Goal: Task Accomplishment & Management: Use online tool/utility

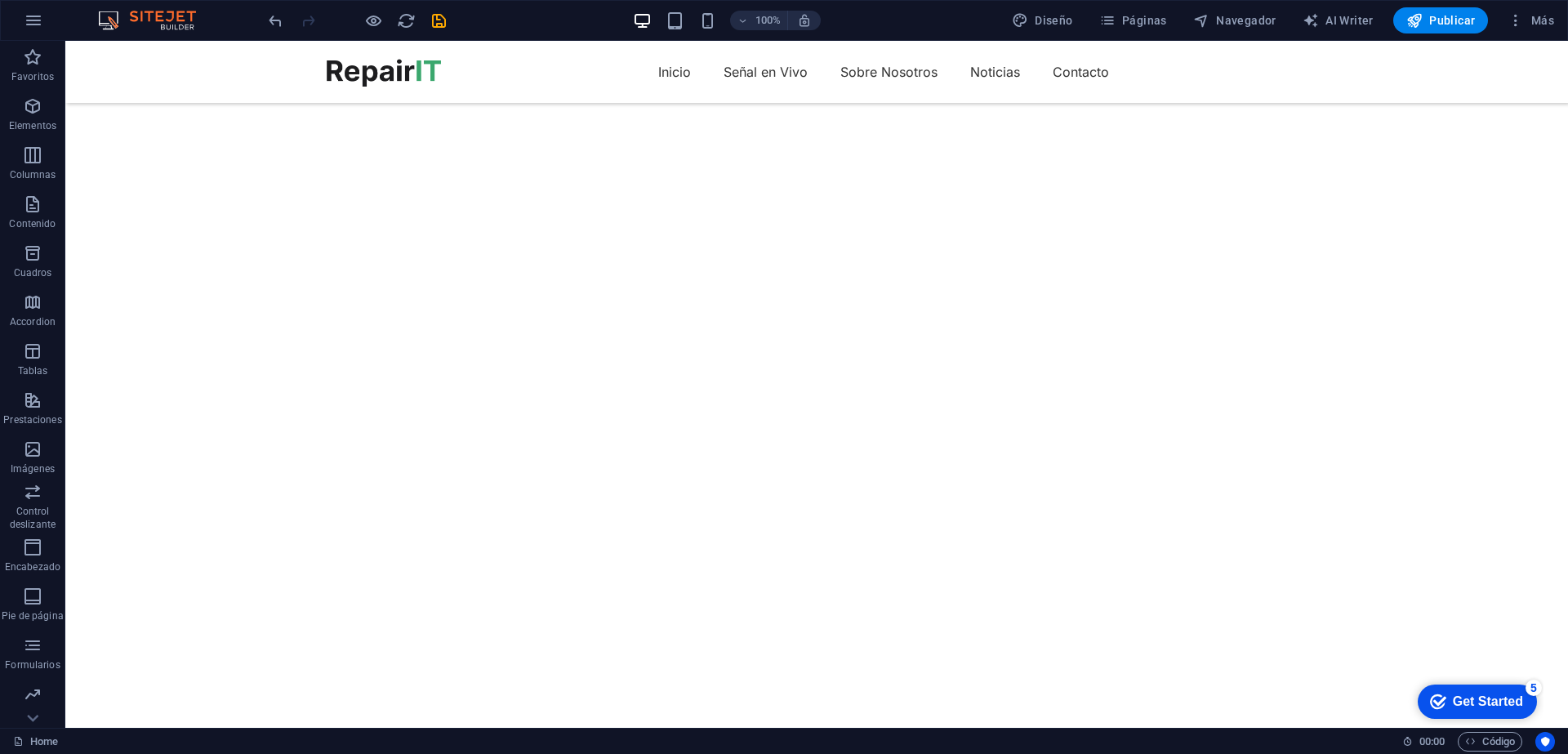
scroll to position [1274, 0]
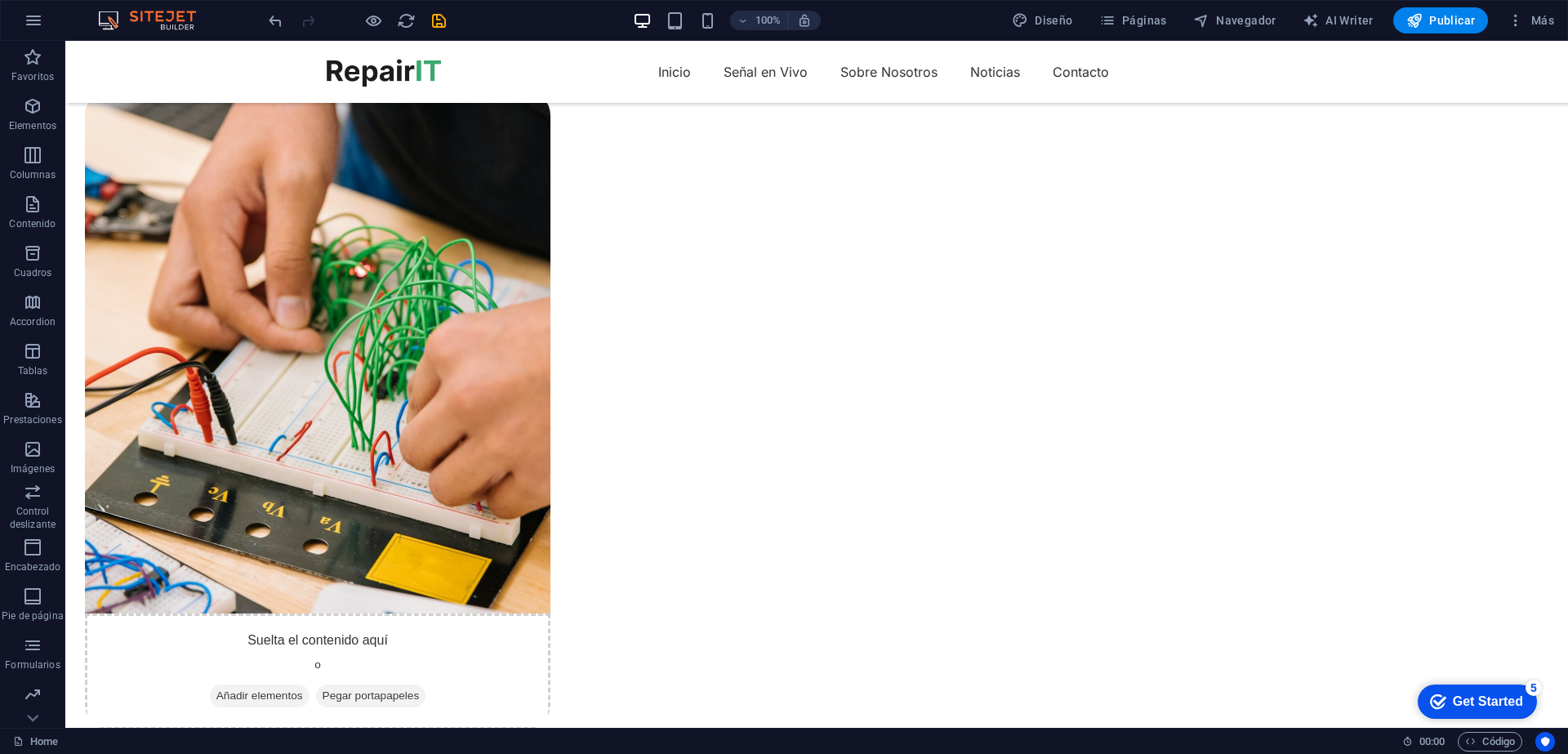
click at [1509, 701] on div "Get Started" at bounding box center [1488, 702] width 70 height 15
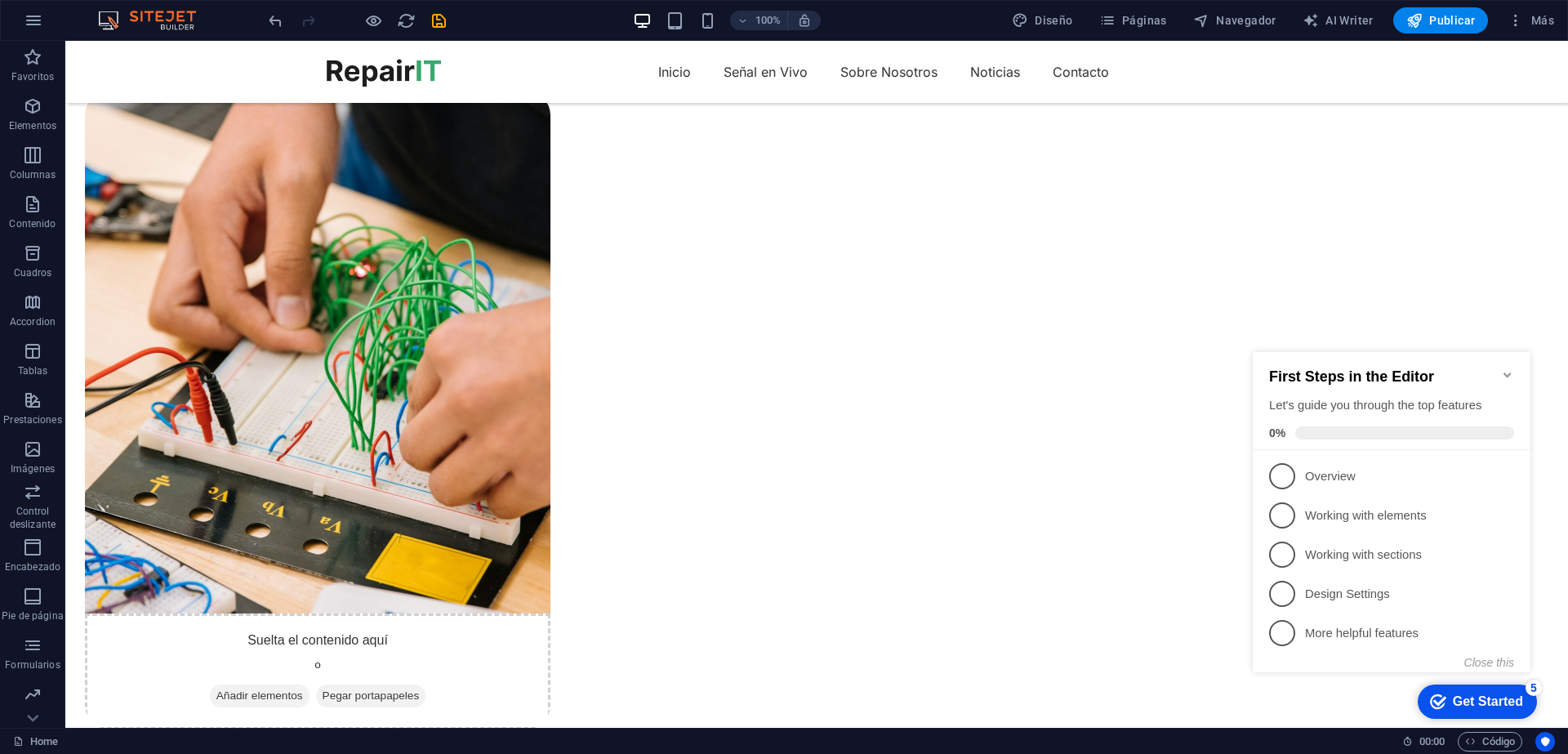
click at [1509, 701] on div "Get Started" at bounding box center [1488, 702] width 70 height 15
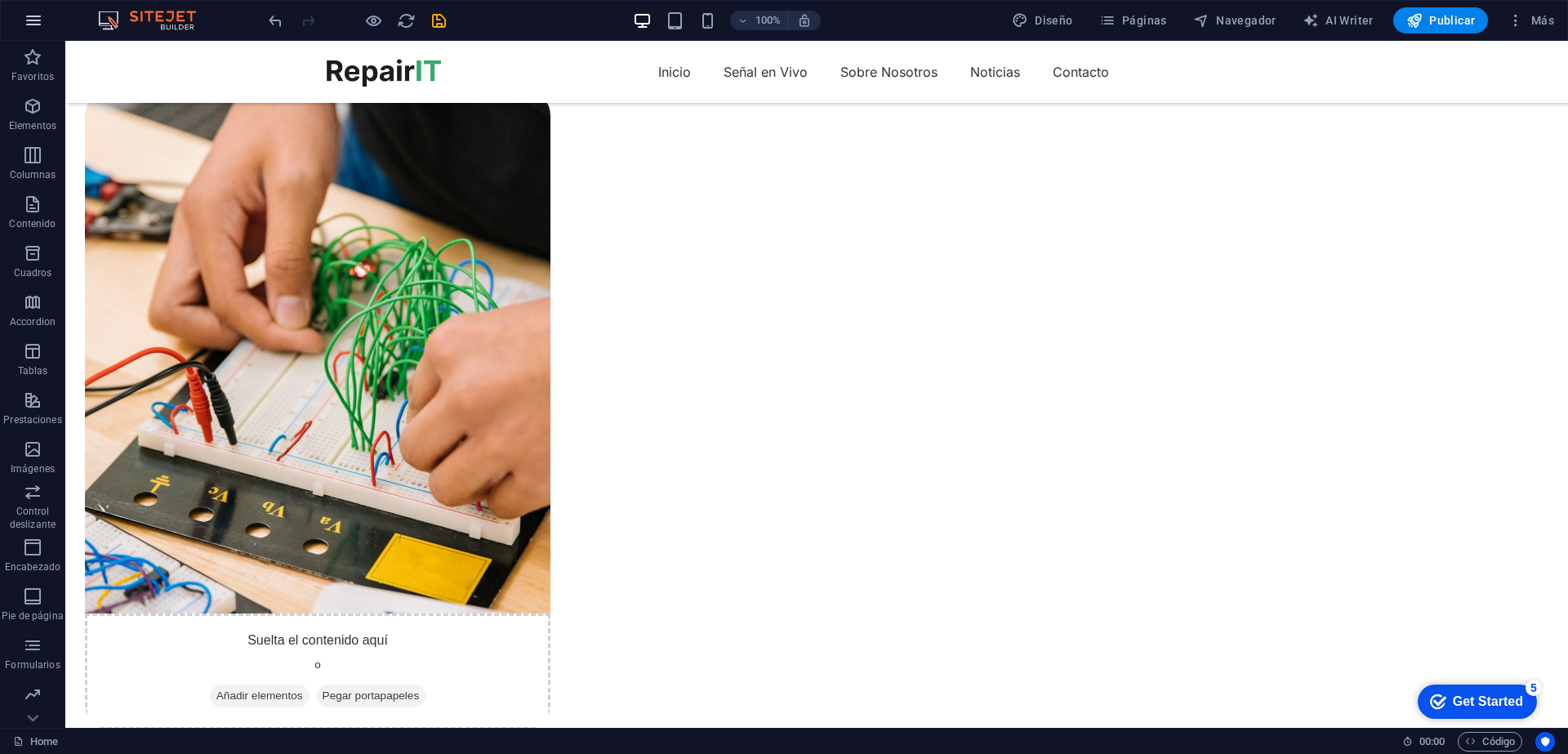
click at [35, 16] on icon "button" at bounding box center [34, 21] width 20 height 20
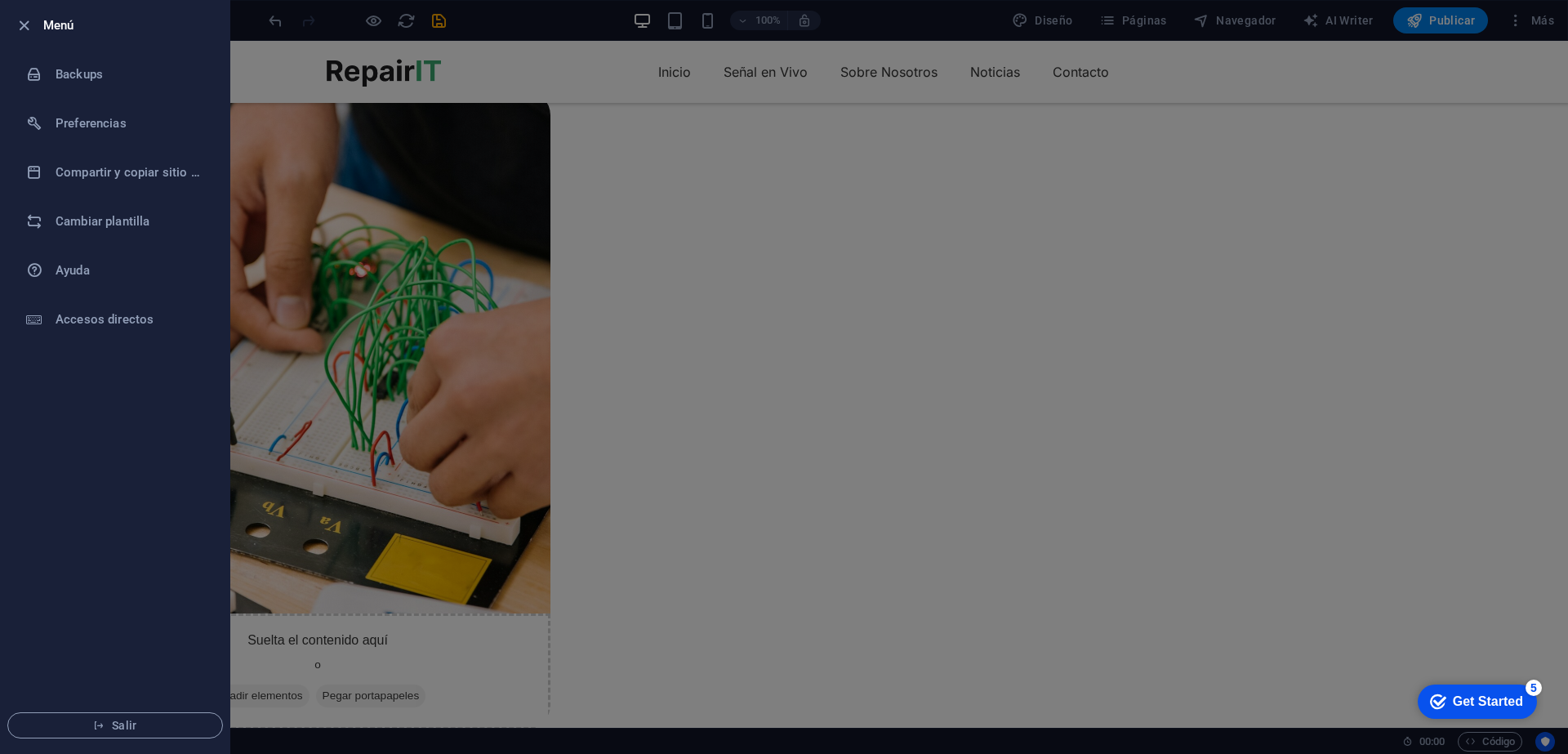
click at [48, 34] on h6 "Menú" at bounding box center [129, 26] width 173 height 20
click at [36, 26] on div at bounding box center [29, 26] width 30 height 20
click at [31, 25] on icon "button" at bounding box center [24, 26] width 19 height 19
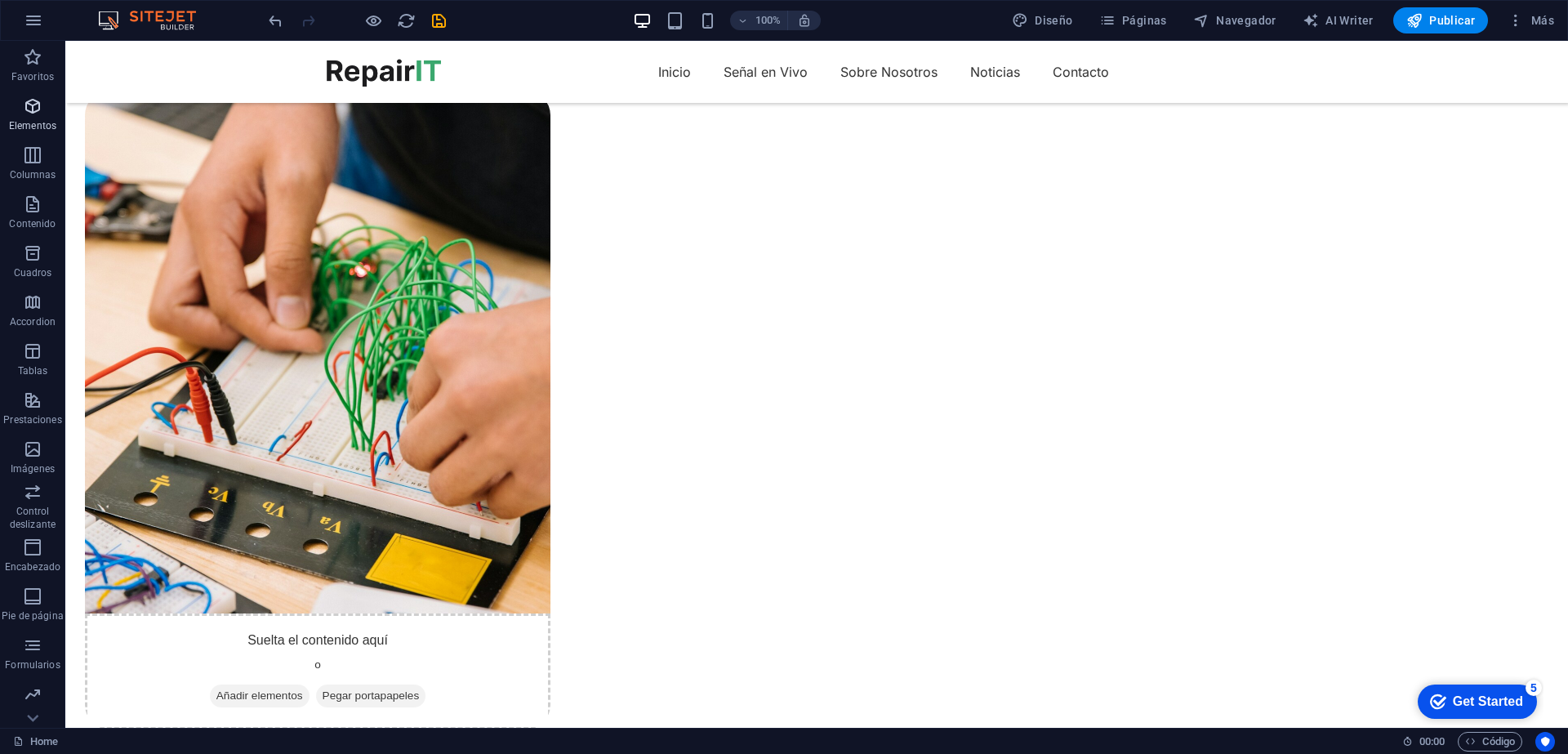
click at [26, 114] on icon "button" at bounding box center [33, 107] width 20 height 20
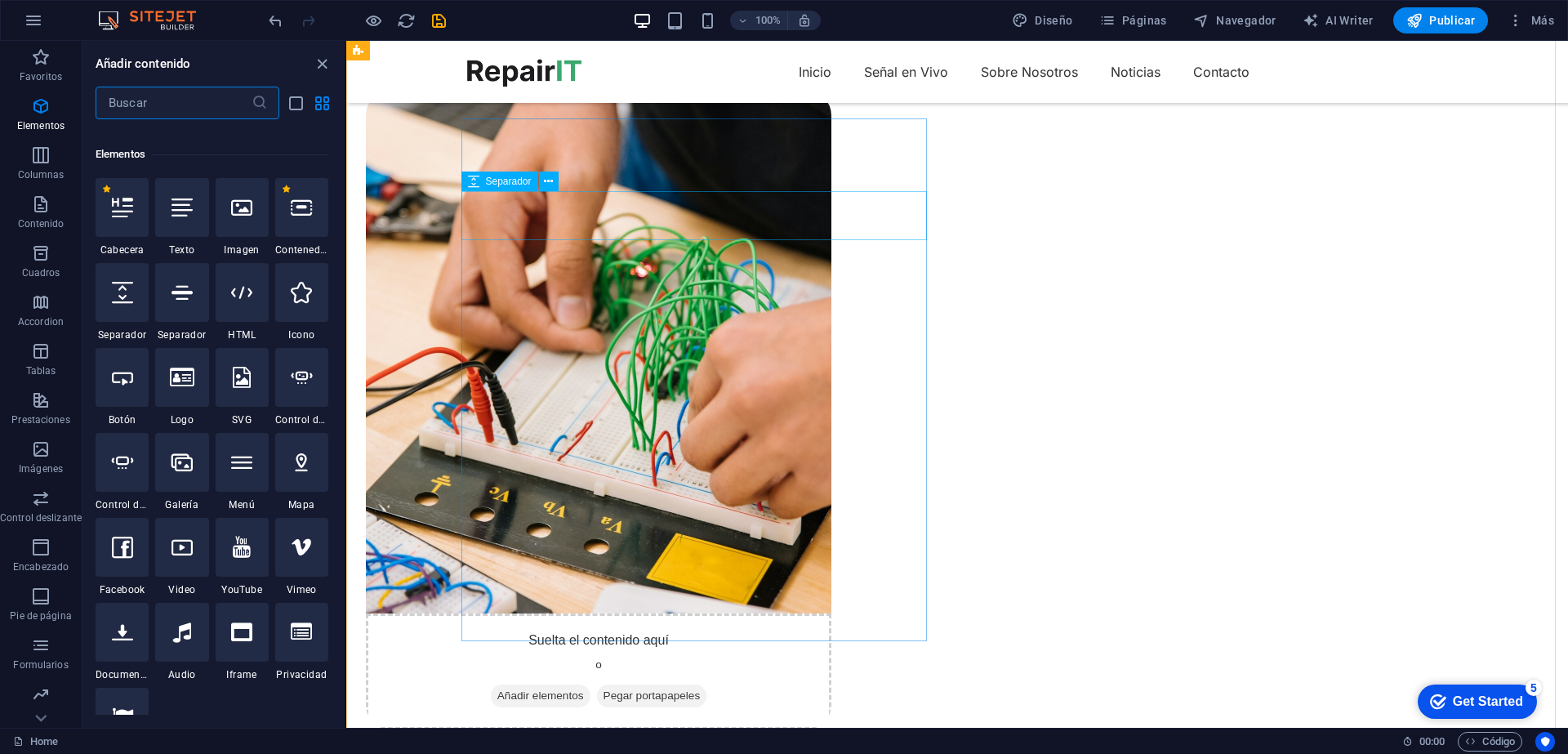
scroll to position [308, 0]
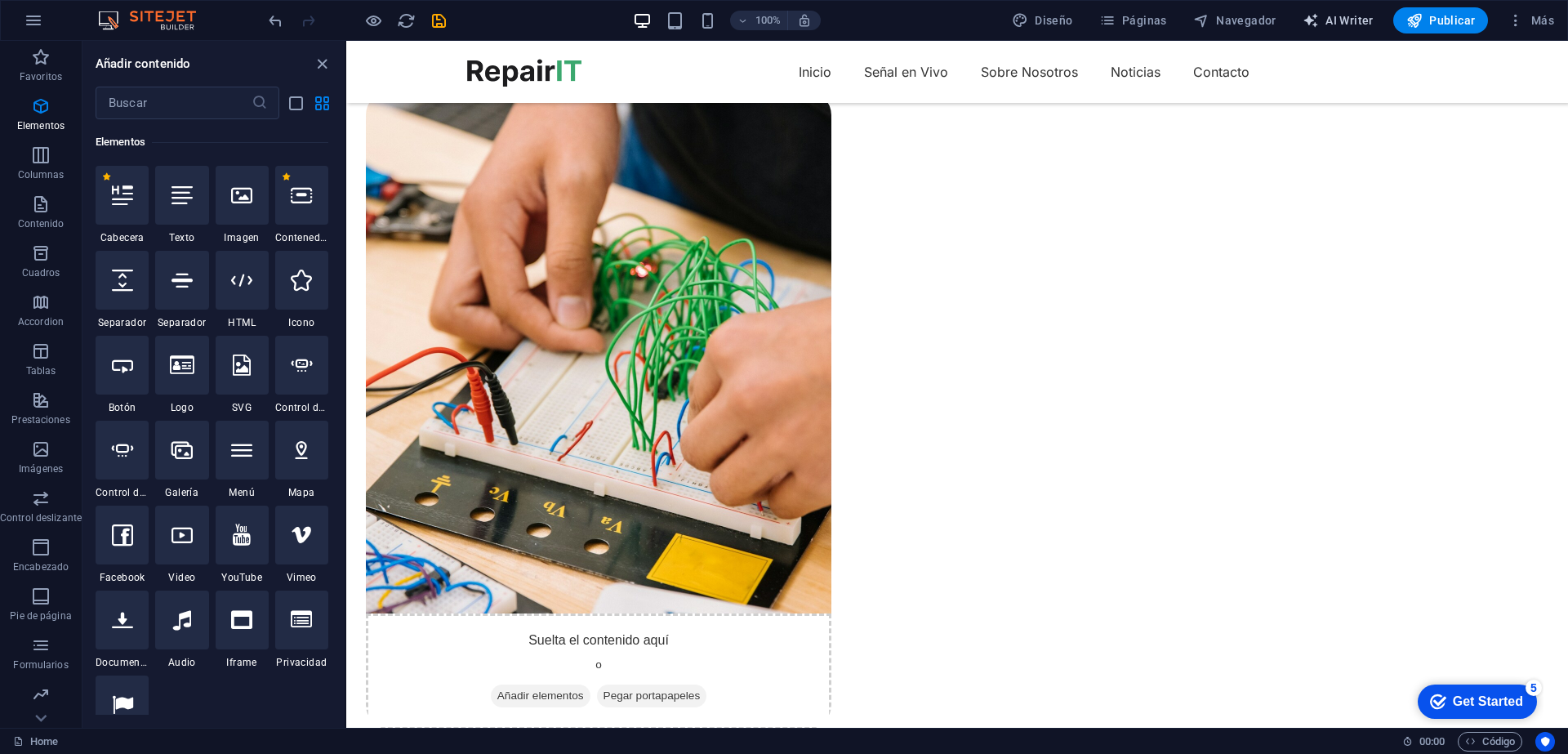
click at [1336, 26] on span "AI Writer" at bounding box center [1338, 21] width 71 height 17
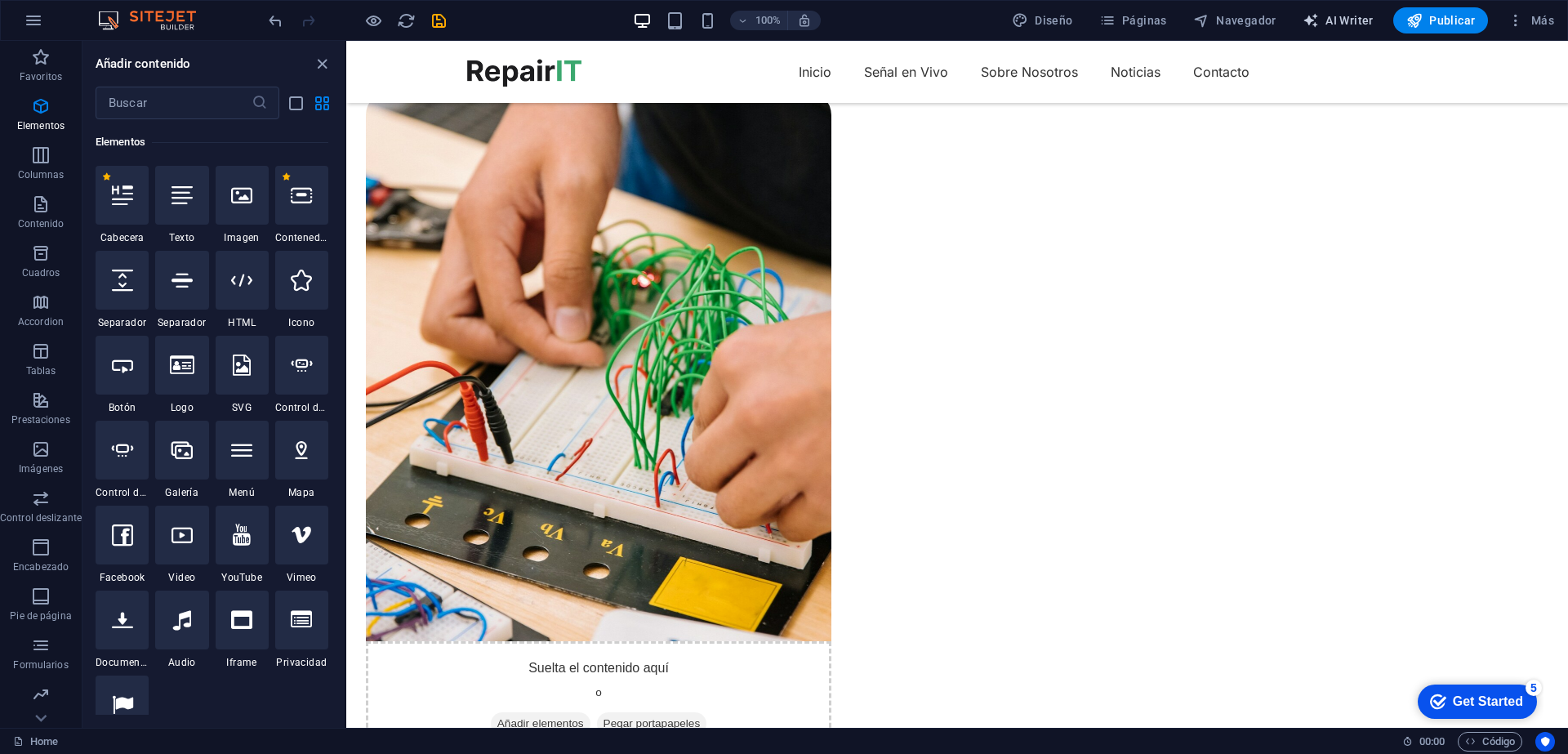
select select "English"
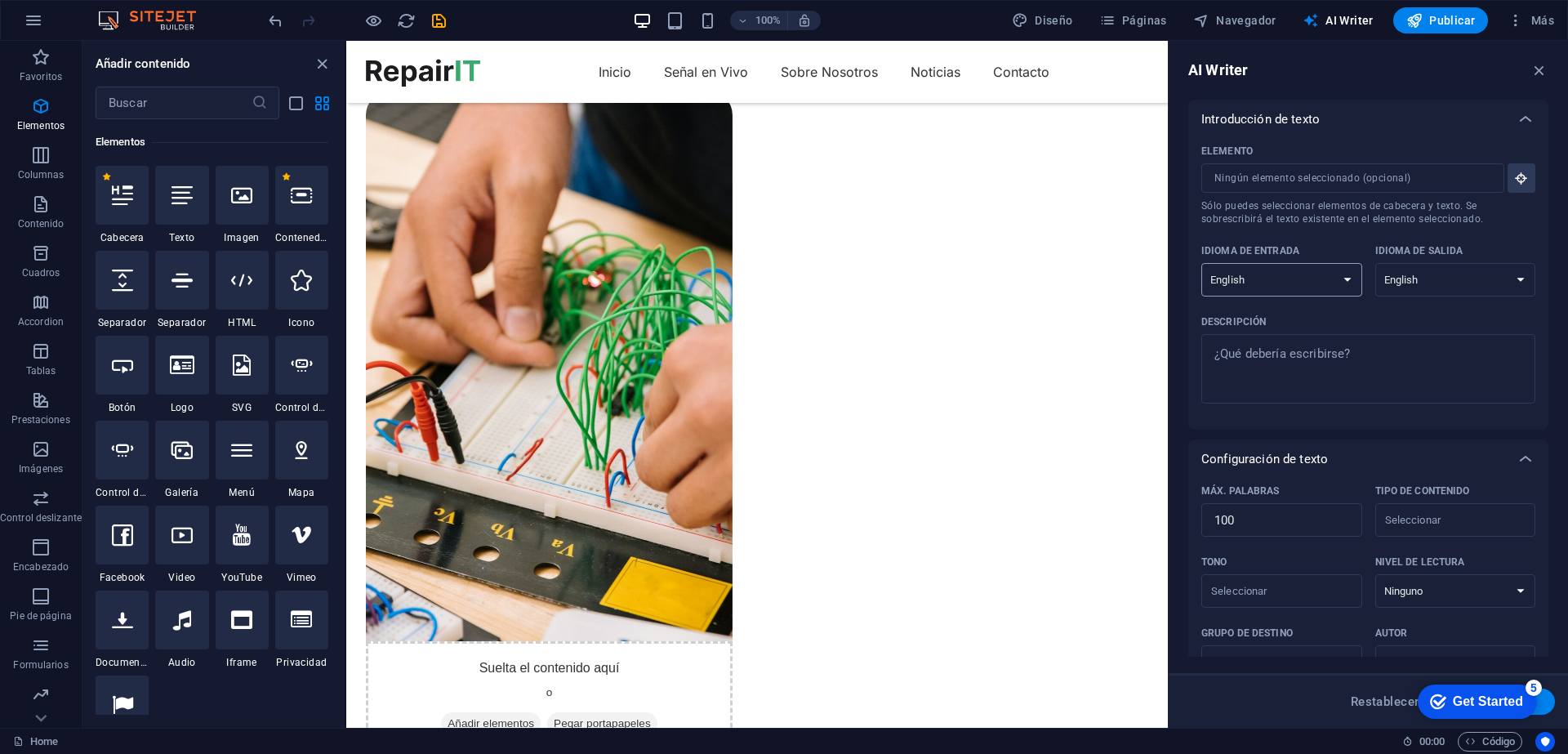
select select "Spanish"
click at [1202, 263] on select "Albanian Arabic Armenian Awadhi Azerbaijani Bashkir Basque Belarusian Bengali B…" at bounding box center [1282, 279] width 161 height 34
select select "Spanish"
click at [1375, 263] on select "Albanian Arabic Armenian Awadhi Azerbaijani Bashkir Basque Belarusian Bengali B…" at bounding box center [1456, 279] width 161 height 34
click at [1324, 370] on textarea "Descripción x ​" at bounding box center [1368, 369] width 317 height 53
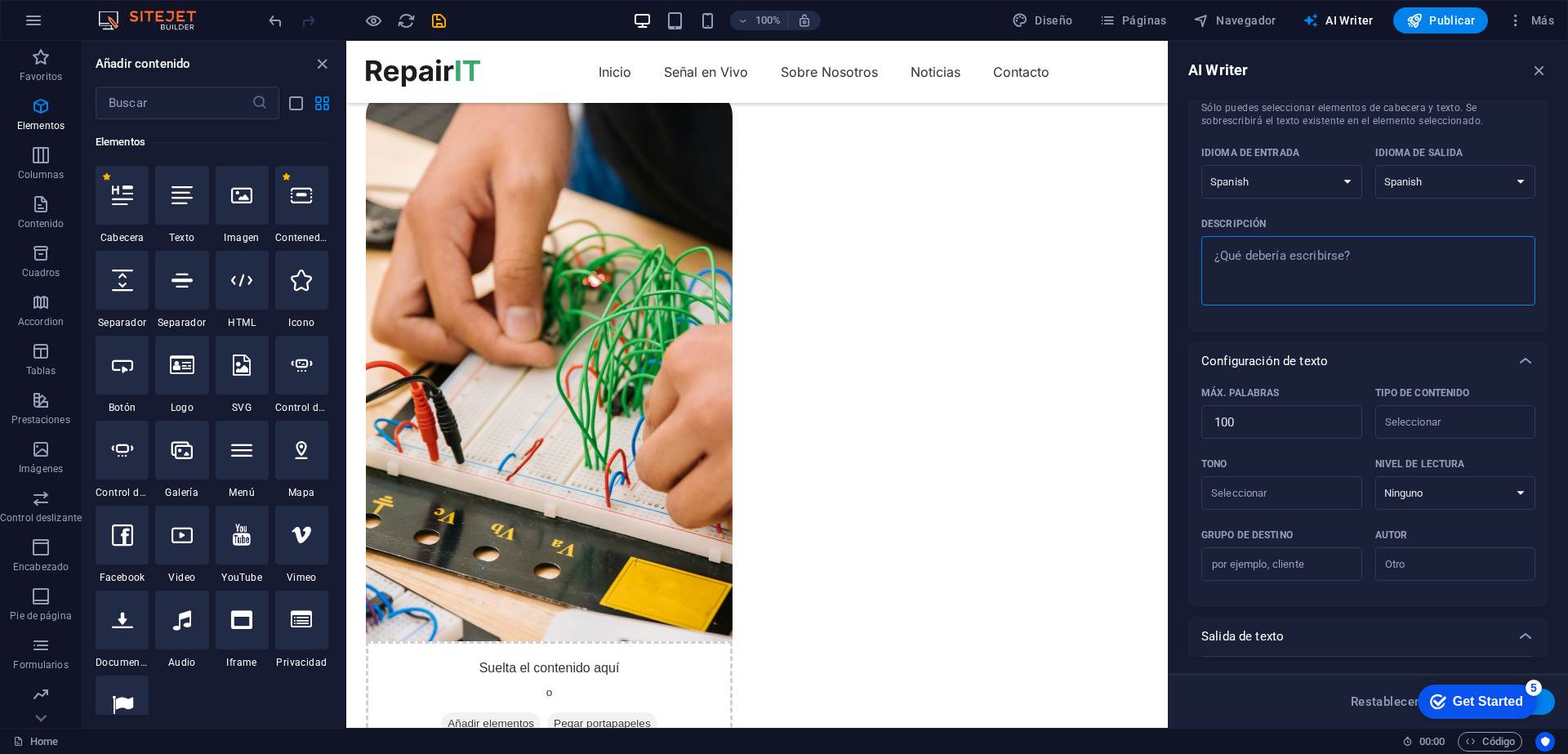
scroll to position [190, 0]
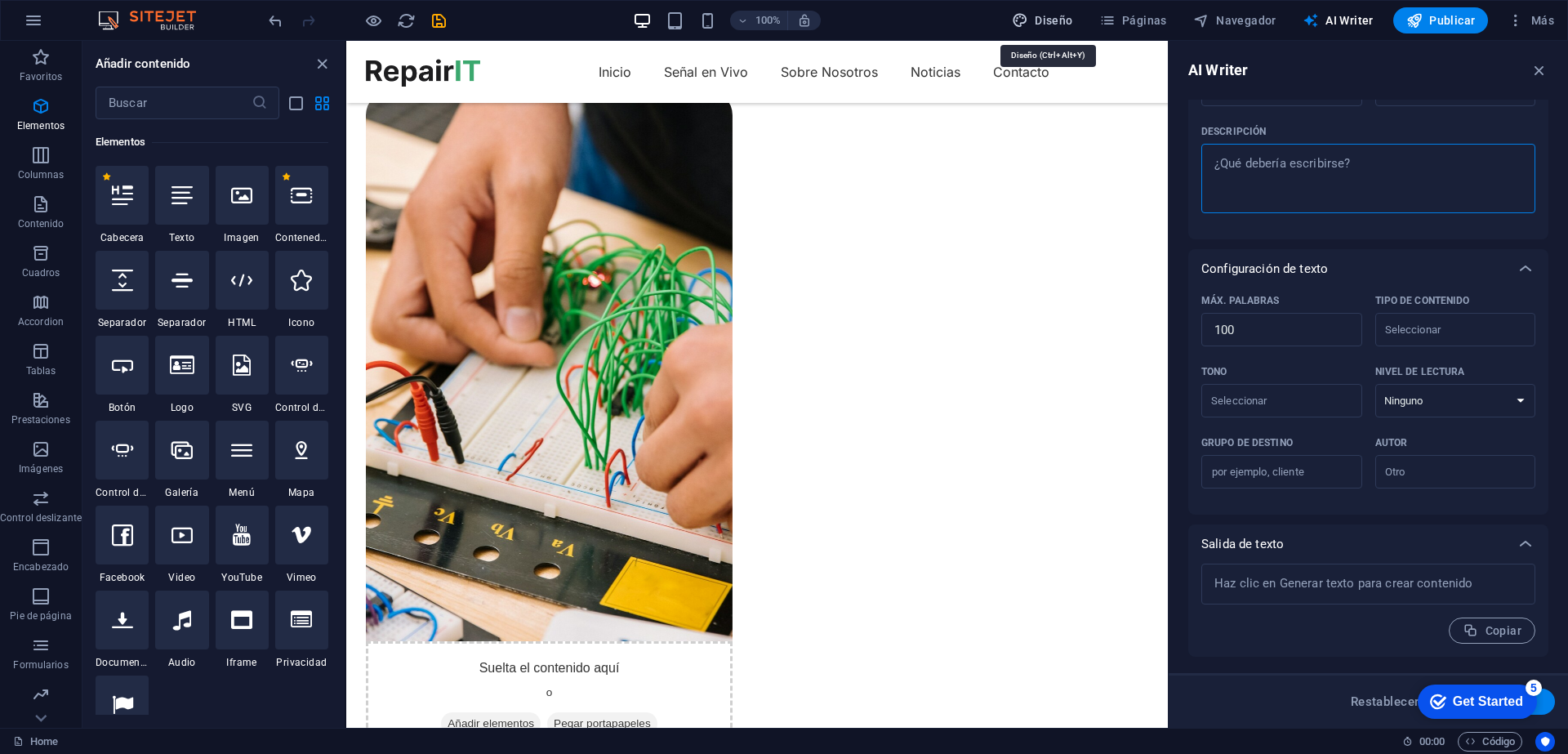
type textarea "x"
click at [1063, 21] on span "Diseño" at bounding box center [1042, 21] width 61 height 17
select select "px"
select select "400"
select select "px"
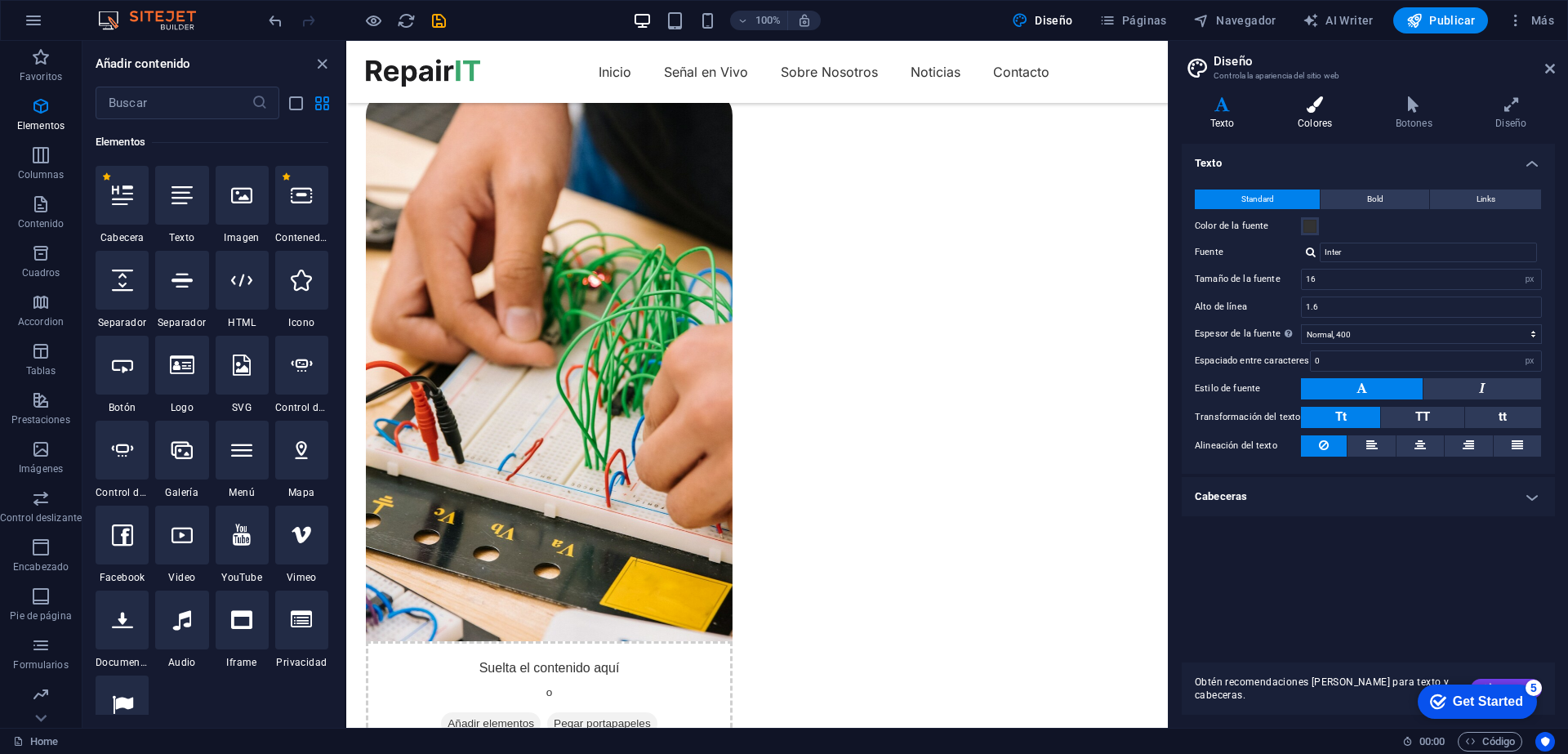
click at [1319, 103] on icon at bounding box center [1315, 105] width 92 height 17
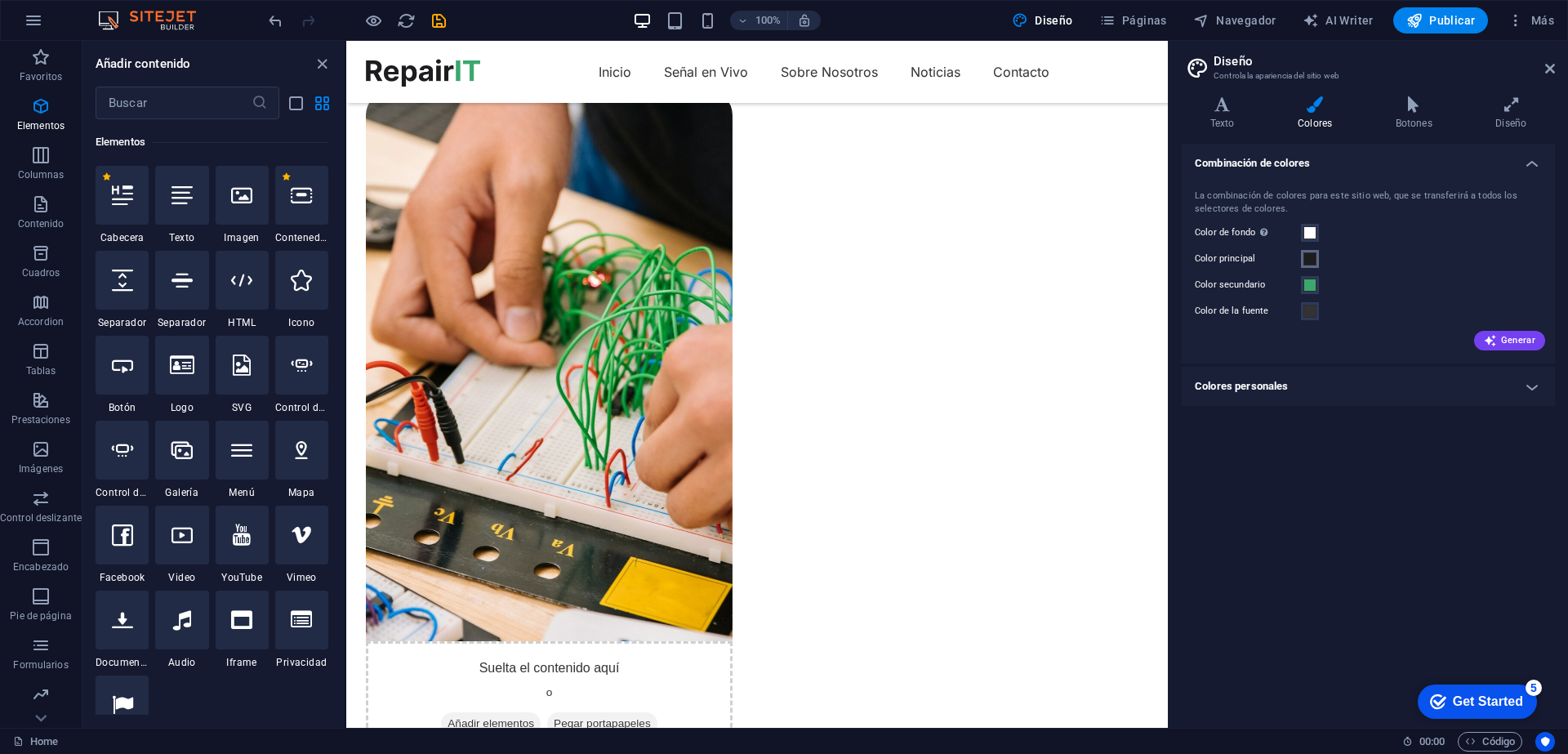
click at [1317, 257] on button "Color principal" at bounding box center [1310, 259] width 18 height 18
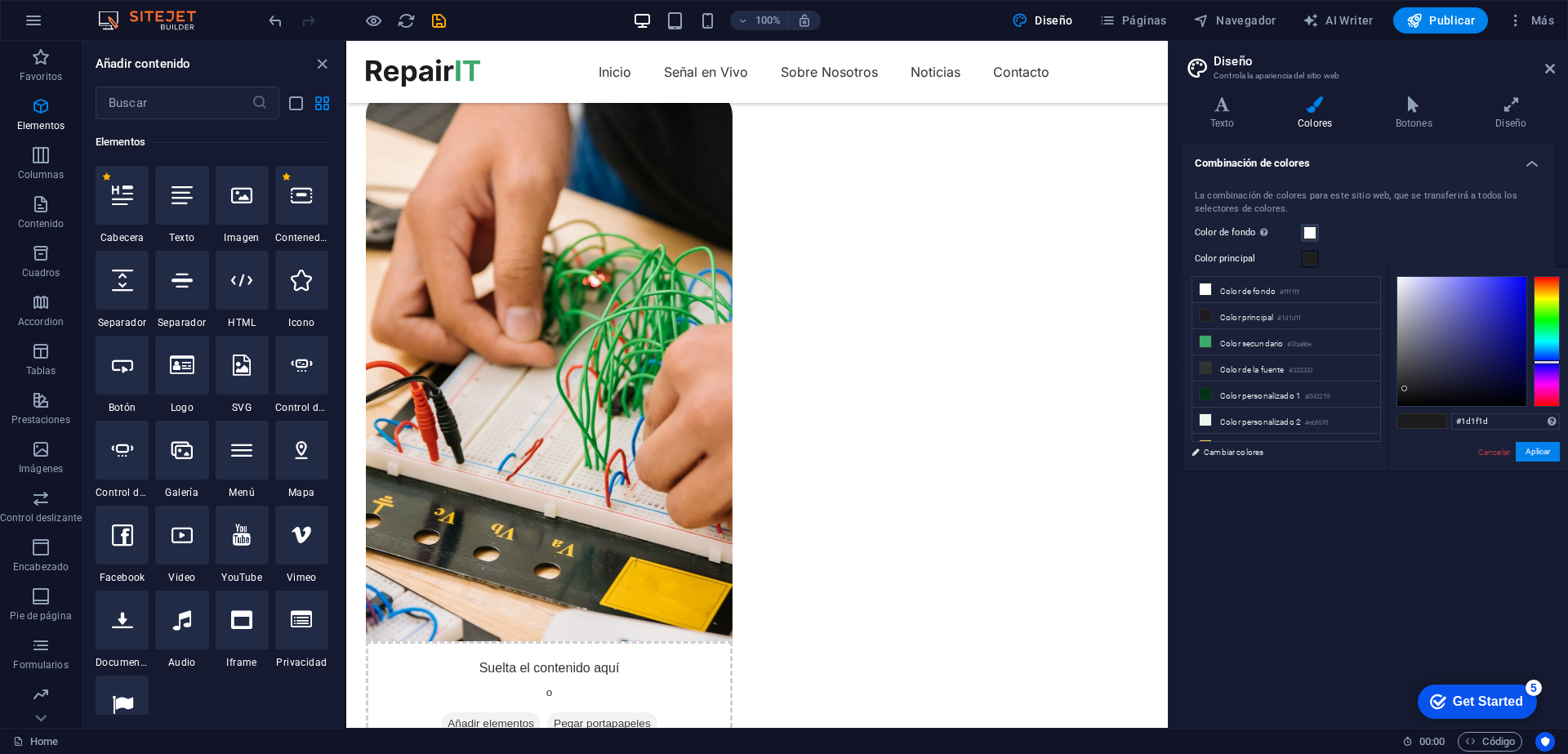
click at [1549, 316] on div at bounding box center [1547, 341] width 26 height 131
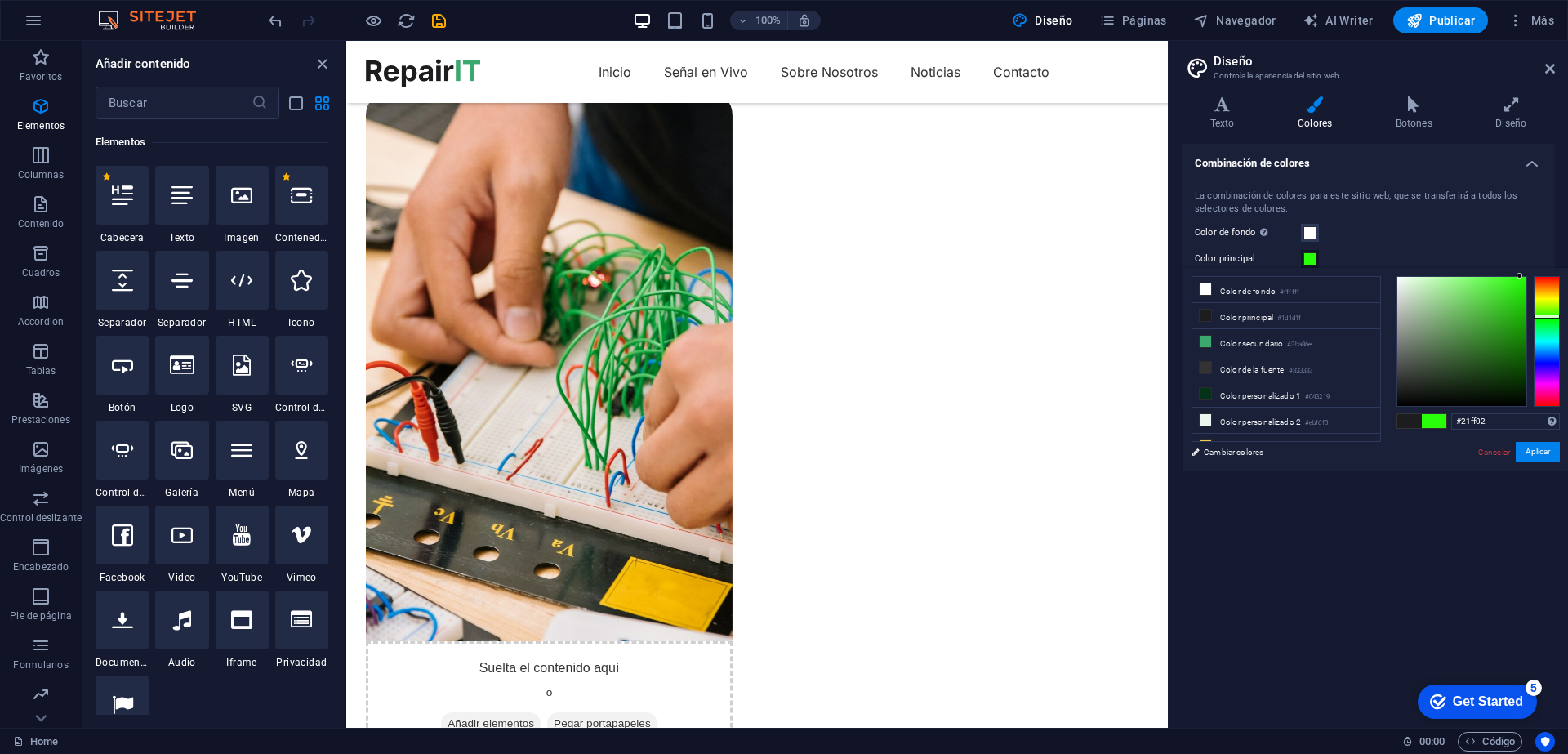
type input "#20ff00"
drag, startPoint x: 1513, startPoint y: 306, endPoint x: 1529, endPoint y: 274, distance: 35.8
click at [1530, 274] on div "#20ff00 Formatos soportados #0852ed rgb(8, 82, 237) rgba(8, 82, 237, 90%) hsv(2…" at bounding box center [1478, 488] width 180 height 440
click at [1537, 450] on button "Aplicar" at bounding box center [1537, 452] width 44 height 20
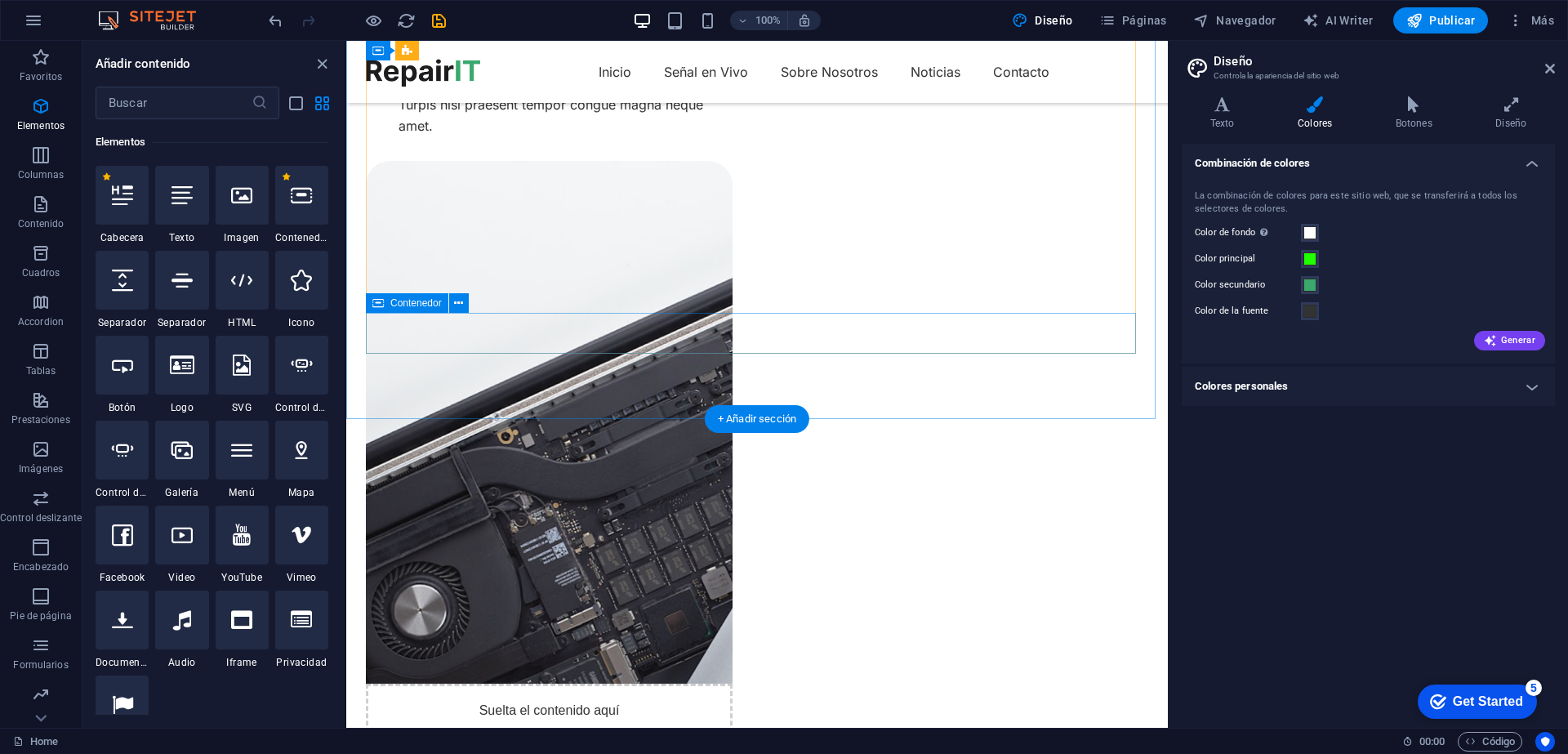
scroll to position [4117, 0]
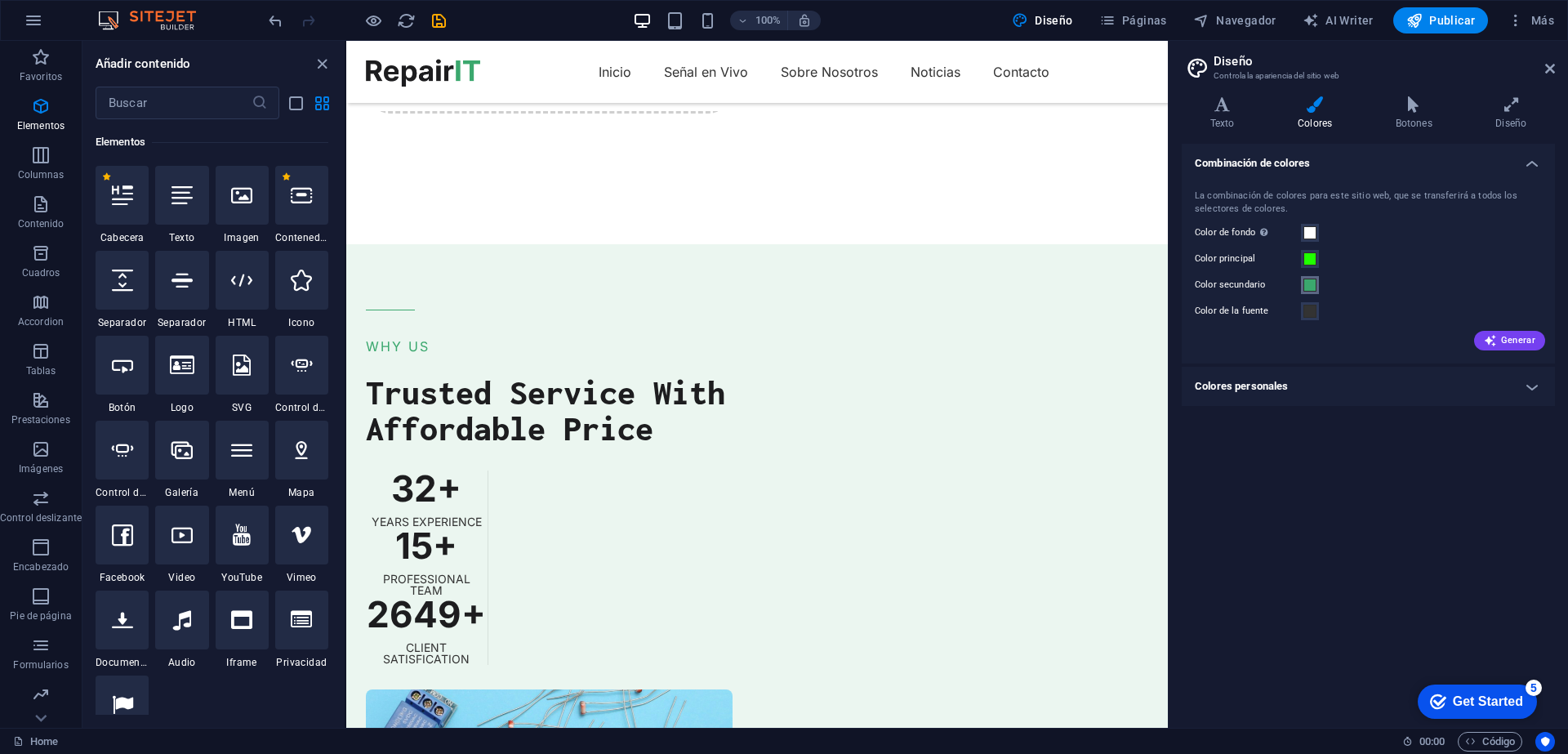
click at [1311, 286] on span at bounding box center [1310, 285] width 13 height 13
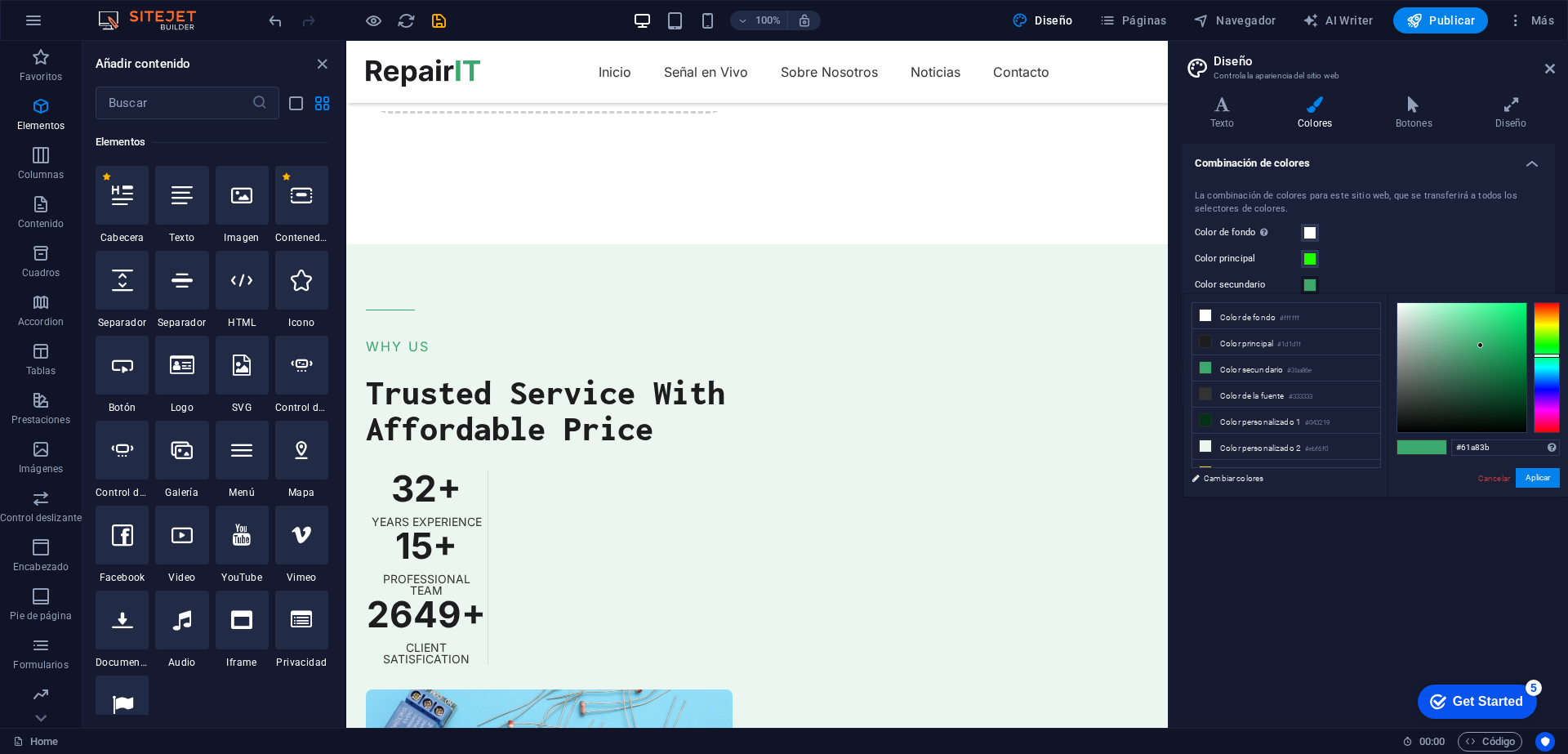
click at [1551, 337] on div at bounding box center [1547, 368] width 26 height 131
drag, startPoint x: 1475, startPoint y: 341, endPoint x: 1527, endPoint y: 299, distance: 66.8
click at [1527, 303] on div at bounding box center [1462, 368] width 129 height 129
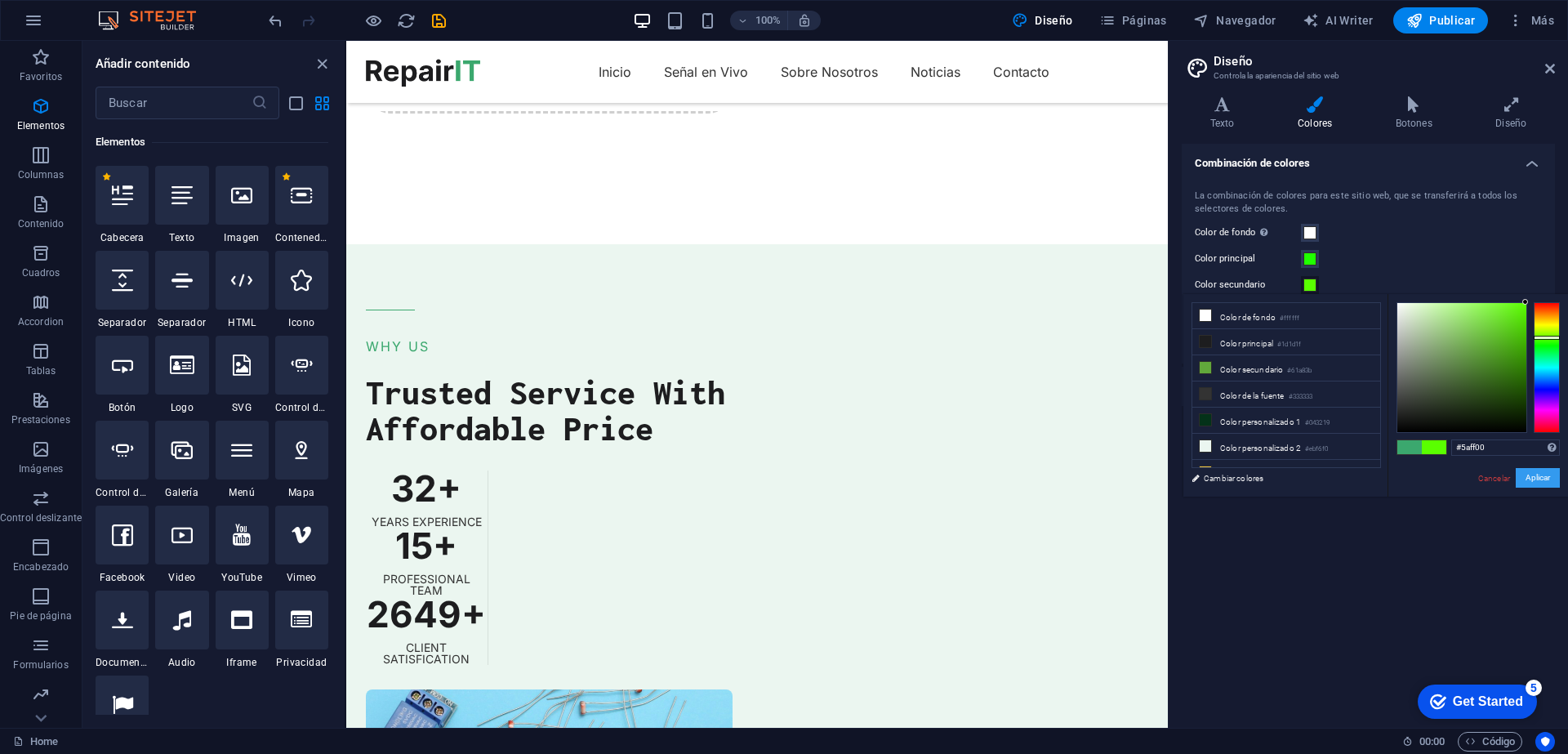
drag, startPoint x: 1531, startPoint y: 476, endPoint x: 1441, endPoint y: 455, distance: 92.4
click at [1532, 476] on button "Aplicar" at bounding box center [1537, 478] width 44 height 20
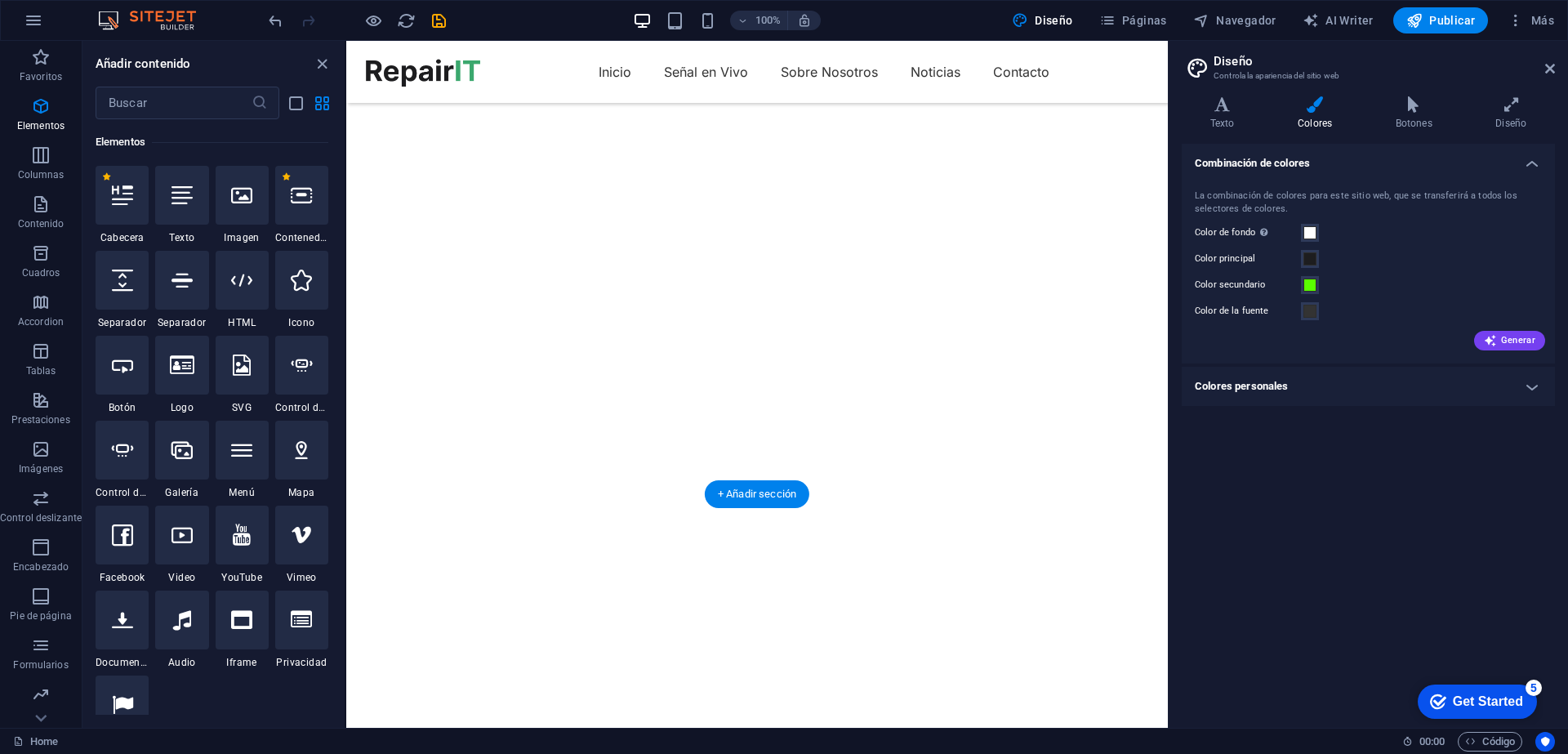
scroll to position [0, 0]
click at [1307, 284] on span at bounding box center [1310, 285] width 13 height 13
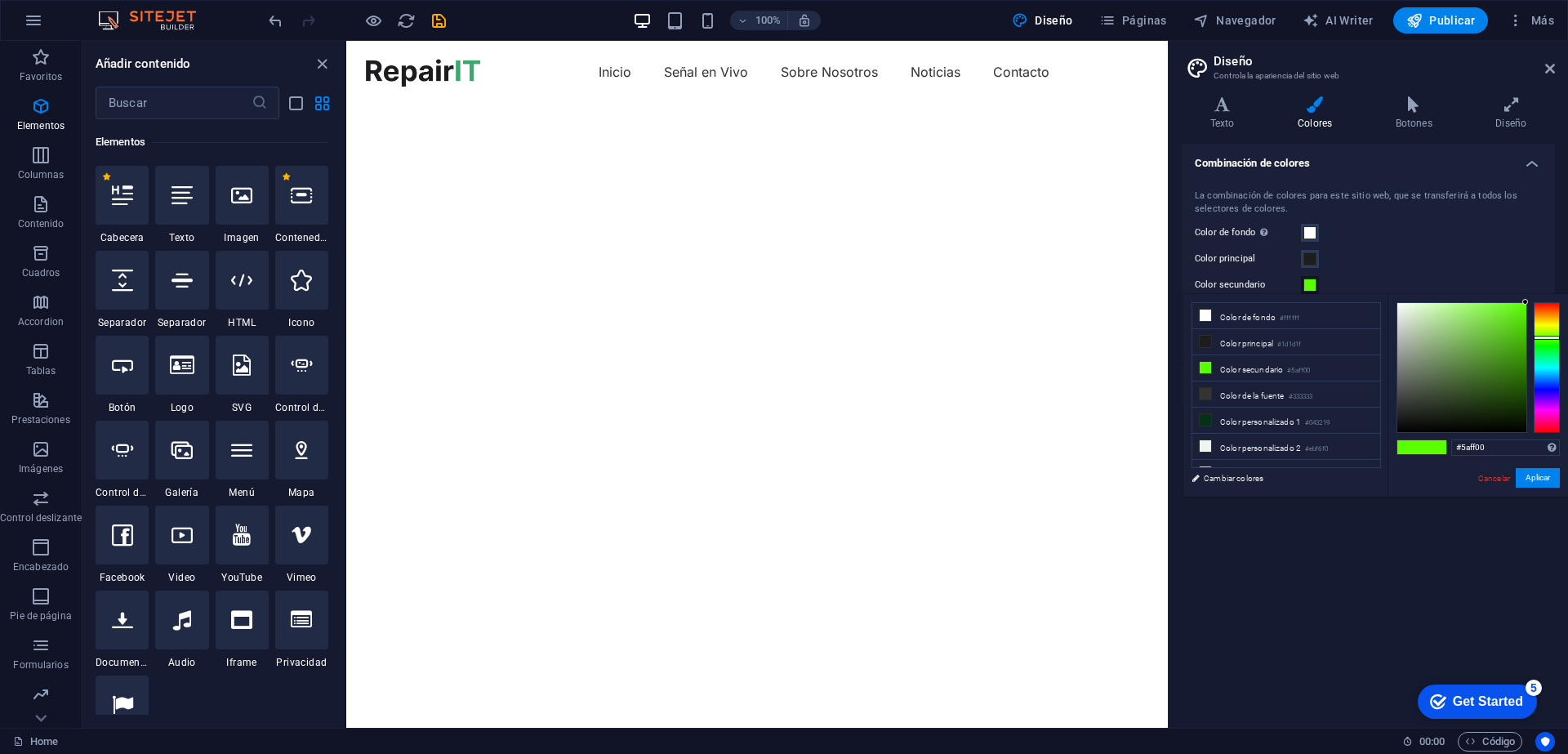
type input "#29ff00"
click at [1547, 341] on div at bounding box center [1547, 368] width 26 height 131
drag, startPoint x: 1542, startPoint y: 479, endPoint x: 1209, endPoint y: 506, distance: 334.1
click at [1544, 479] on button "Aplicar" at bounding box center [1537, 478] width 44 height 20
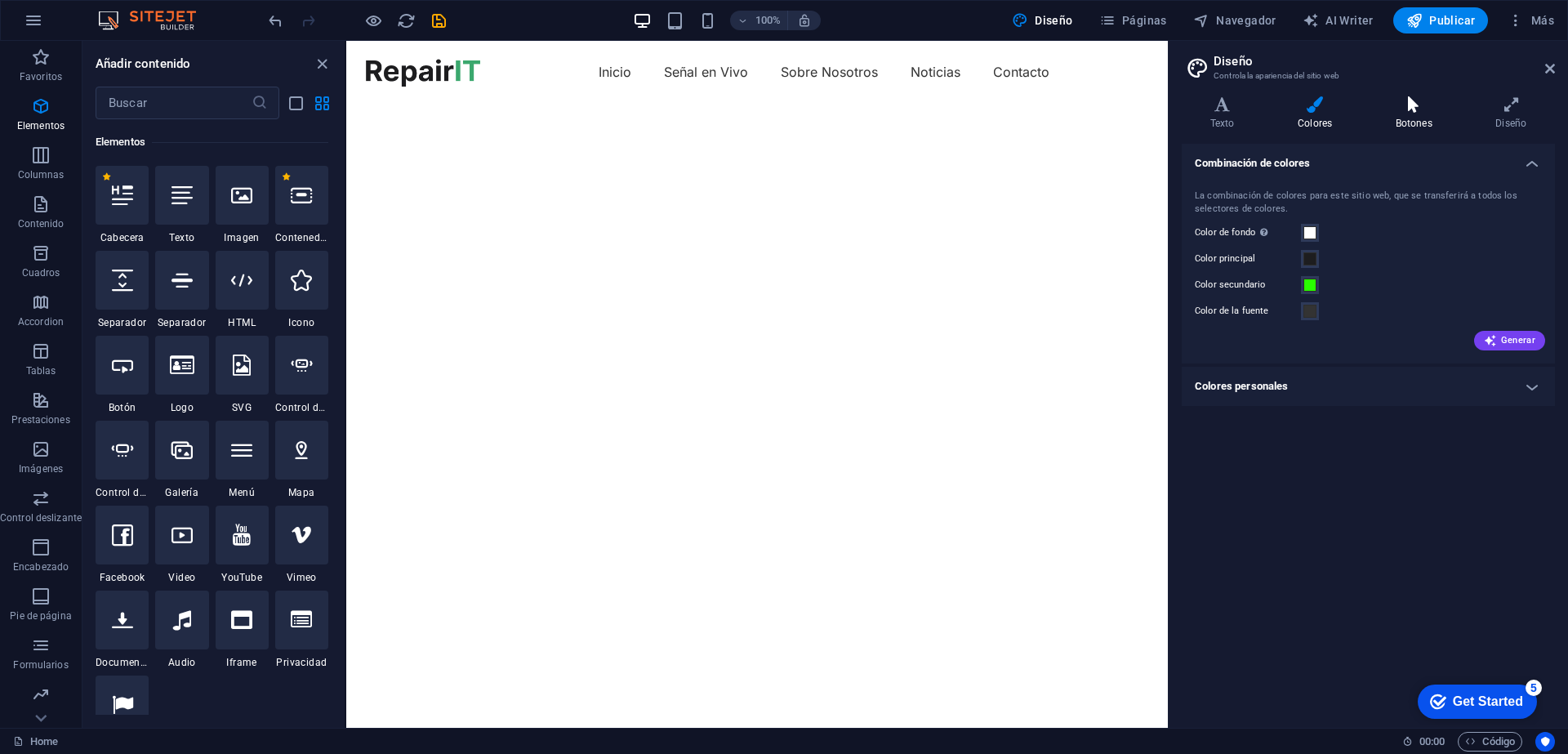
click at [1405, 112] on h4 "Botones" at bounding box center [1418, 114] width 101 height 35
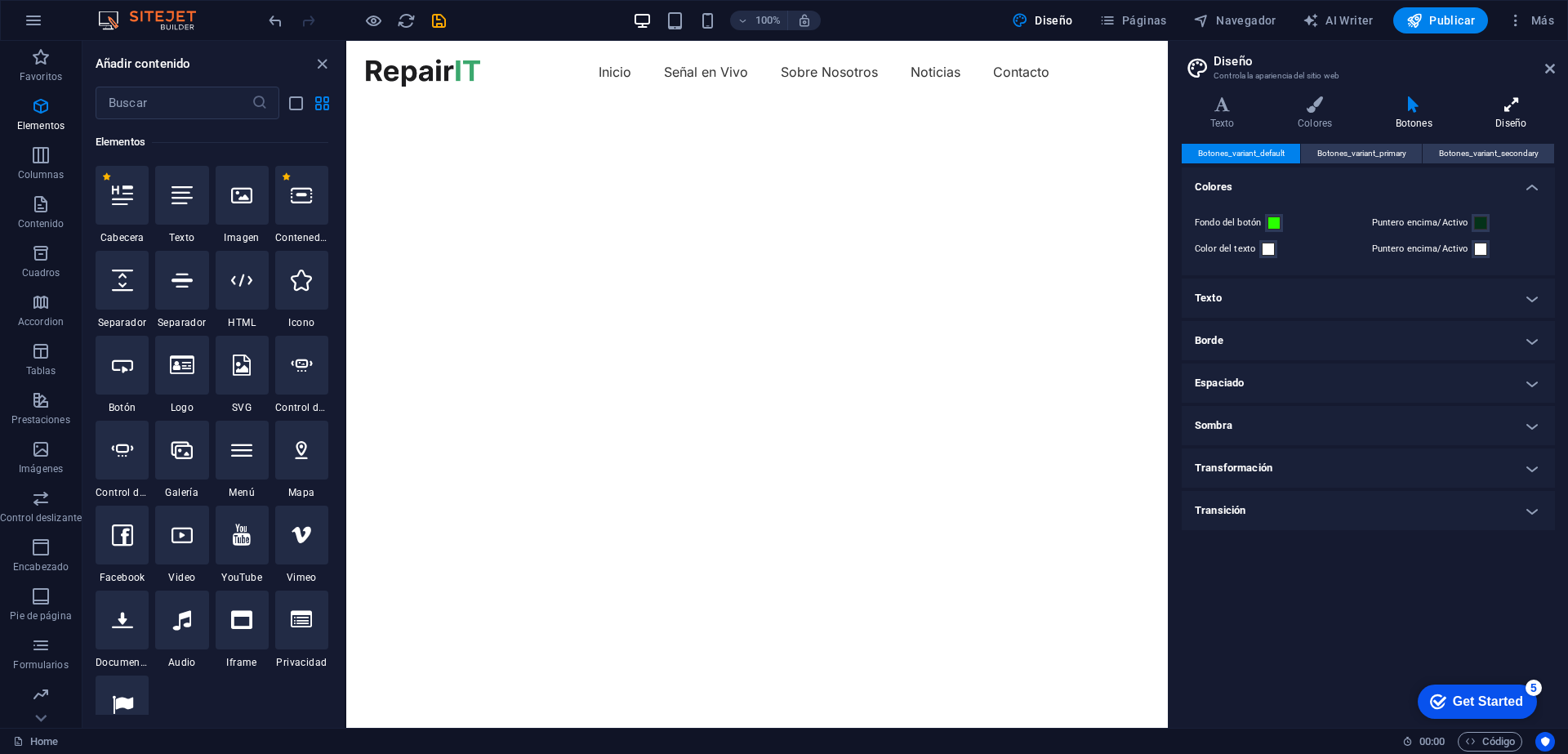
click at [1521, 108] on icon at bounding box center [1512, 105] width 88 height 17
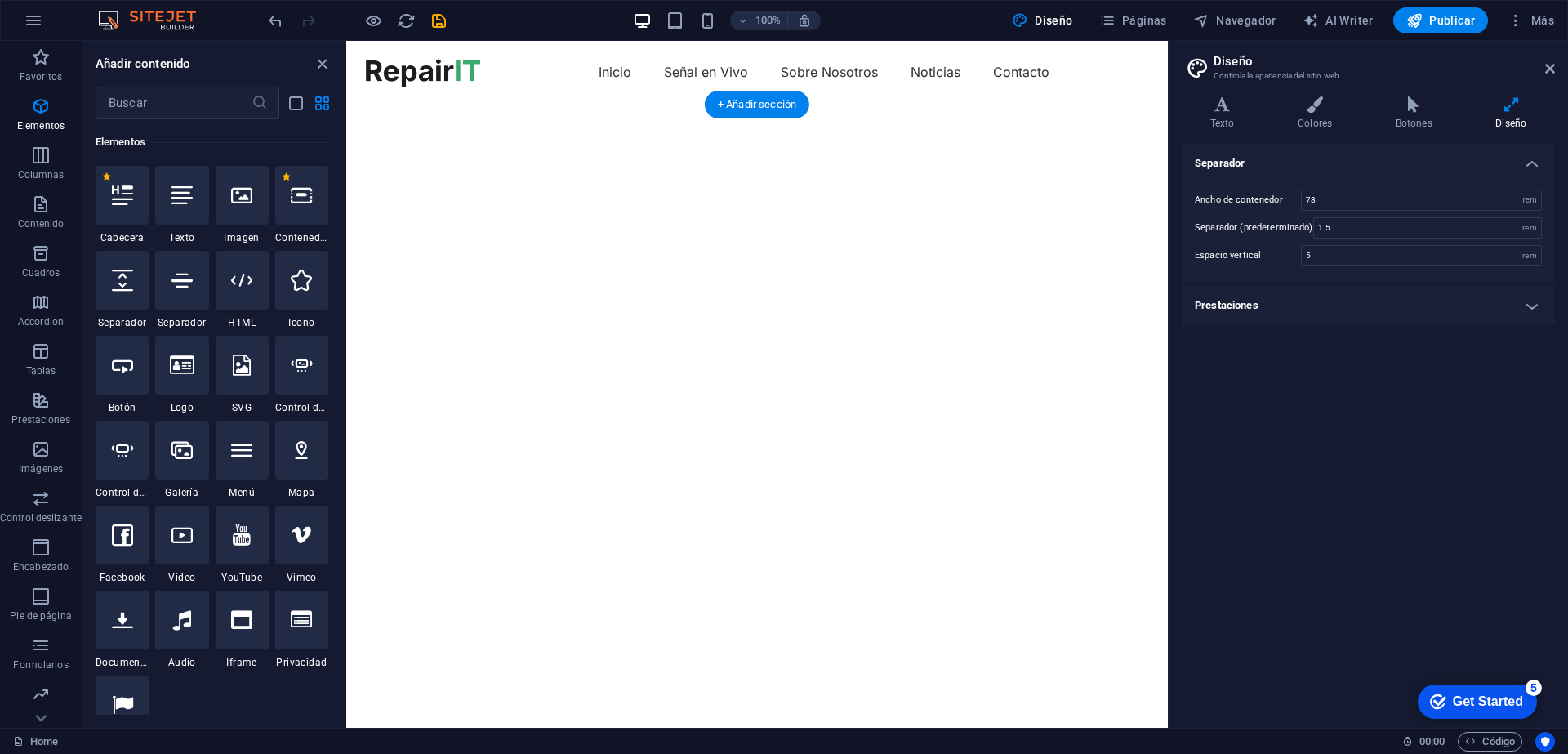
click at [850, 103] on img "1/2" at bounding box center [751, 103] width 809 height 0
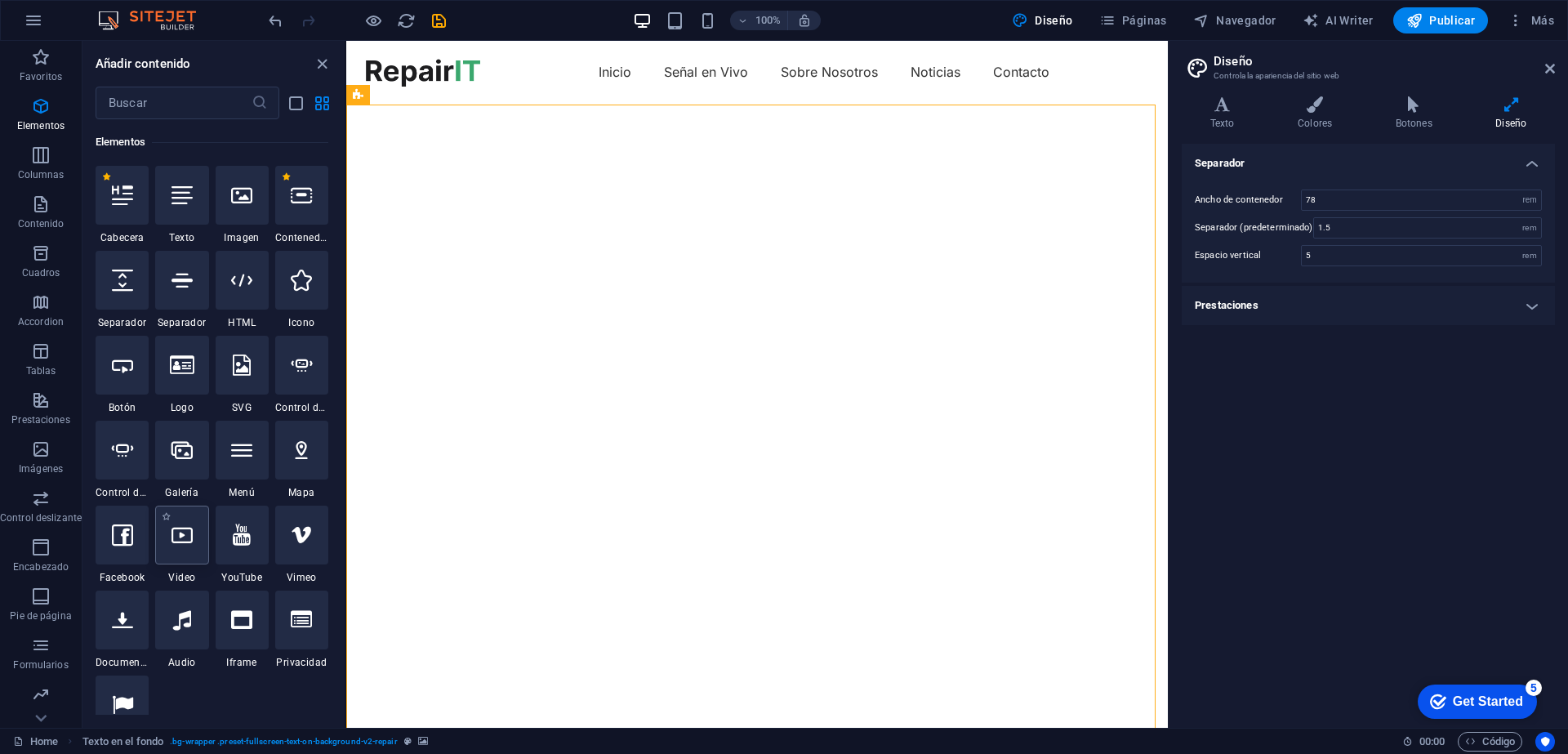
click at [191, 553] on div at bounding box center [182, 535] width 53 height 59
select select "%"
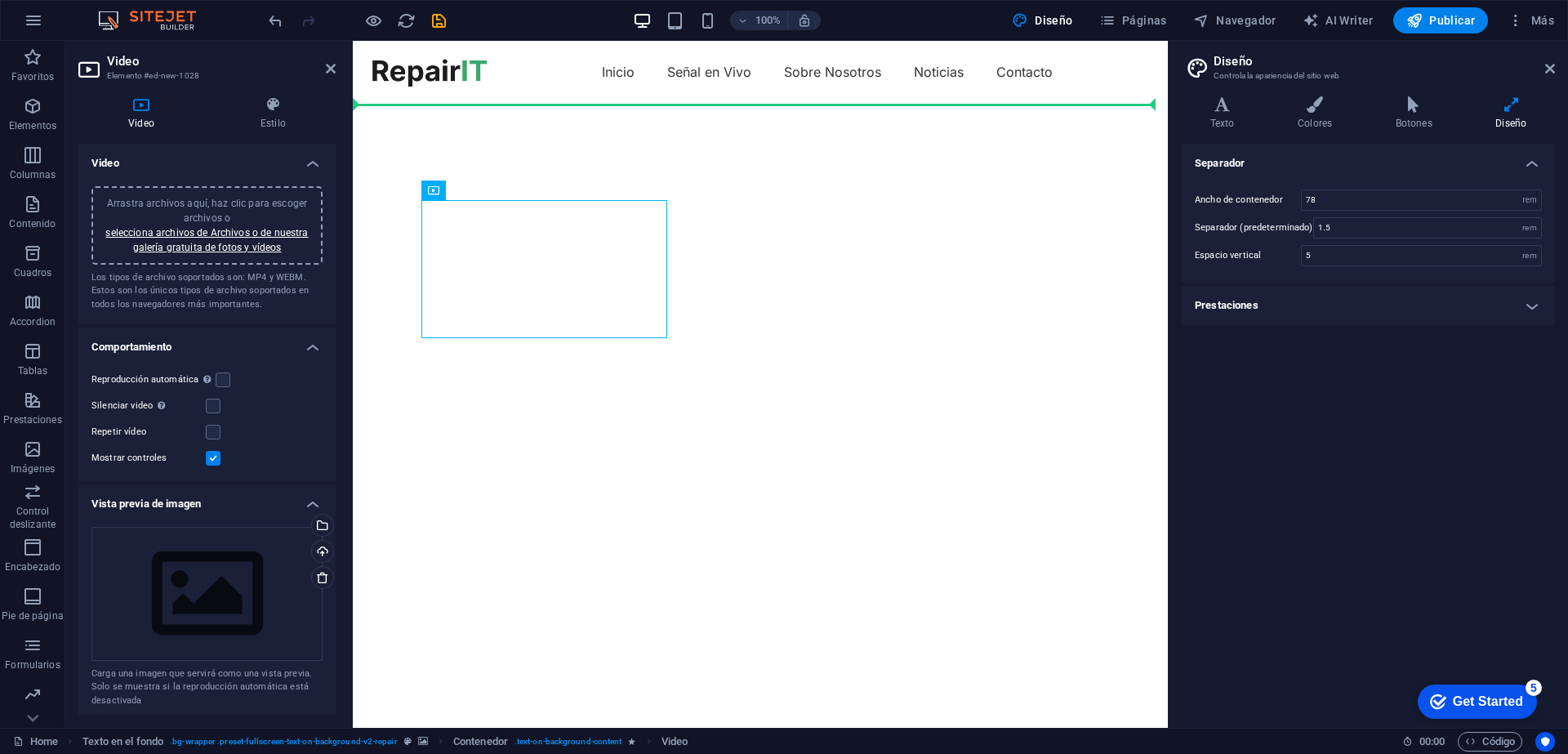
drag, startPoint x: 530, startPoint y: 247, endPoint x: 846, endPoint y: 263, distance: 316.4
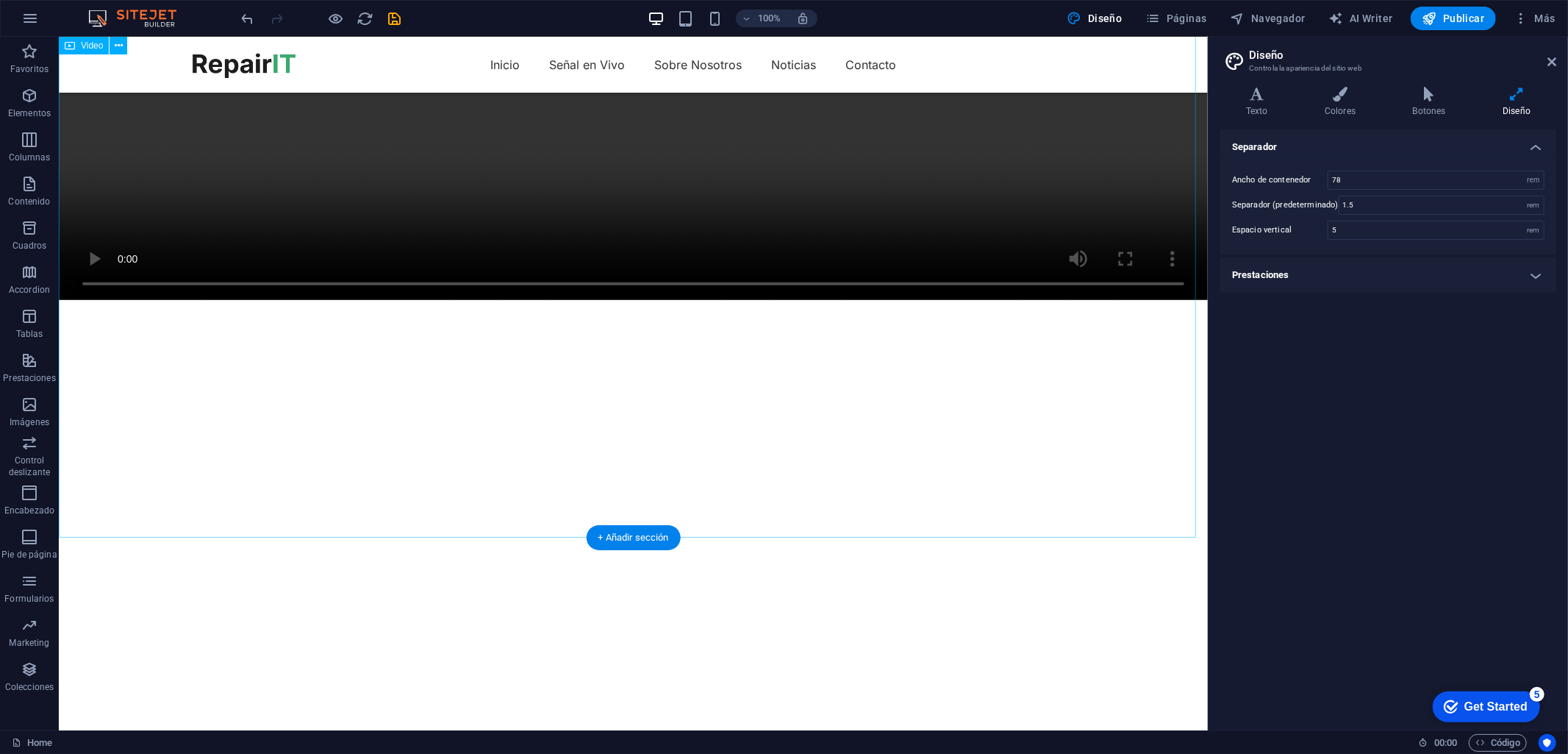
scroll to position [490, 0]
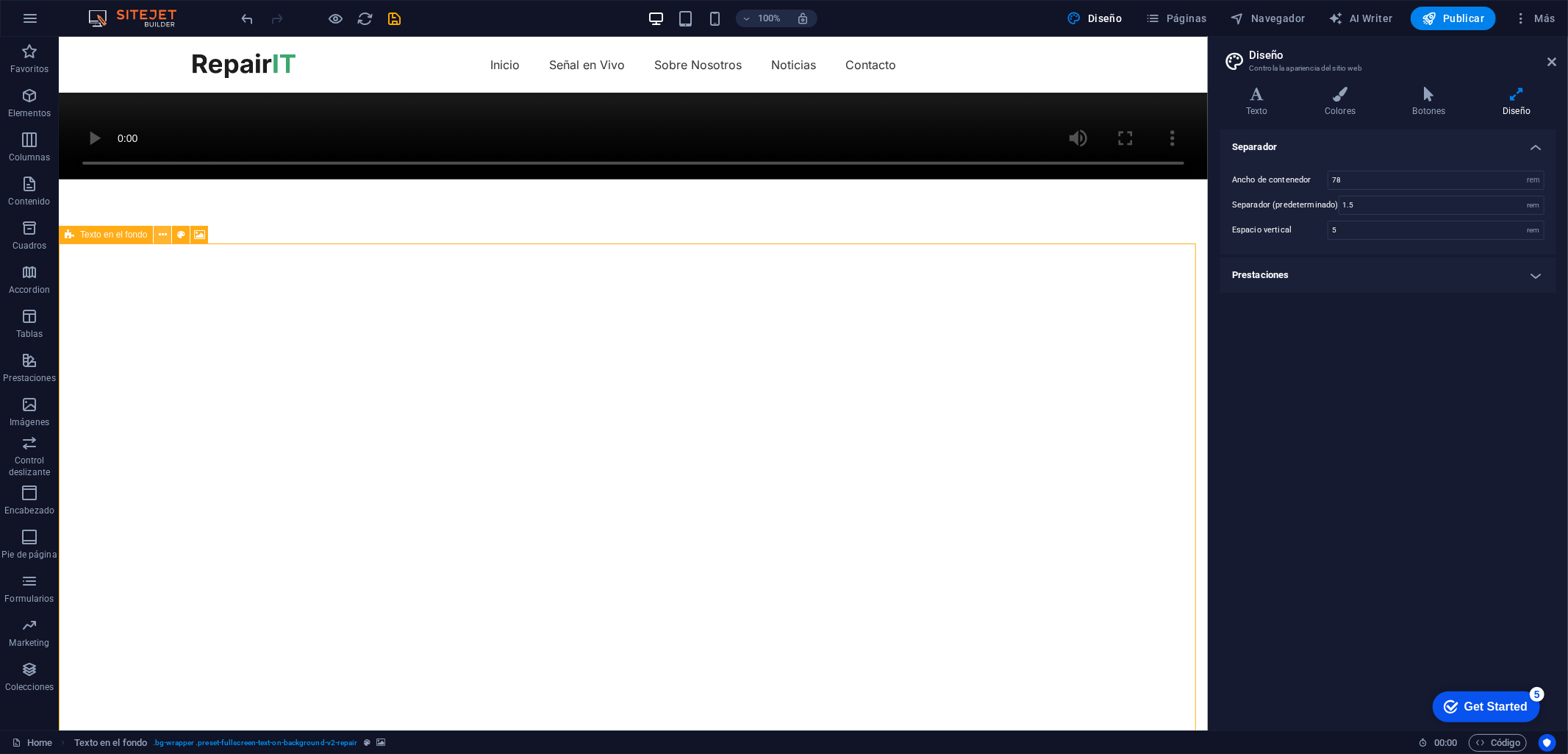
click at [164, 235] on icon at bounding box center [162, 234] width 8 height 16
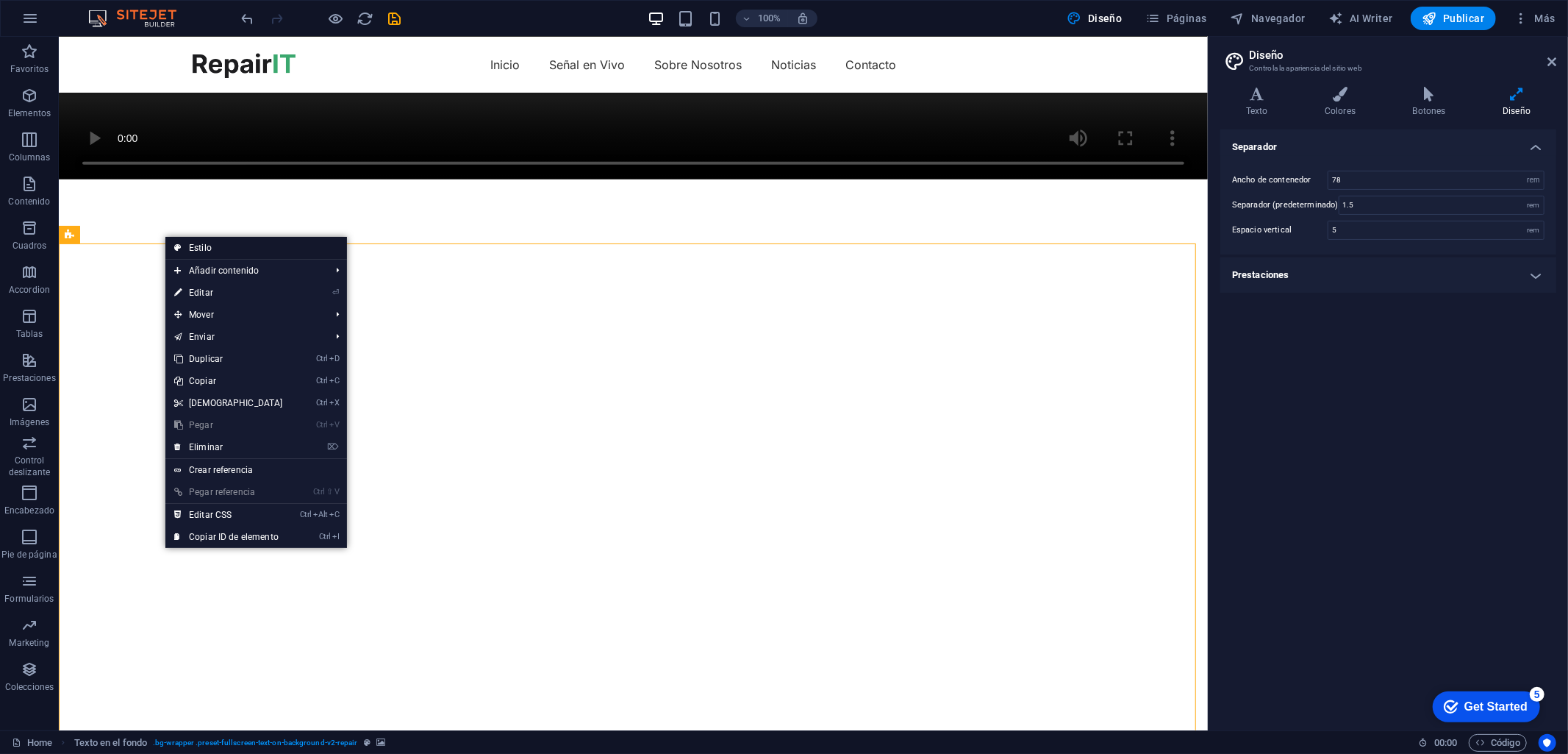
drag, startPoint x: 219, startPoint y: 247, endPoint x: 383, endPoint y: 223, distance: 165.7
click at [219, 247] on link "Estilo" at bounding box center [256, 248] width 181 height 22
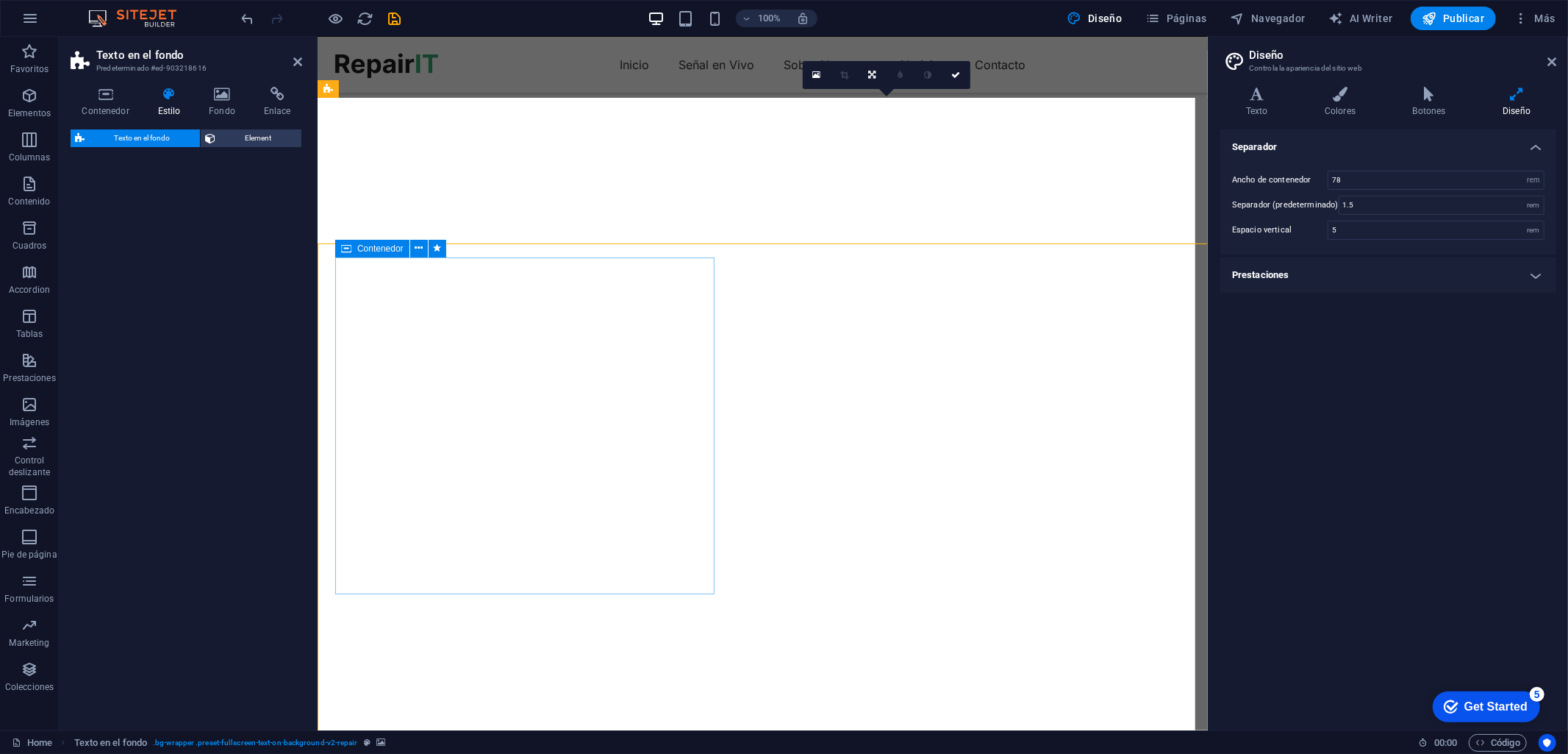
select select "%"
select select "rem"
select select "px"
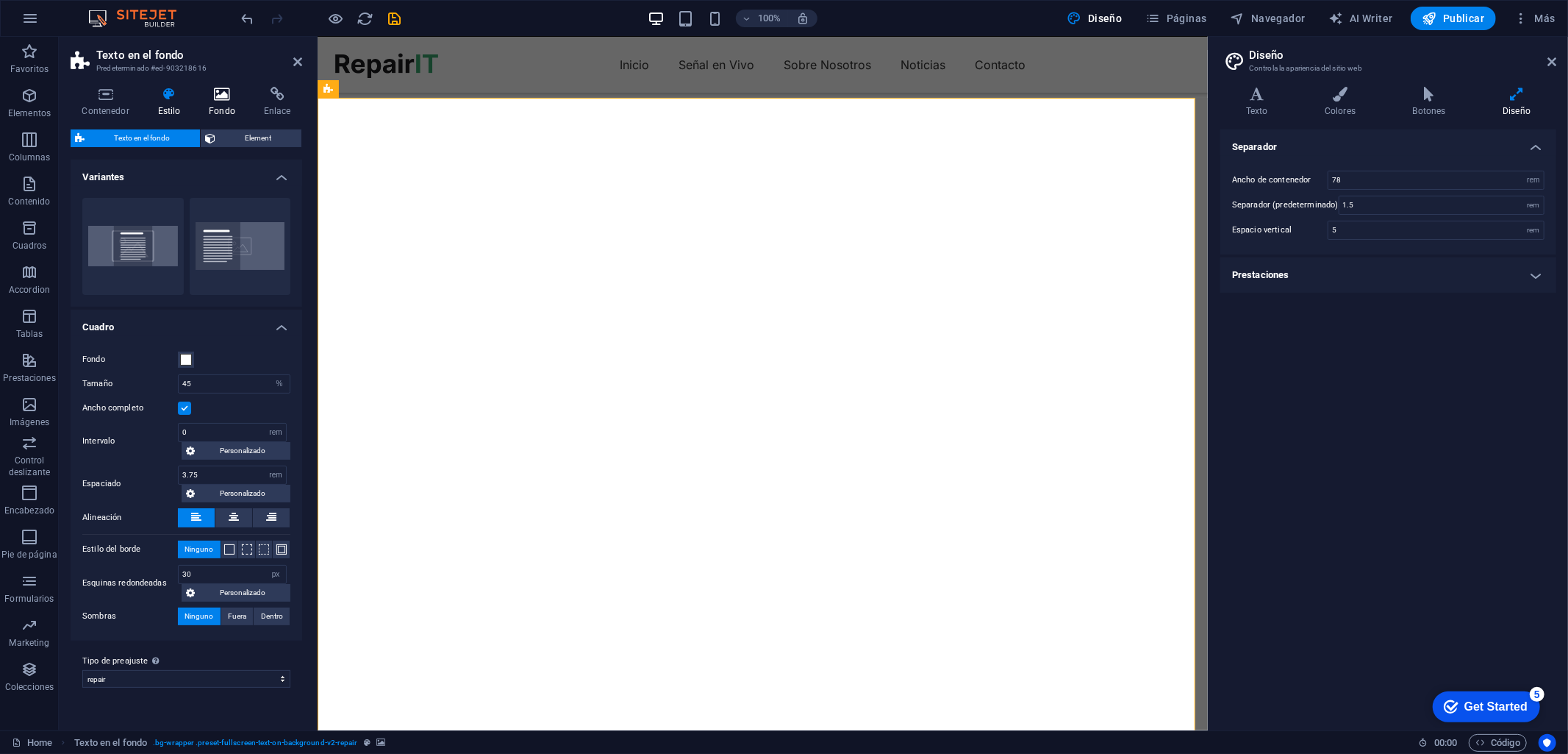
click at [218, 92] on icon at bounding box center [222, 95] width 49 height 15
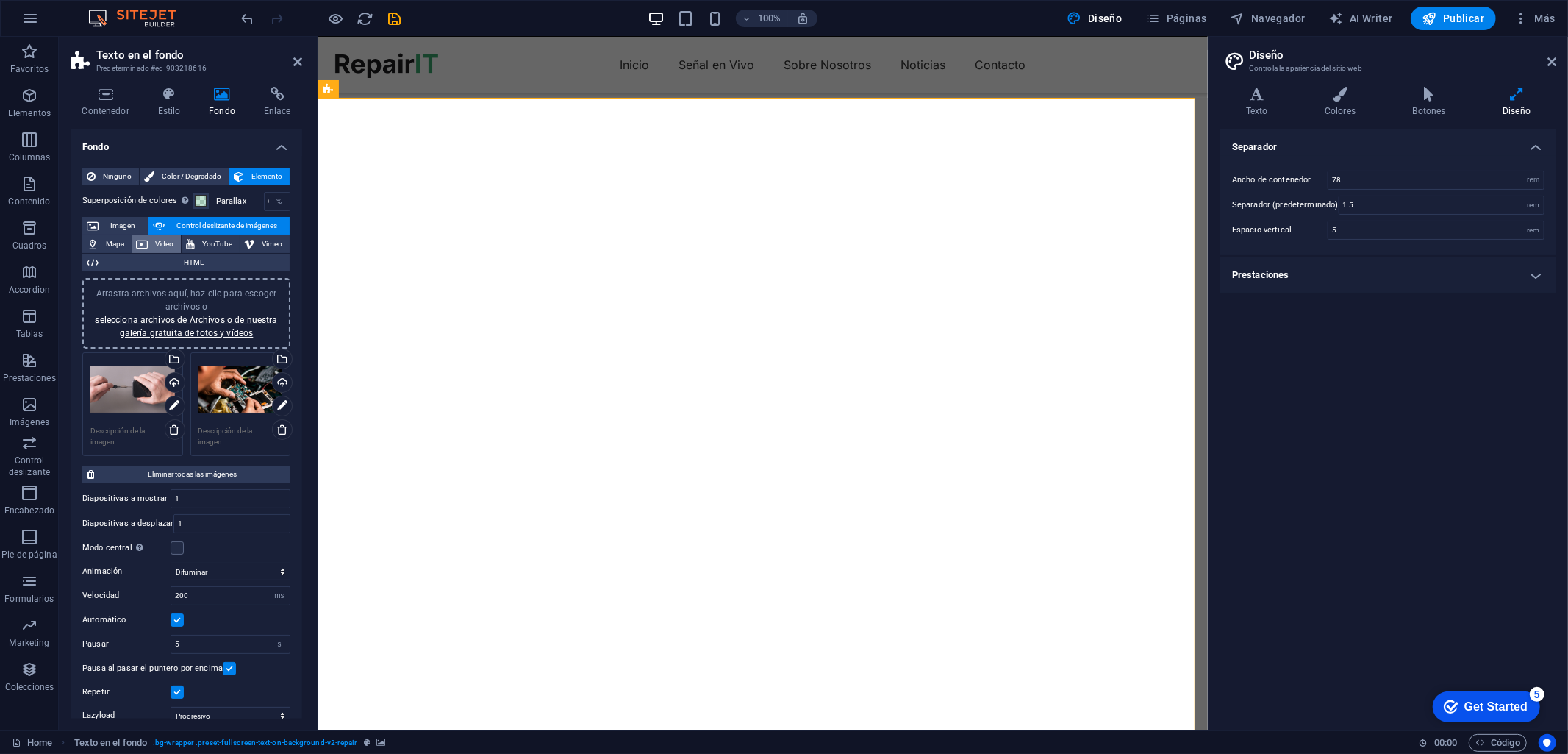
click at [142, 241] on icon at bounding box center [143, 244] width 12 height 18
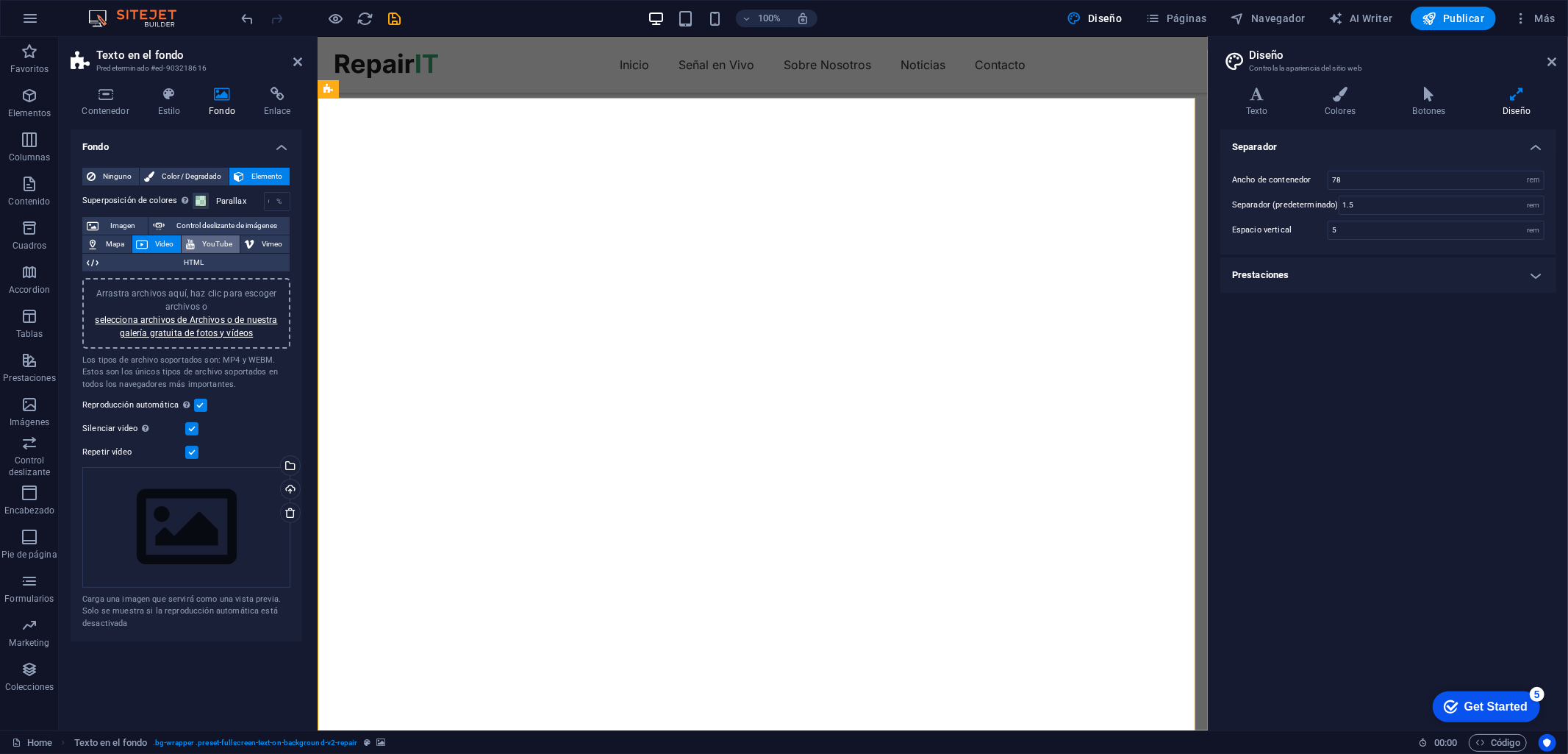
click at [231, 243] on span "YouTube" at bounding box center [217, 244] width 36 height 18
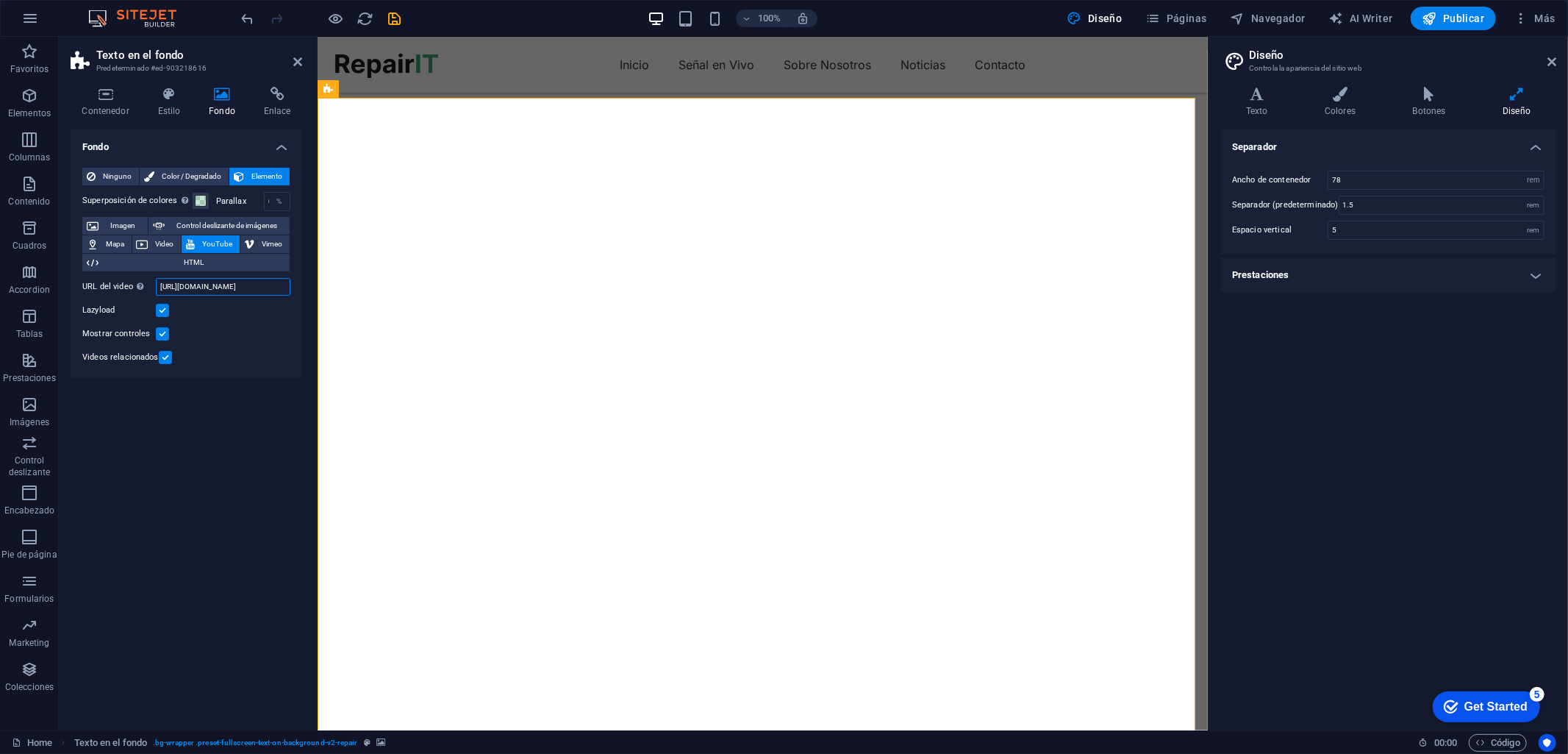
click at [228, 285] on input "[URL][DOMAIN_NAME]" at bounding box center [222, 287] width 135 height 18
click at [226, 285] on input "[URL][DOMAIN_NAME]" at bounding box center [222, 287] width 135 height 18
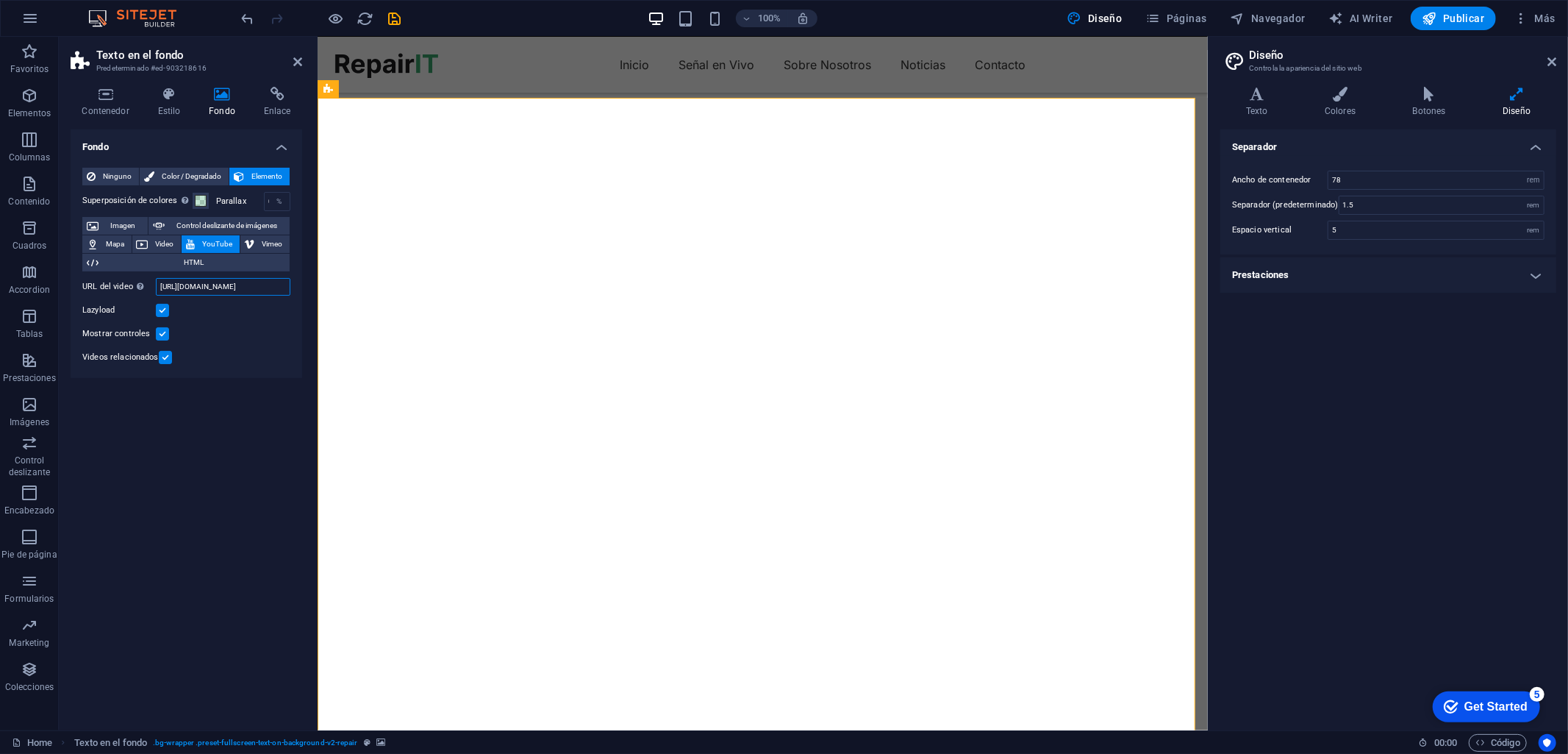
click at [226, 285] on input "[URL][DOMAIN_NAME]" at bounding box center [222, 287] width 135 height 18
paste input "[DOMAIN_NAME][URL]"
type input "[URL][DOMAIN_NAME]"
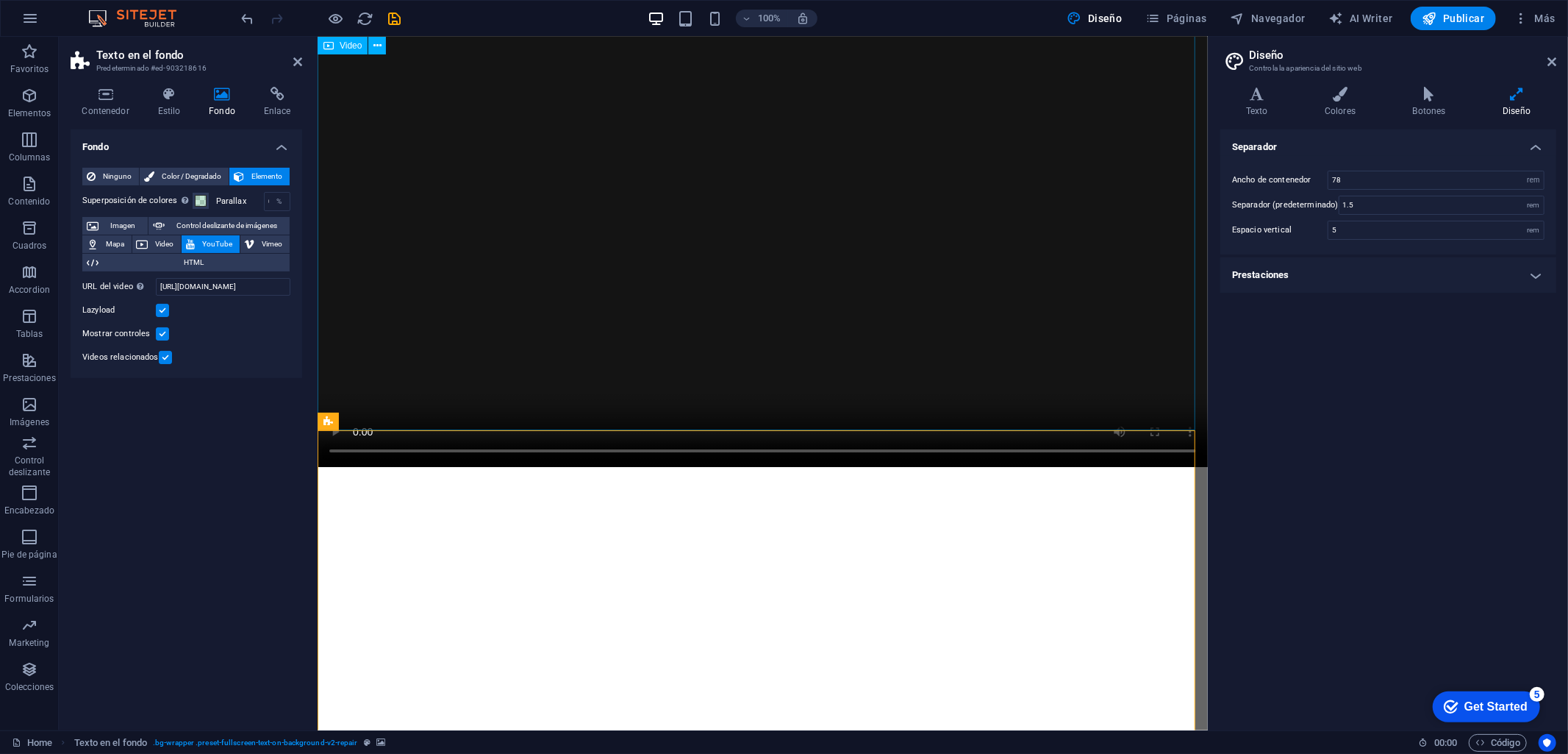
scroll to position [0, 0]
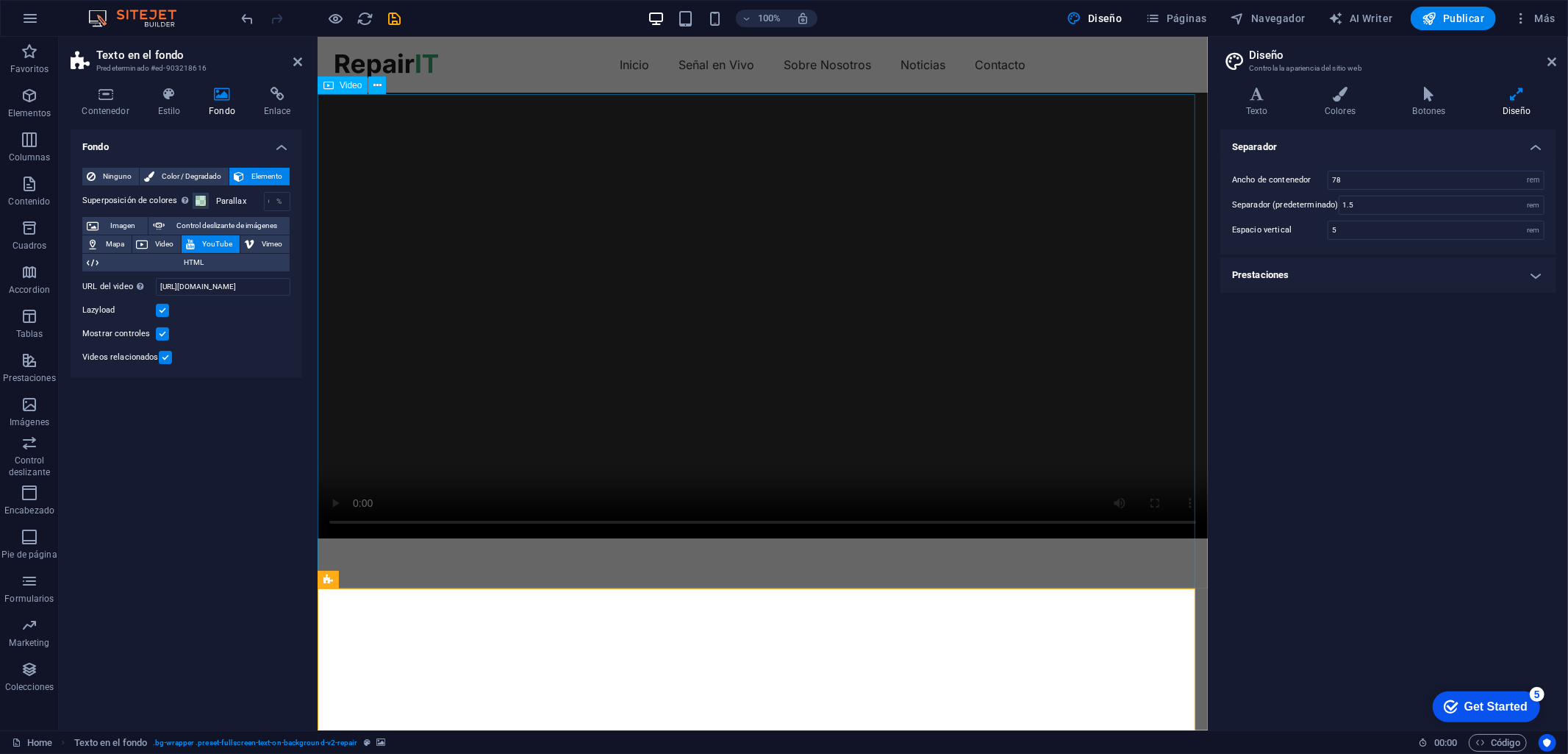
click at [388, 114] on figure at bounding box center [762, 315] width 890 height 446
click at [641, 84] on div "Inicio Señal en Vivo Sobre Nosotros Noticias Contacto" at bounding box center [762, 63] width 890 height 56
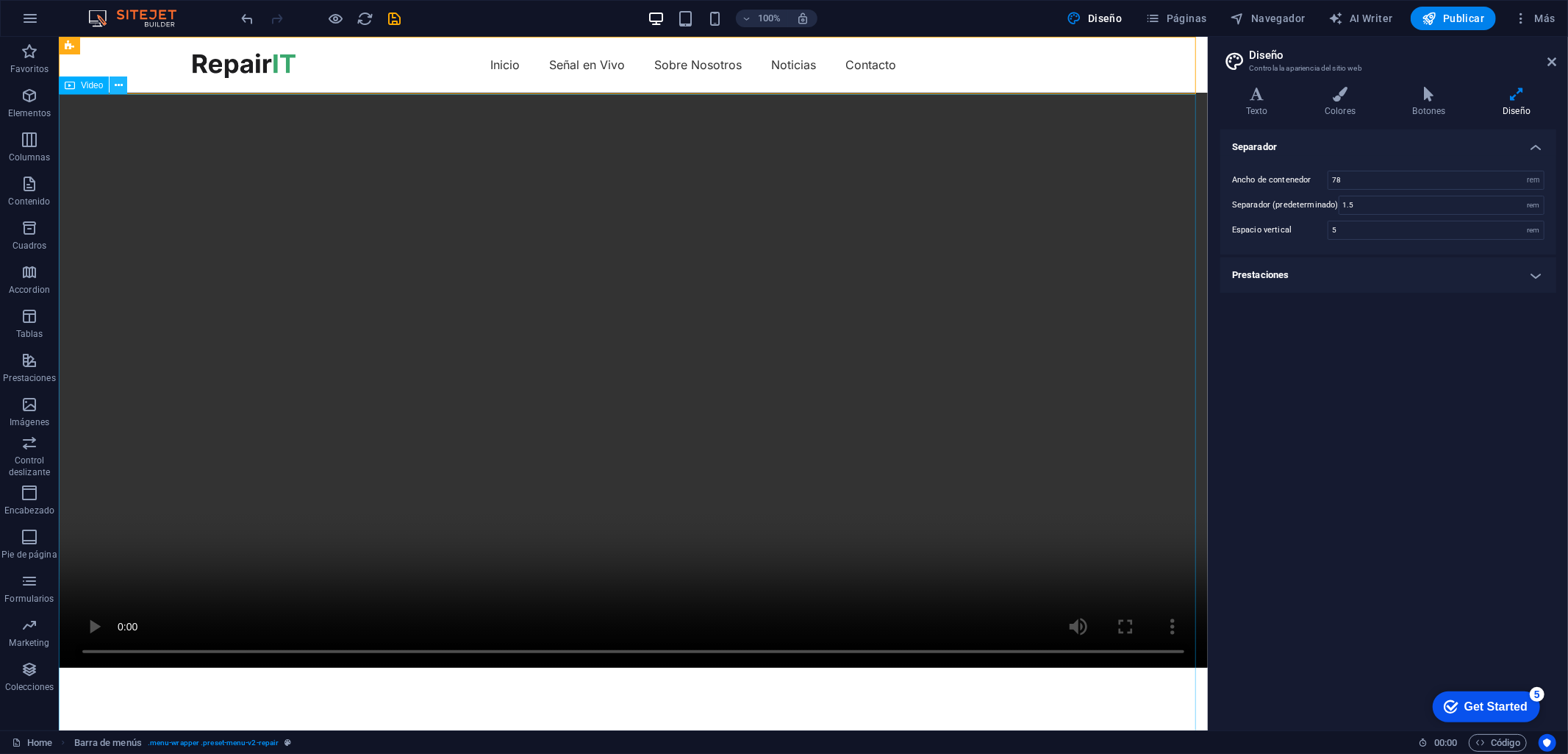
click at [115, 82] on icon at bounding box center [118, 86] width 8 height 16
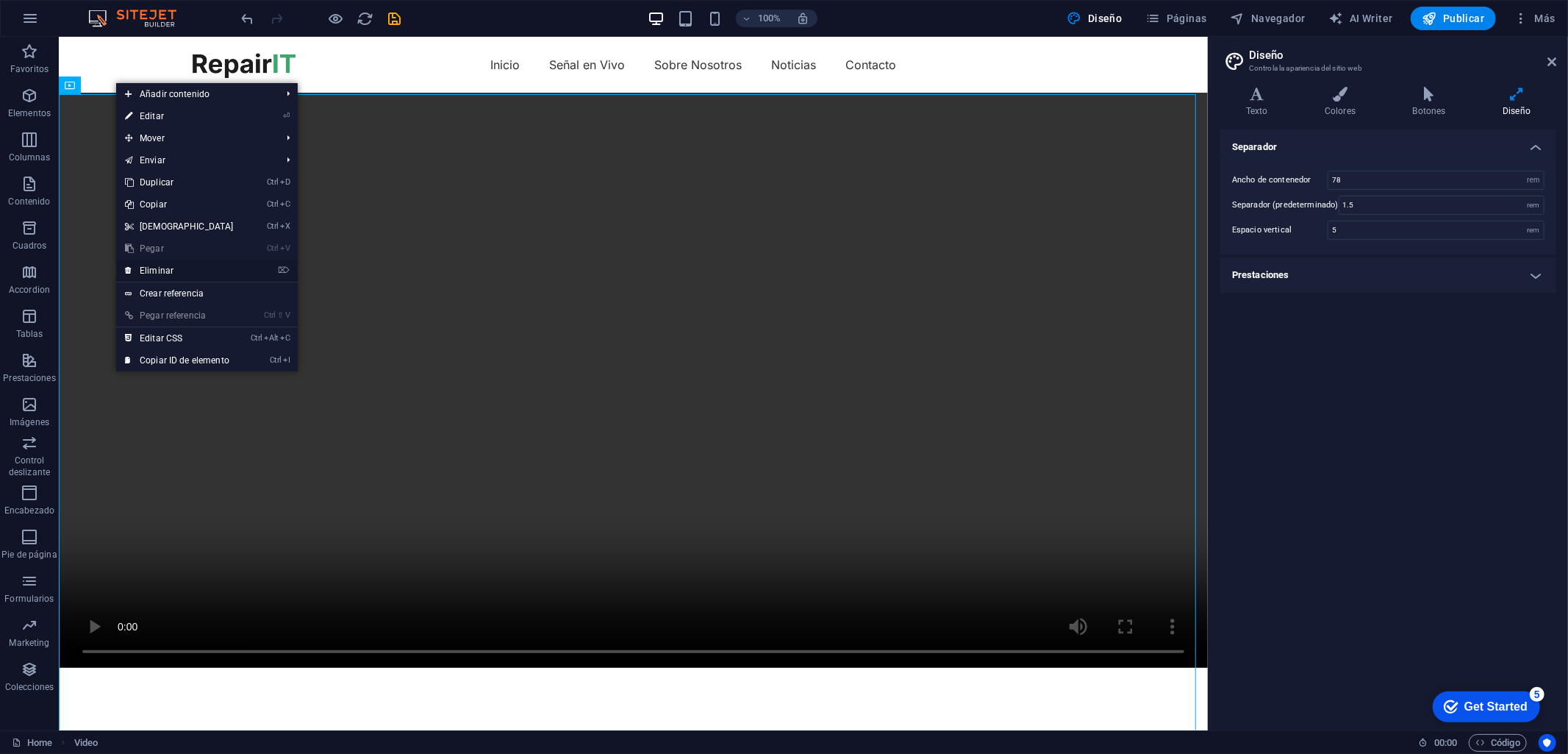
click at [189, 268] on link "⌦ Eliminar" at bounding box center [179, 271] width 126 height 22
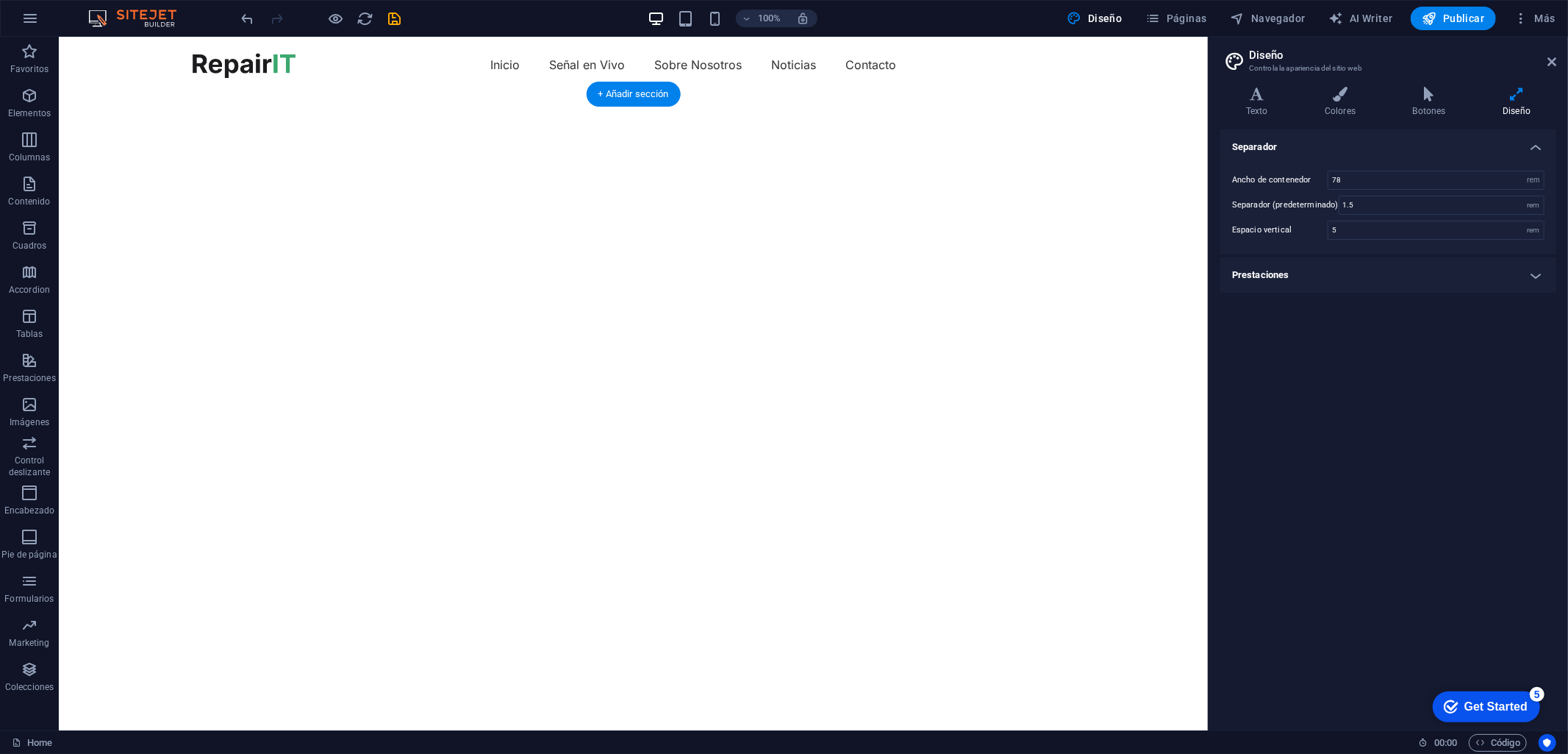
click at [104, 126] on div at bounding box center [632, 420] width 1148 height 655
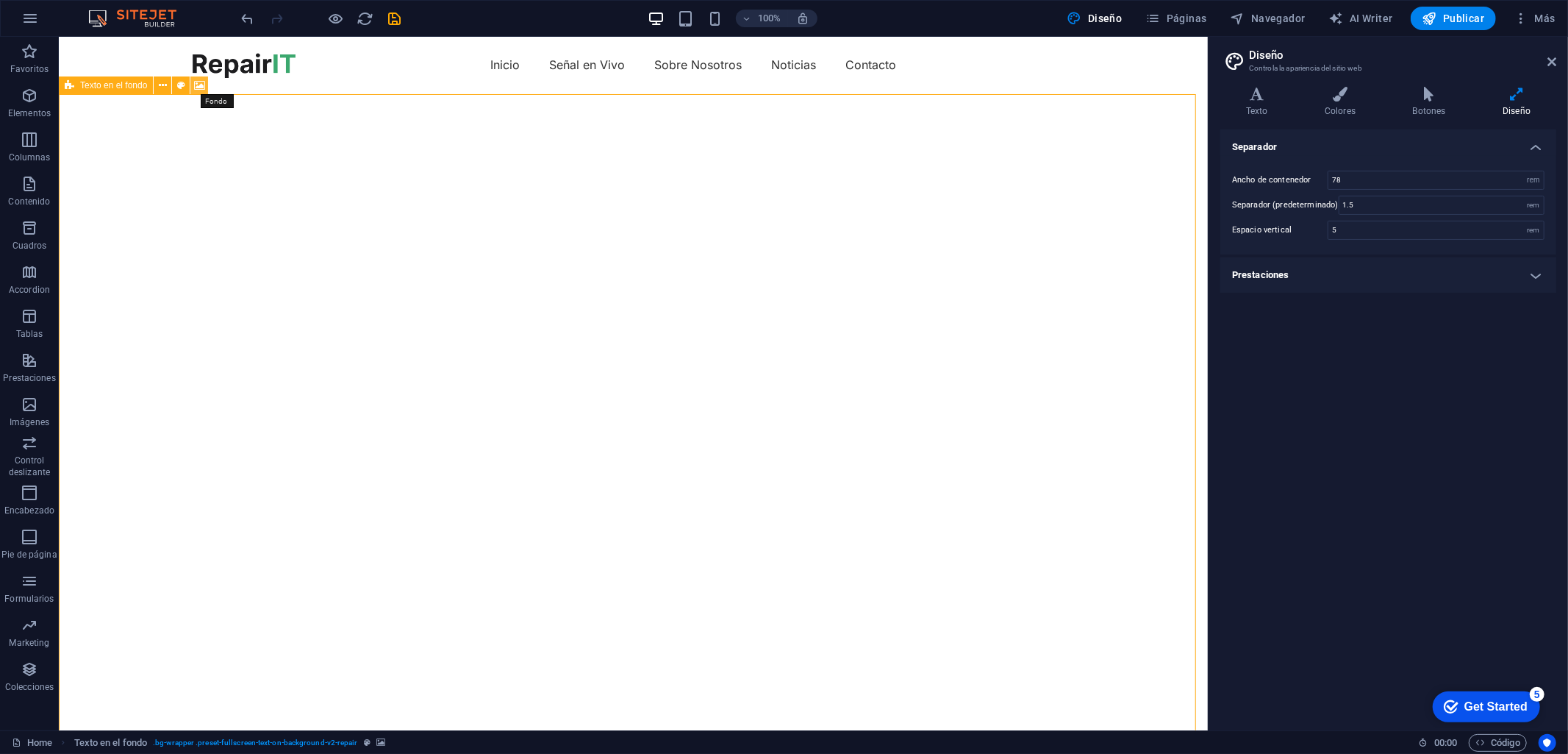
click at [202, 86] on icon at bounding box center [199, 86] width 11 height 16
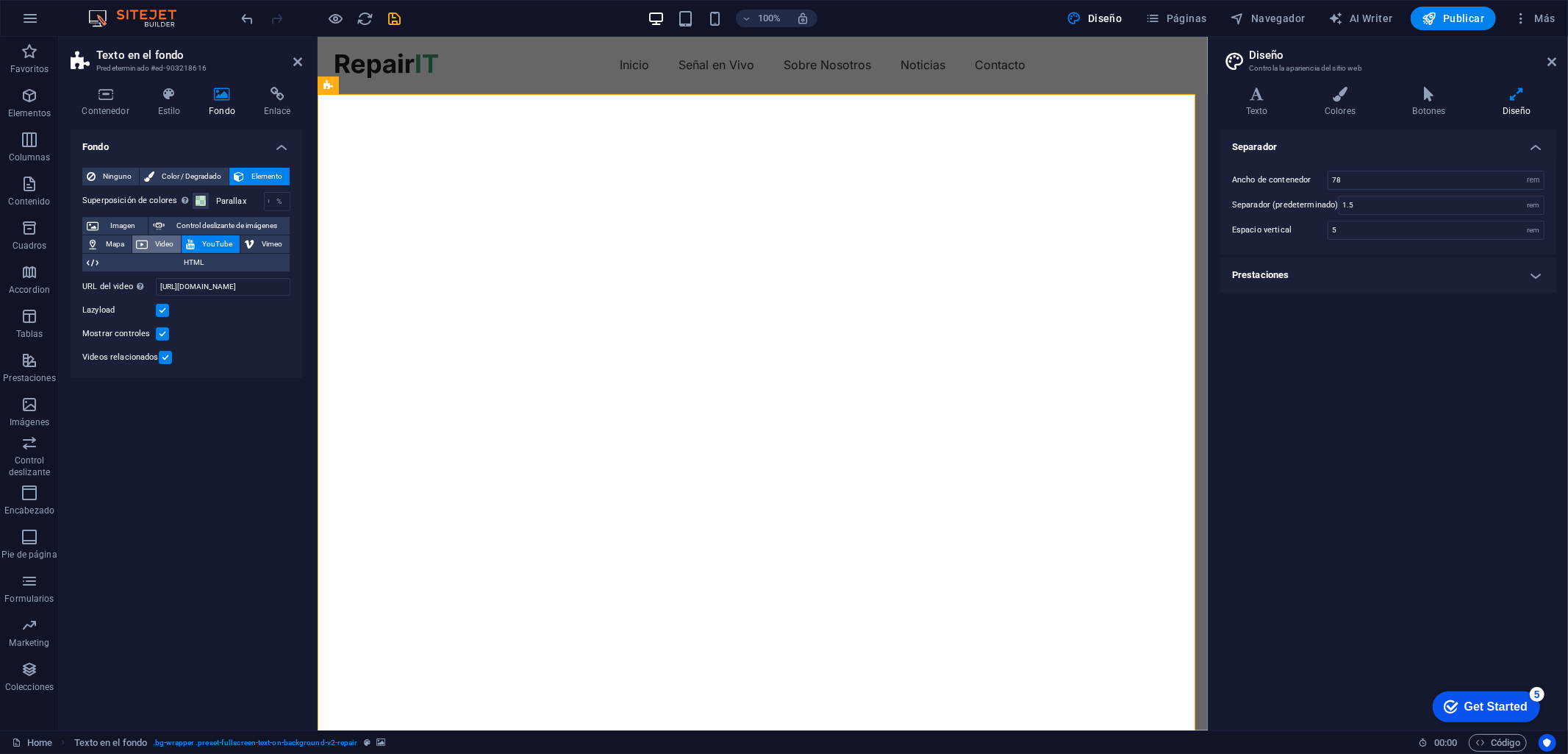
click at [167, 243] on span "Video" at bounding box center [165, 244] width 25 height 18
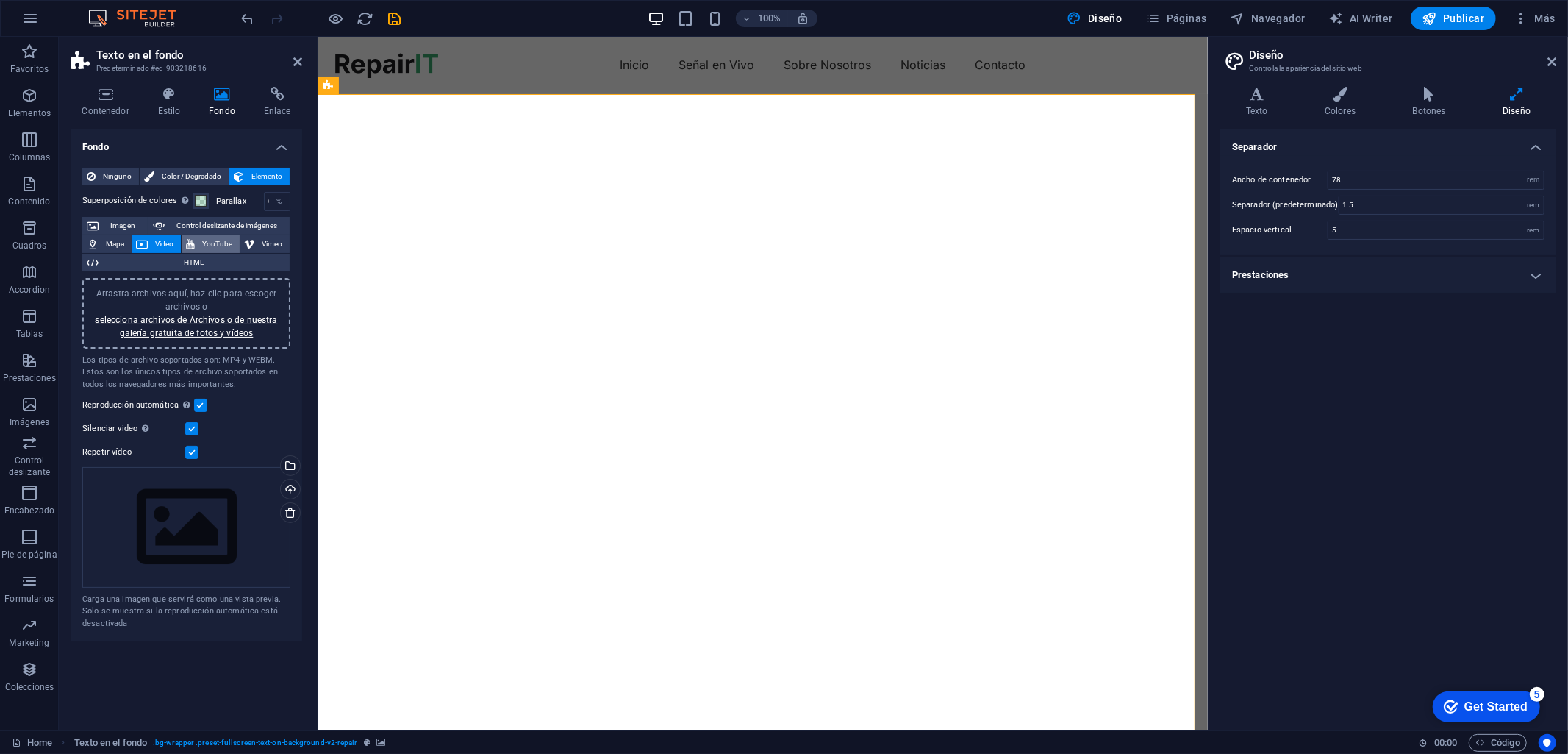
click at [201, 239] on span "YouTube" at bounding box center [217, 244] width 36 height 18
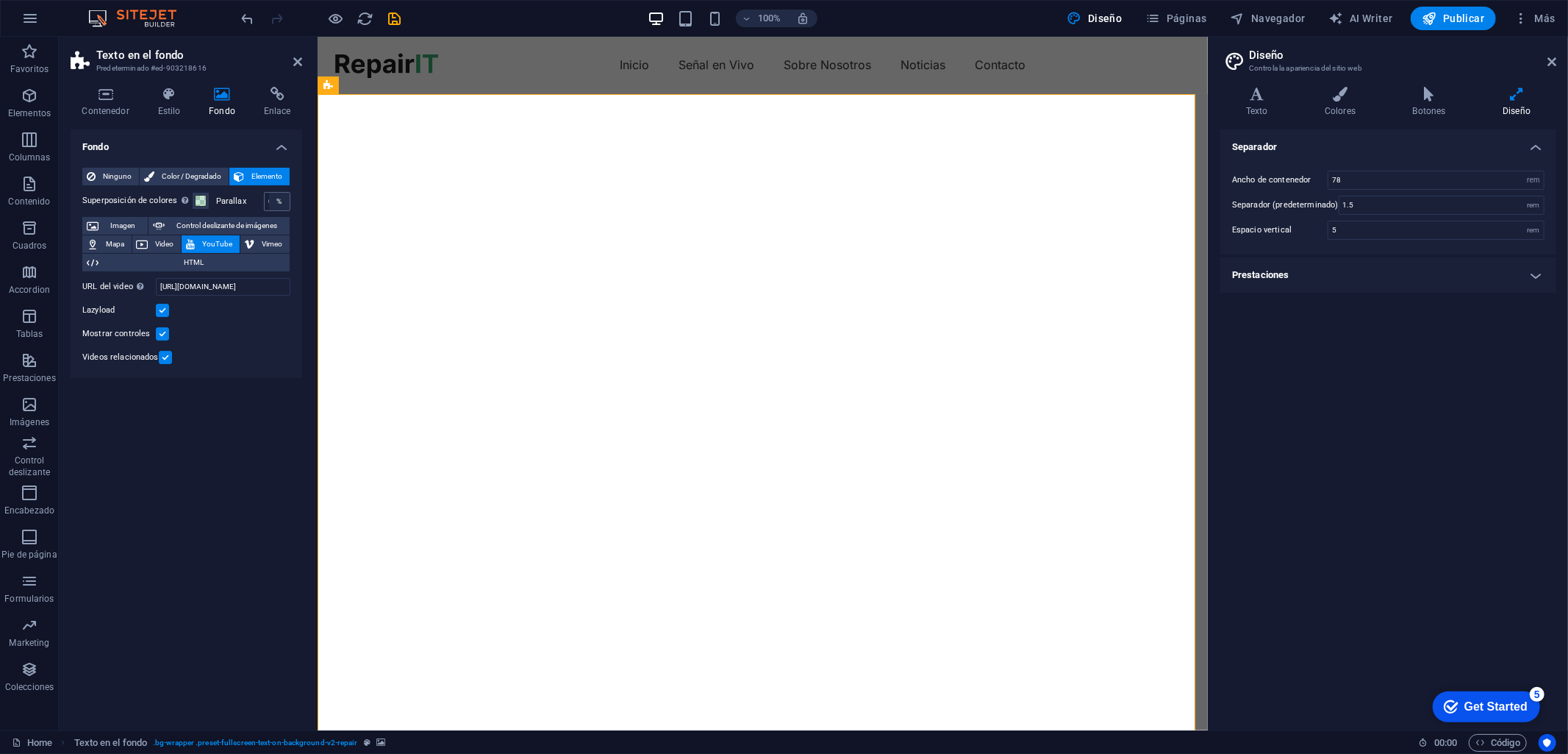
click at [269, 201] on div "%" at bounding box center [280, 202] width 21 height 18
click at [1410, 60] on icon at bounding box center [1552, 62] width 9 height 12
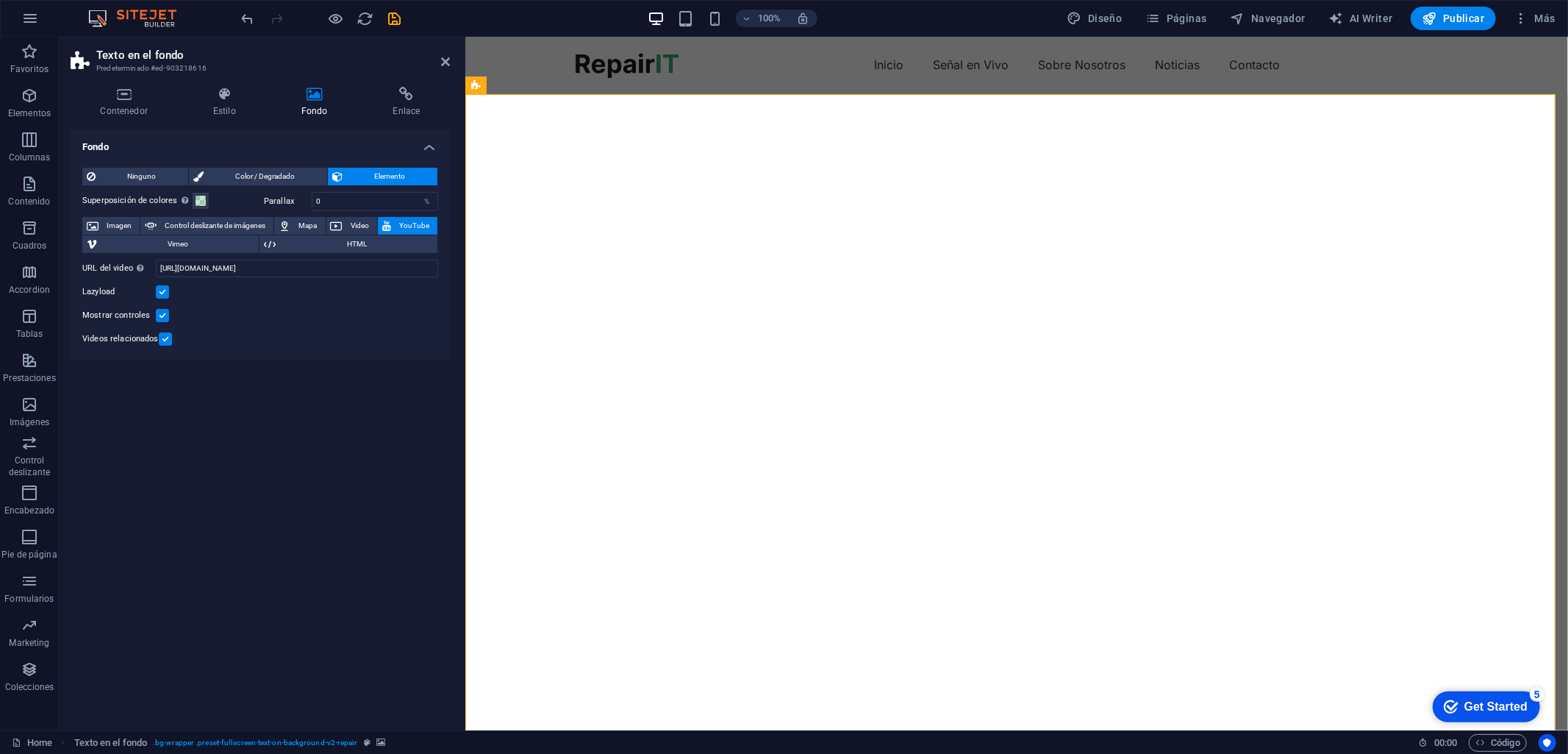
drag, startPoint x: 316, startPoint y: 86, endPoint x: 467, endPoint y: 113, distance: 153.4
click at [467, 113] on div "Texto en el fondo Predeterminado #ed-903218616 Contenedor Estilo Fondo Enlace T…" at bounding box center [813, 383] width 1509 height 694
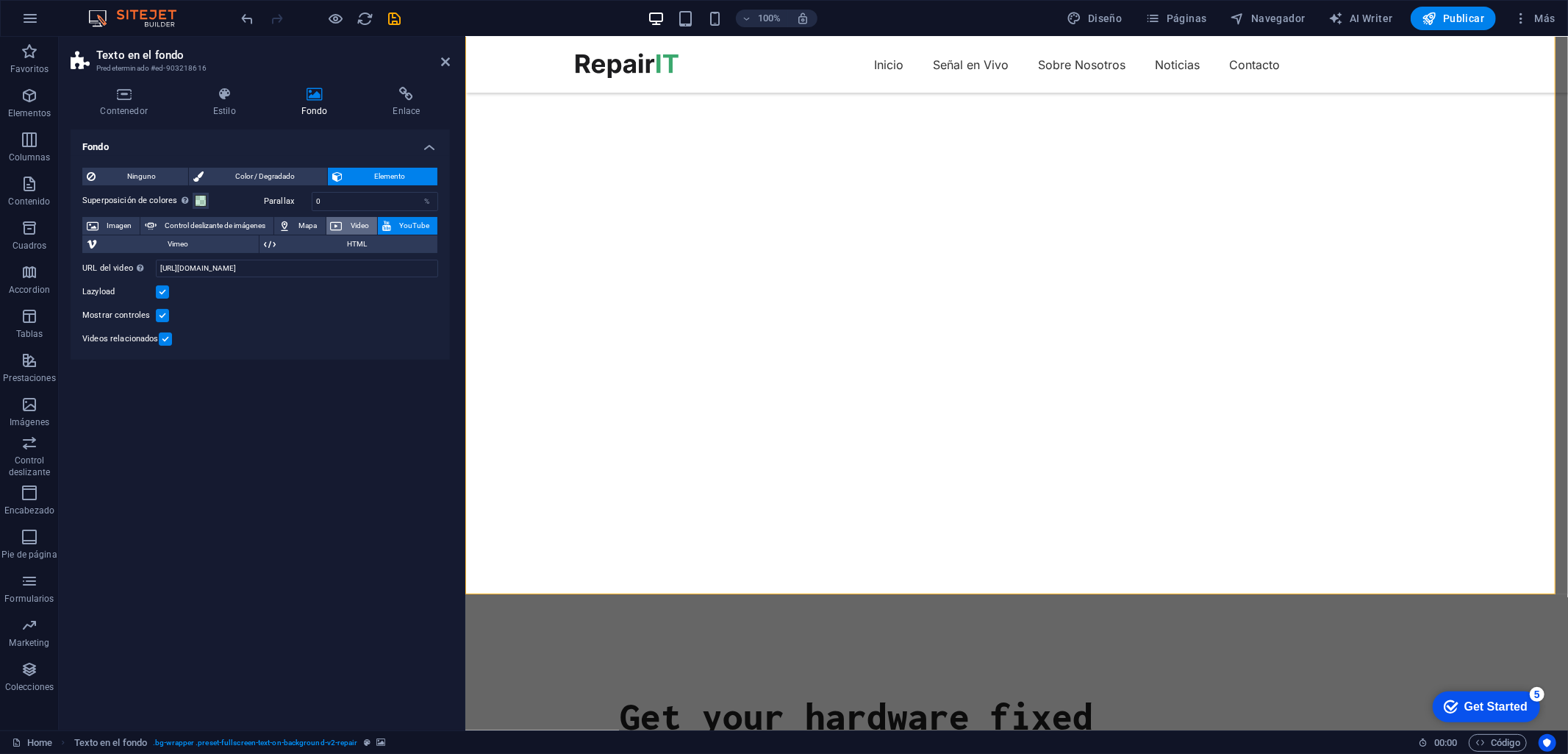
click at [356, 217] on span "Video" at bounding box center [359, 226] width 26 height 18
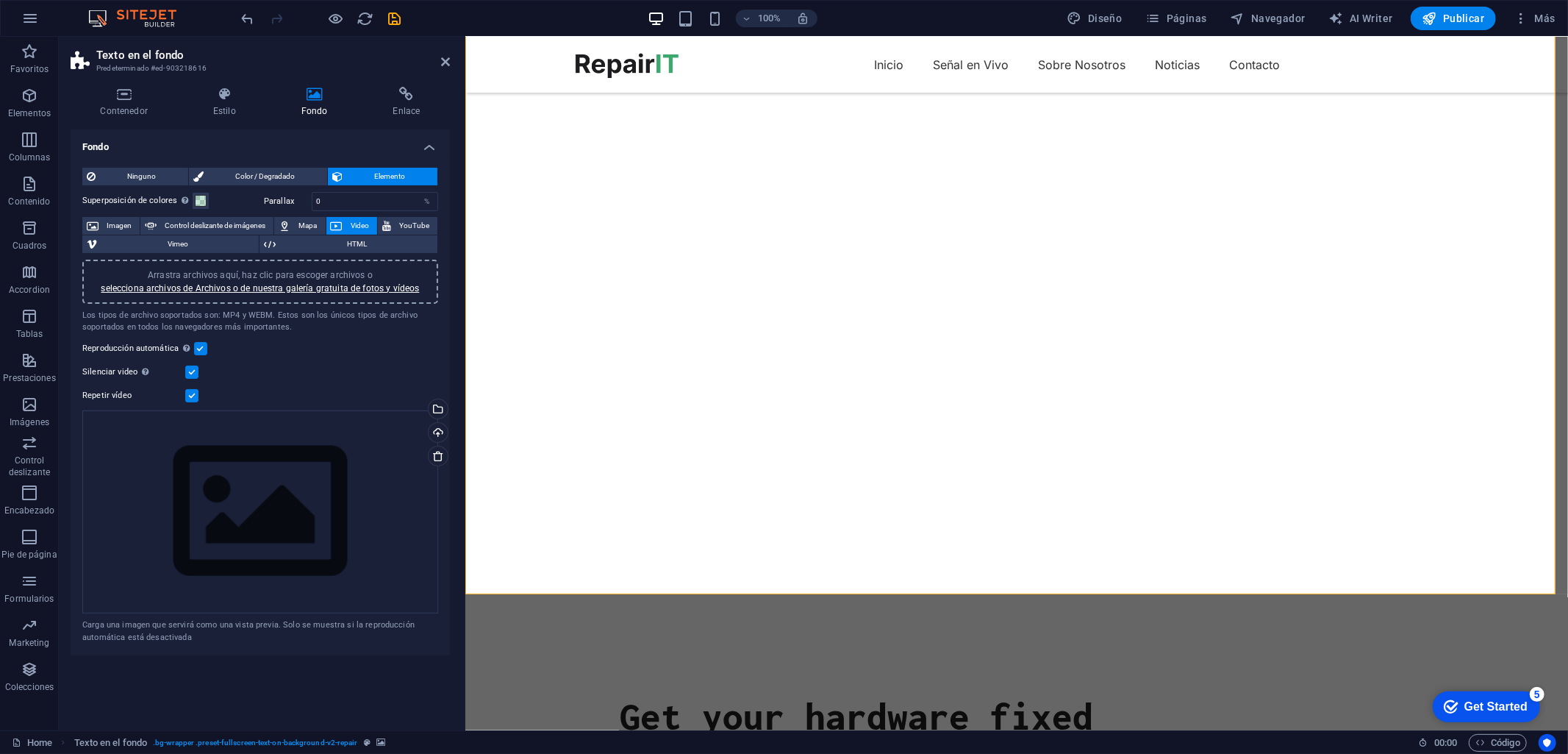
click at [1200, 290] on figure at bounding box center [1015, 323] width 1102 height 655
click at [616, 28] on div "100% Diseño Páginas Navegador AI Writer Publicar Más" at bounding box center [900, 19] width 1323 height 24
click at [0, 0] on div "Logo" at bounding box center [0, 0] width 0 height 0
click at [628, 45] on icon at bounding box center [628, 44] width 8 height 16
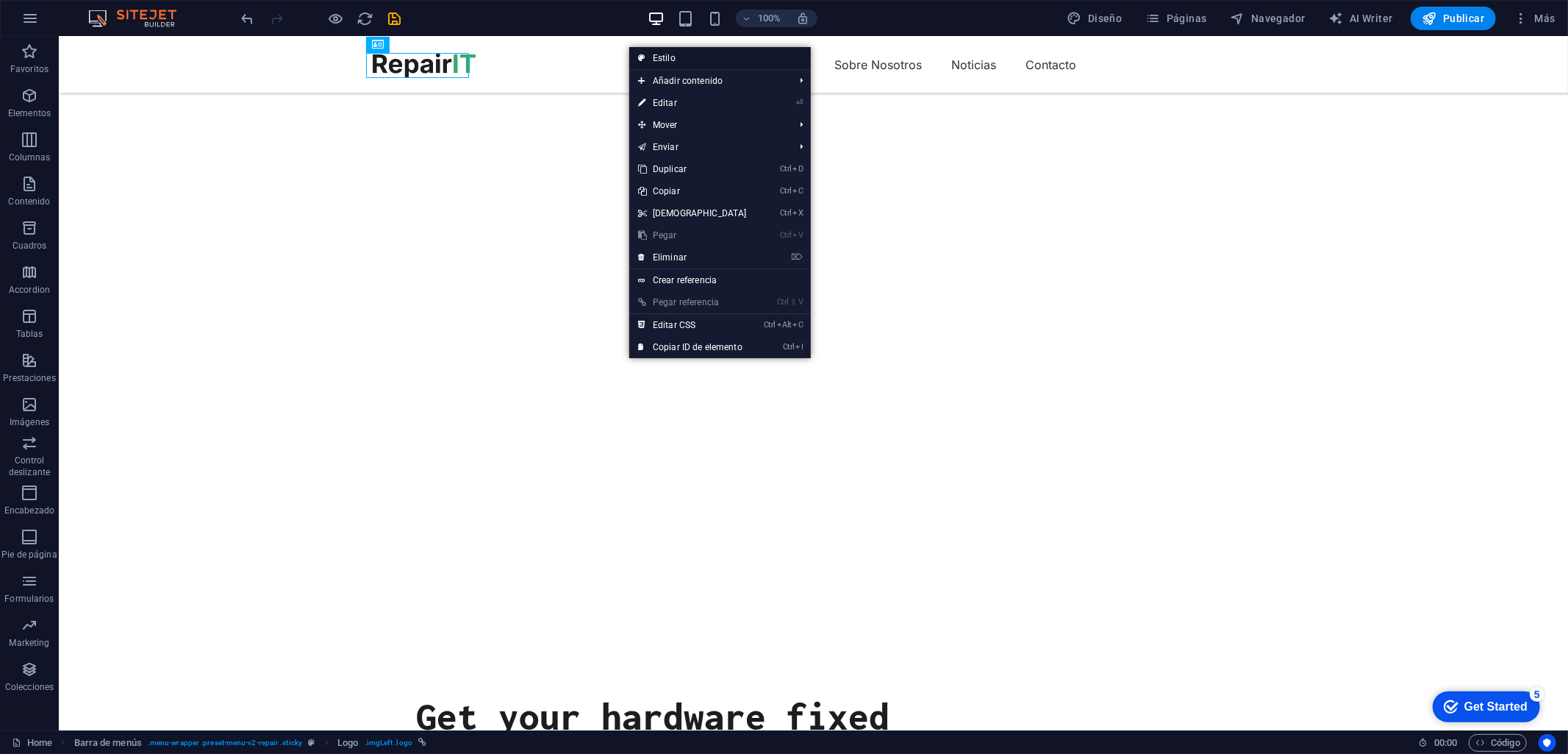
click at [673, 57] on link "Estilo" at bounding box center [720, 58] width 181 height 22
select select "rem"
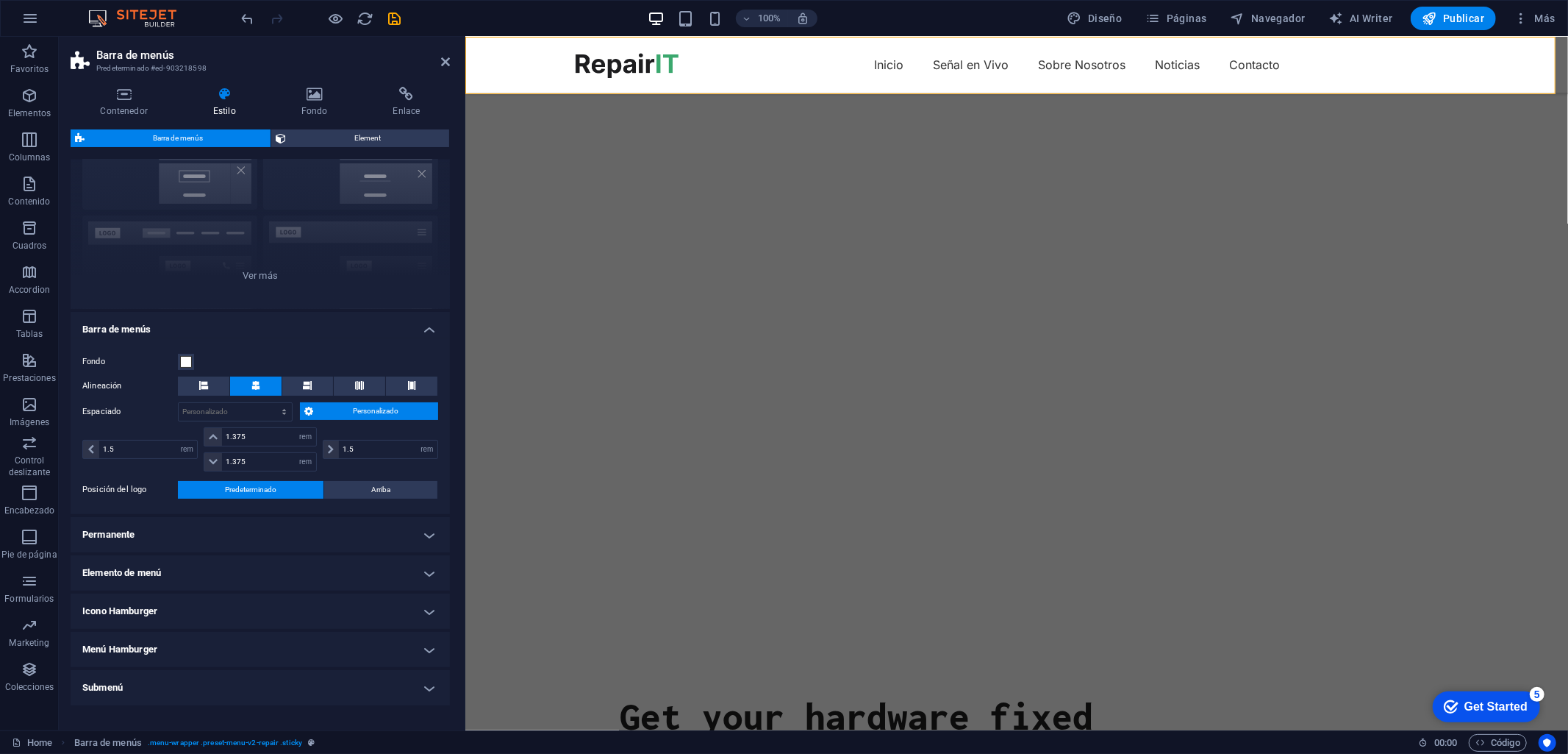
click at [431, 608] on h4 "Icono Hamburger" at bounding box center [260, 610] width 379 height 35
click at [431, 608] on h4 "Icono Hamburger" at bounding box center [260, 607] width 379 height 27
click at [428, 607] on h4 "Icono Hamburger" at bounding box center [260, 610] width 379 height 35
click at [429, 607] on h4 "Icono Hamburger" at bounding box center [260, 607] width 379 height 27
click at [428, 529] on h4 "Permanente" at bounding box center [260, 534] width 379 height 35
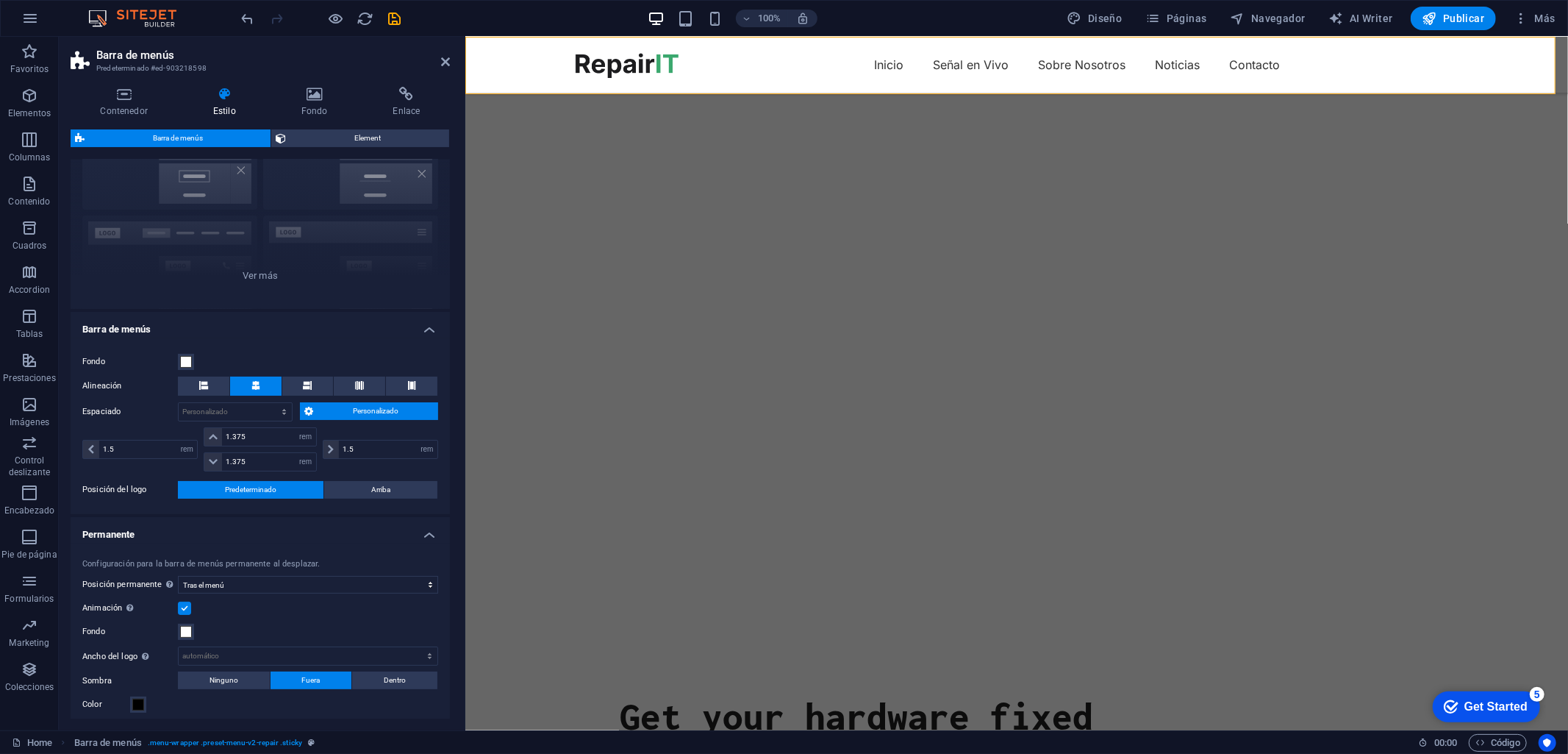
click at [428, 529] on h4 "Permanente" at bounding box center [260, 531] width 379 height 27
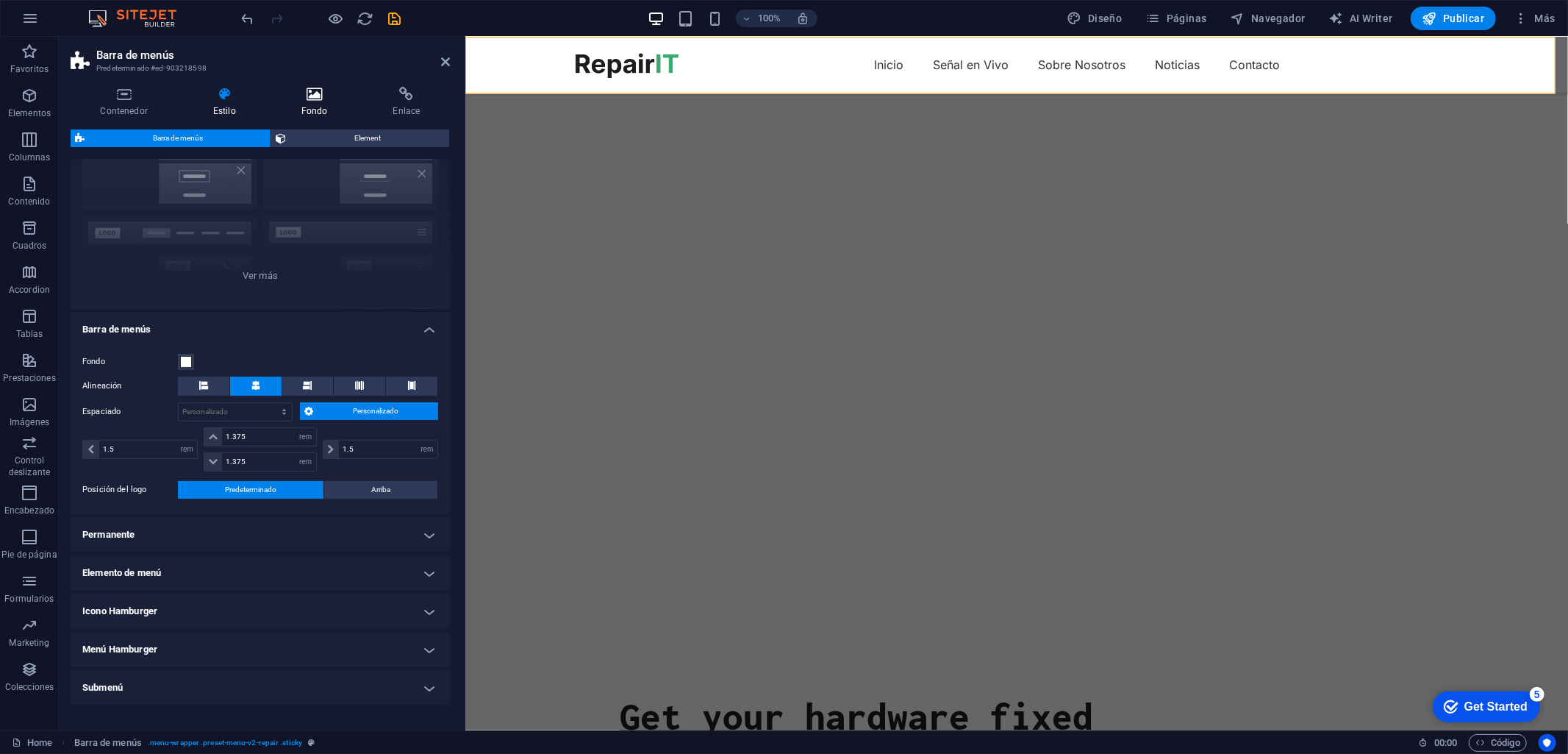
click at [299, 109] on h4 "Fondo" at bounding box center [318, 103] width 92 height 31
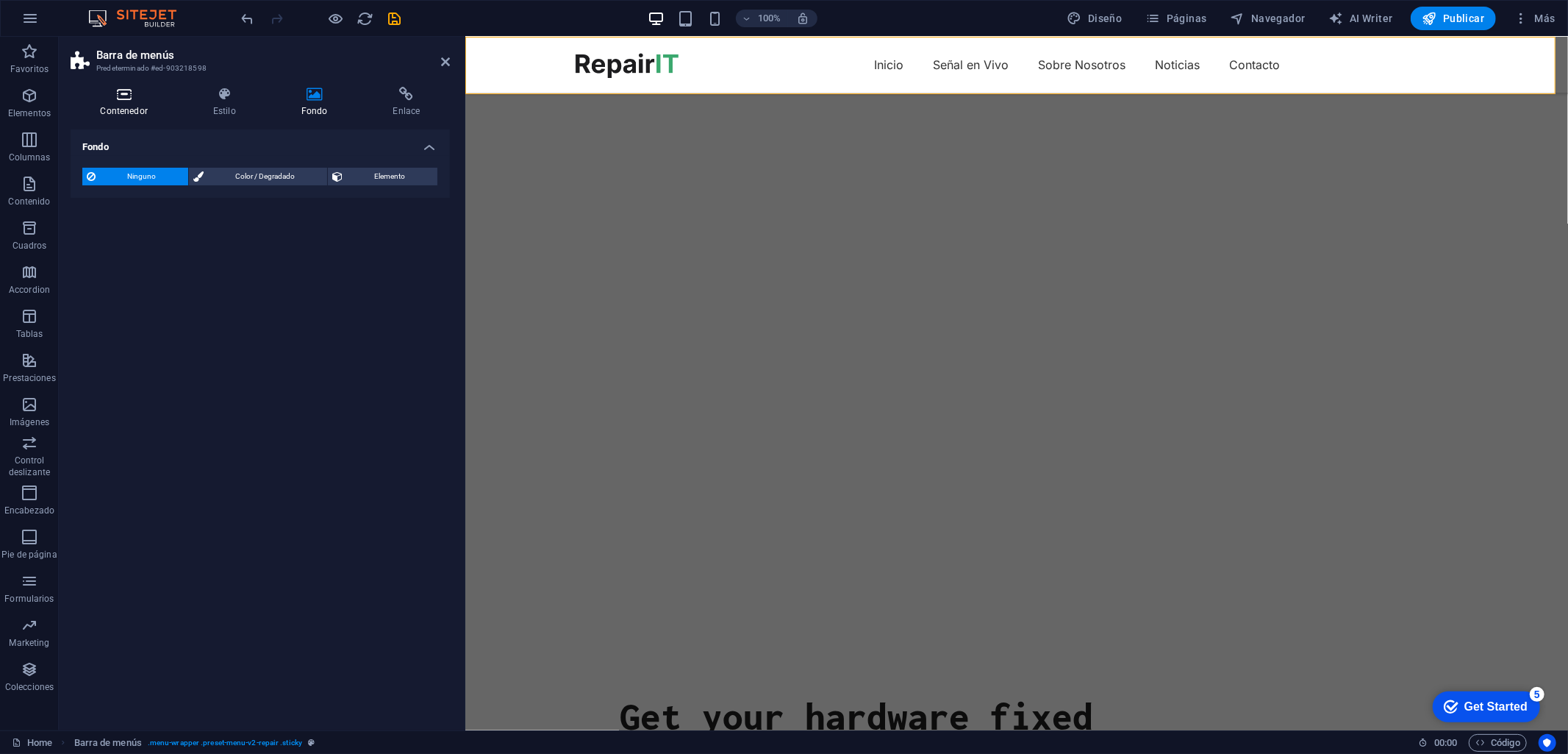
click at [120, 100] on icon at bounding box center [123, 95] width 106 height 15
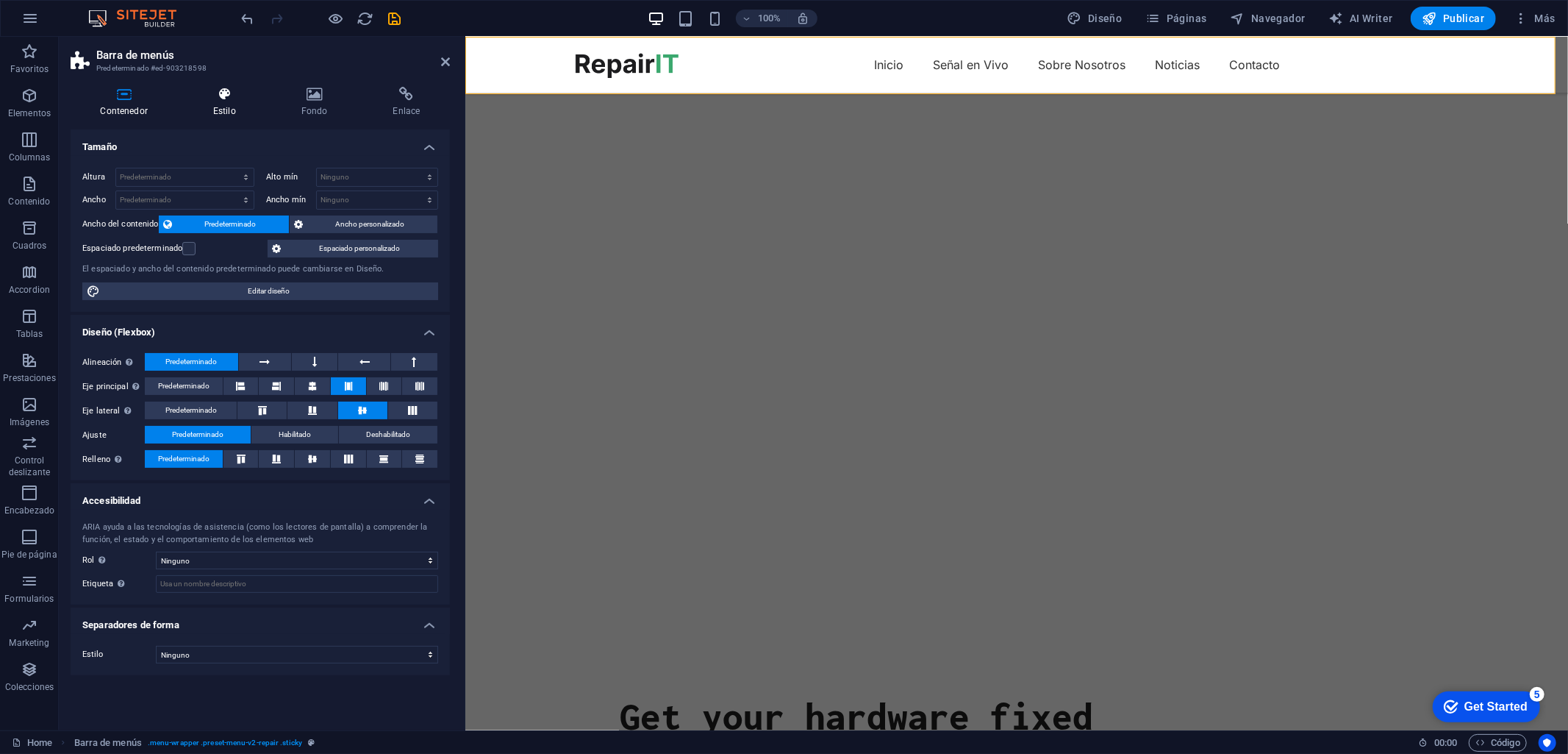
click at [216, 99] on icon at bounding box center [224, 95] width 83 height 15
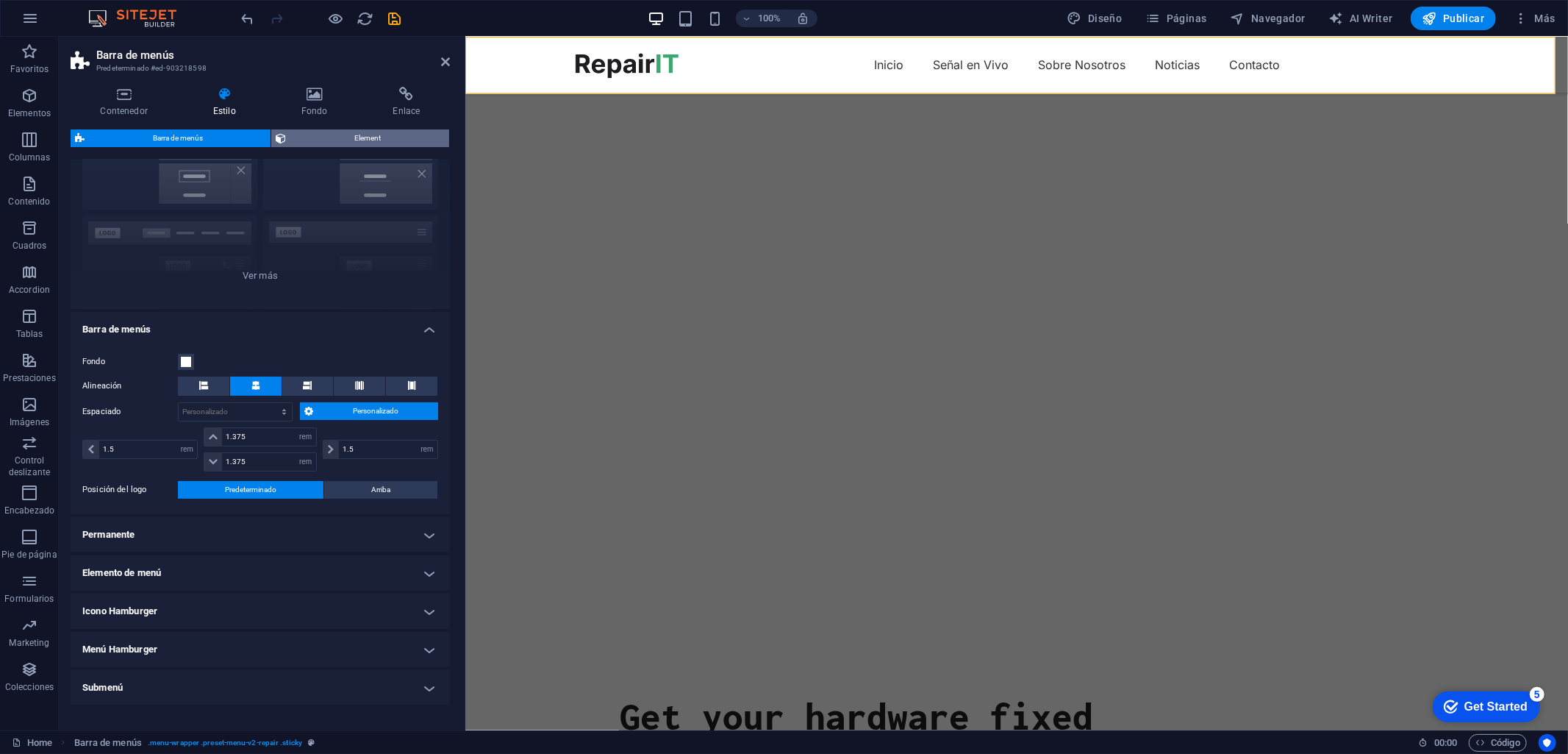
click at [303, 135] on span "Element" at bounding box center [367, 138] width 154 height 18
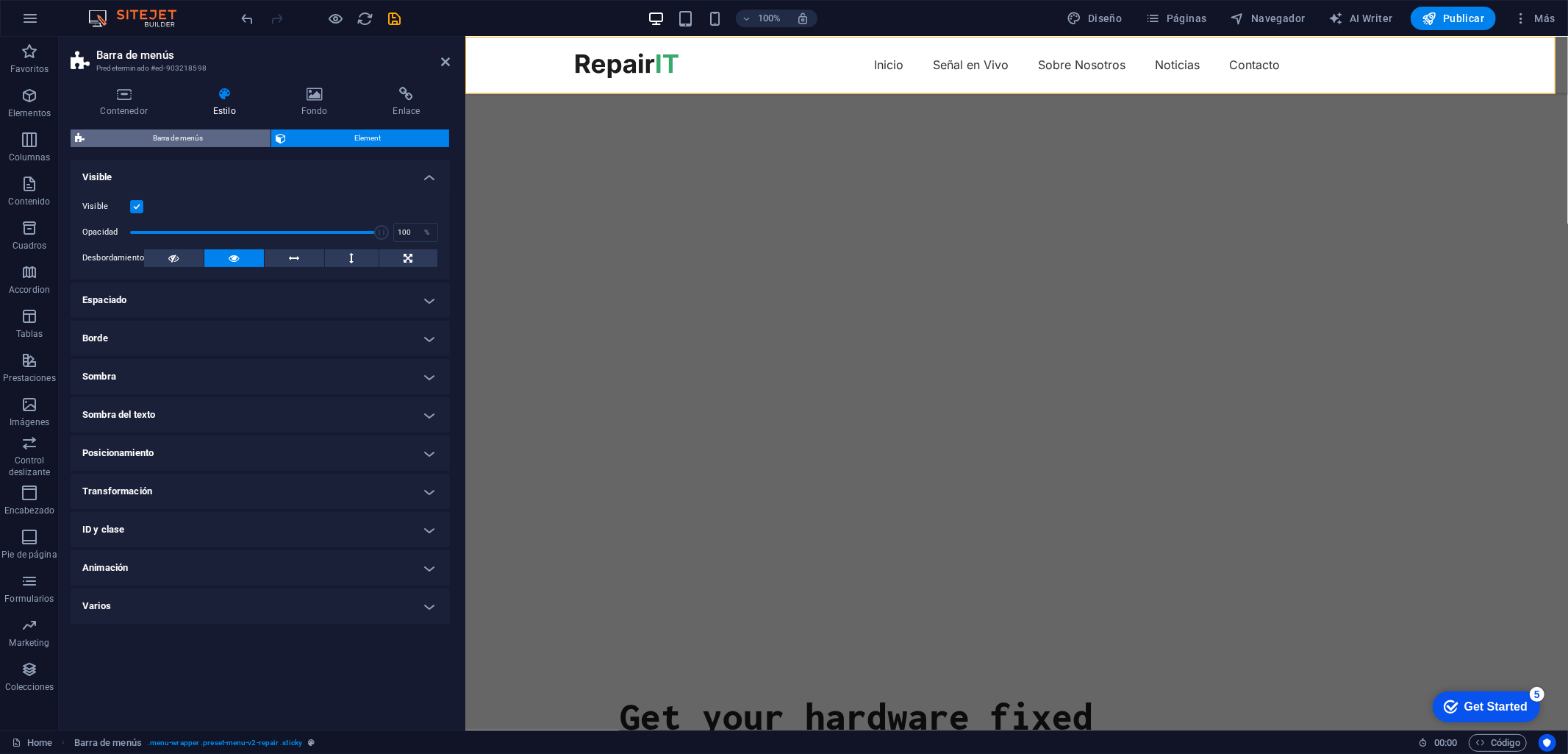
click at [208, 138] on span "Barra de menús" at bounding box center [178, 138] width 177 height 18
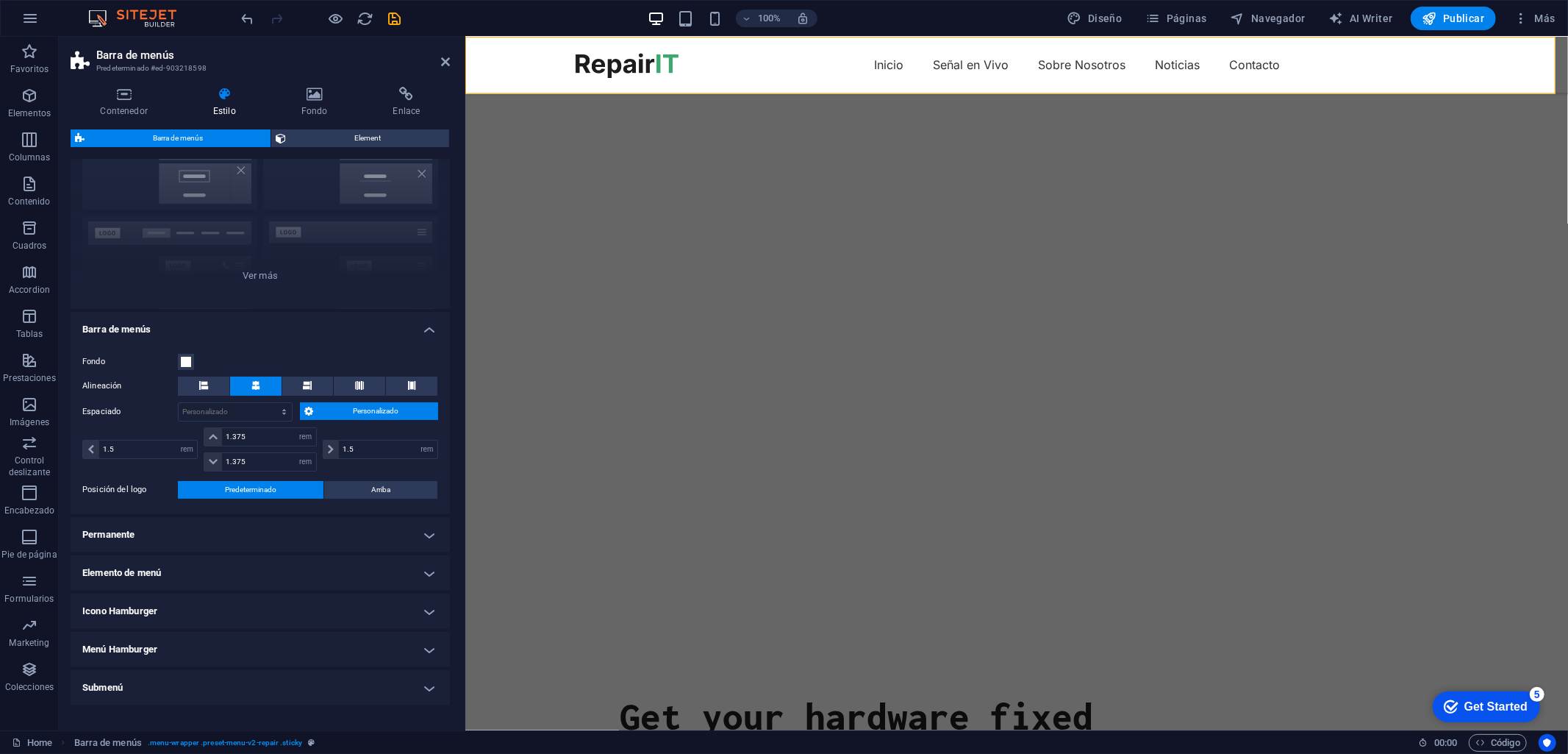
click at [429, 564] on h4 "Elemento de menú" at bounding box center [260, 572] width 379 height 35
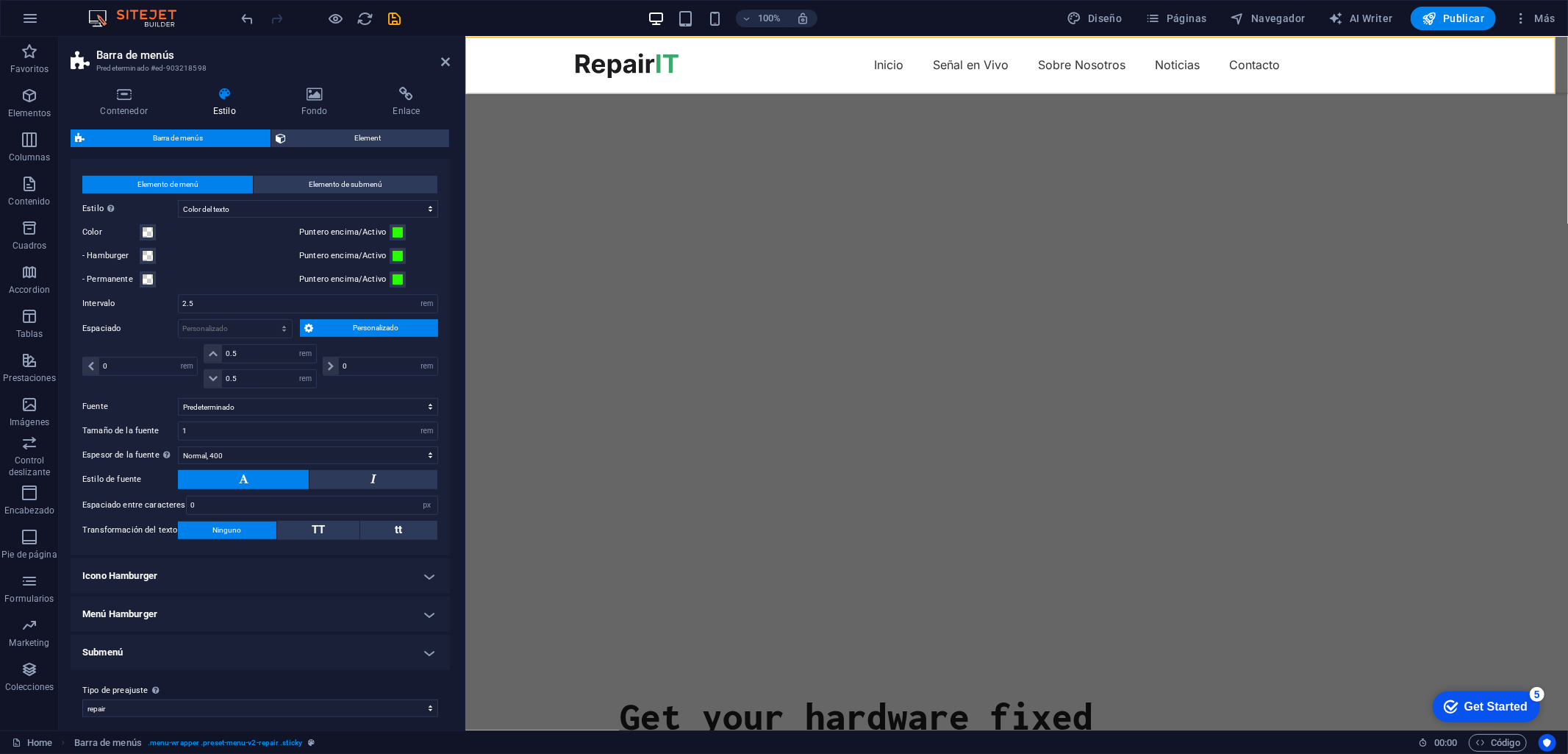
scroll to position [529, 0]
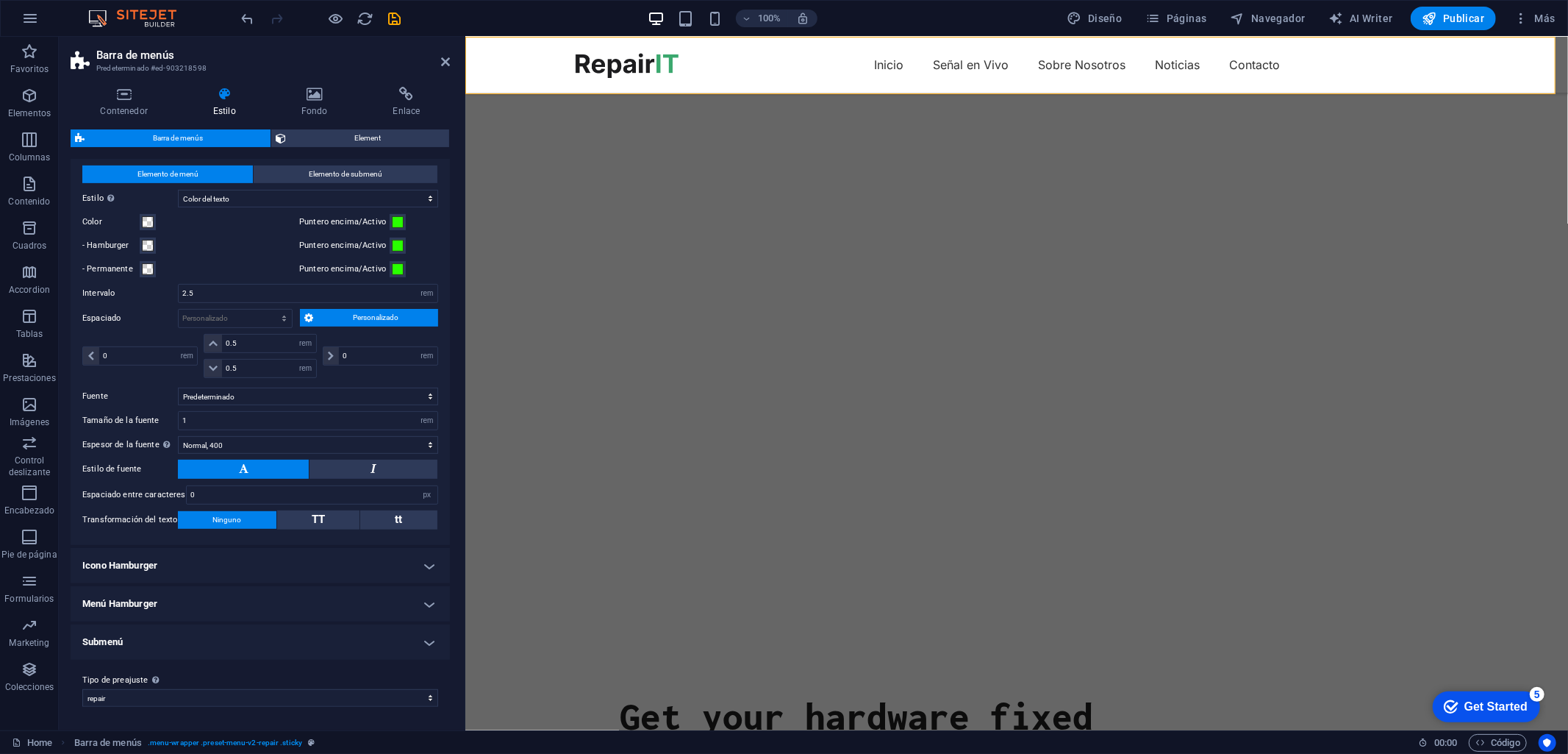
click at [422, 642] on h4 "Submenú" at bounding box center [260, 642] width 379 height 35
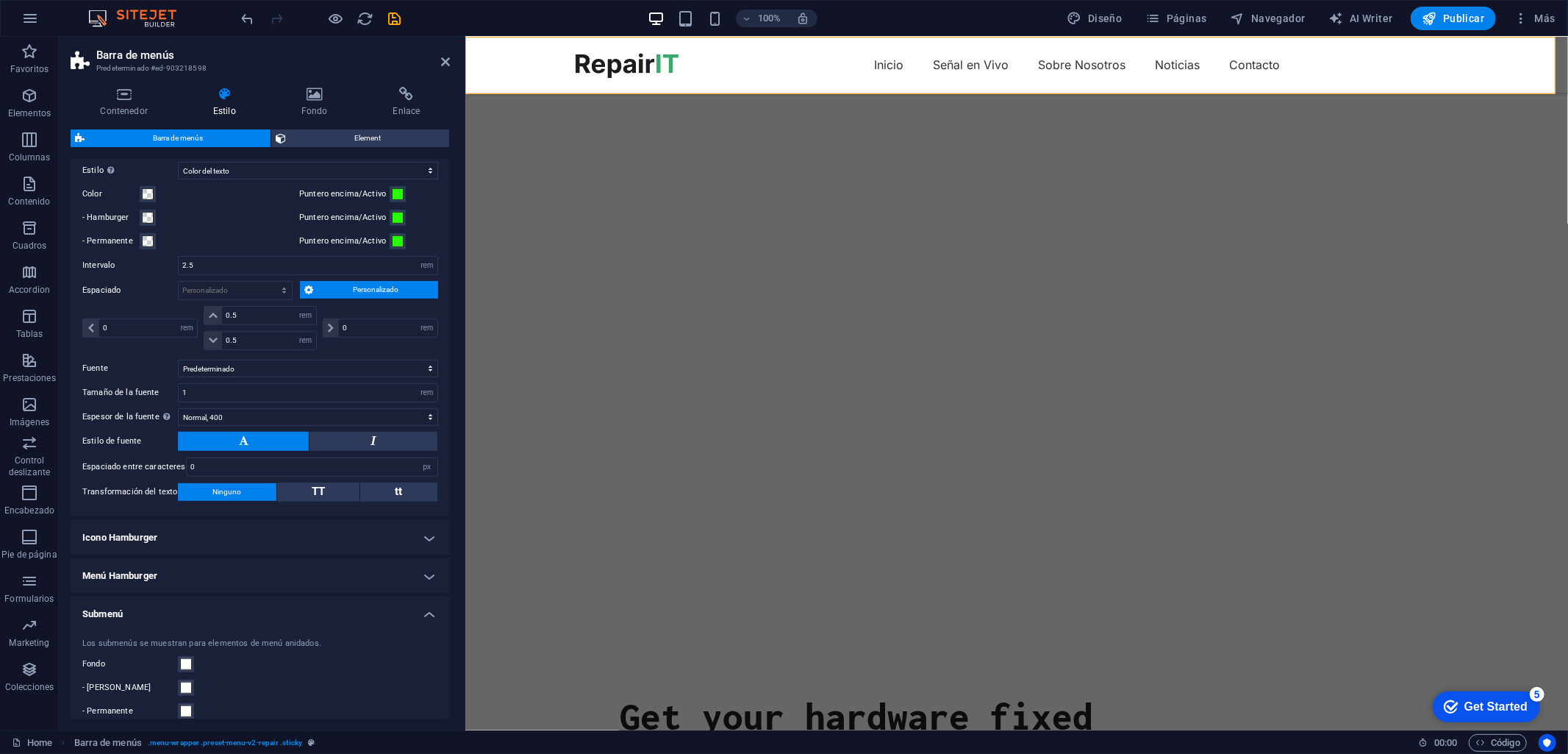
scroll to position [393, 0]
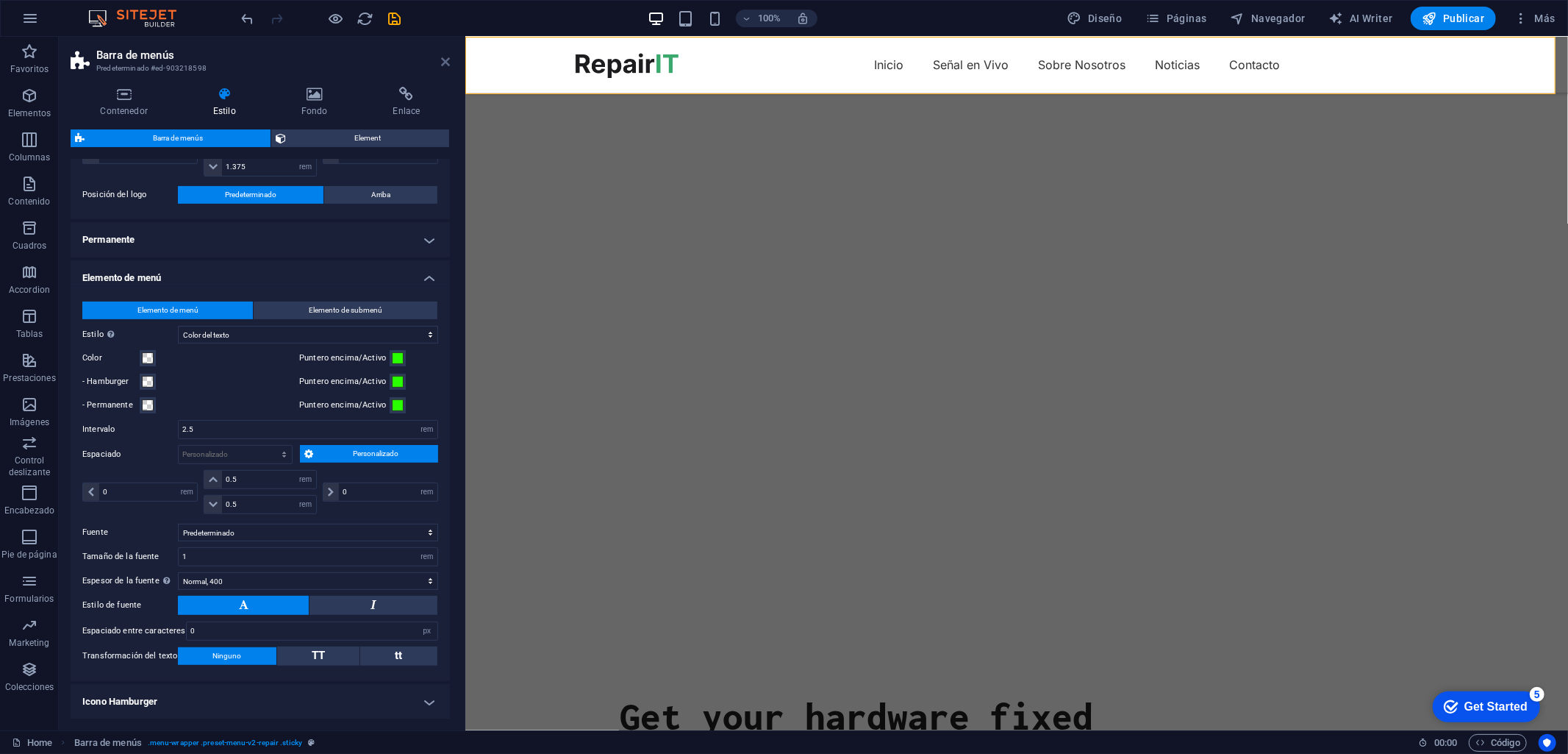
click at [443, 60] on icon at bounding box center [446, 62] width 9 height 12
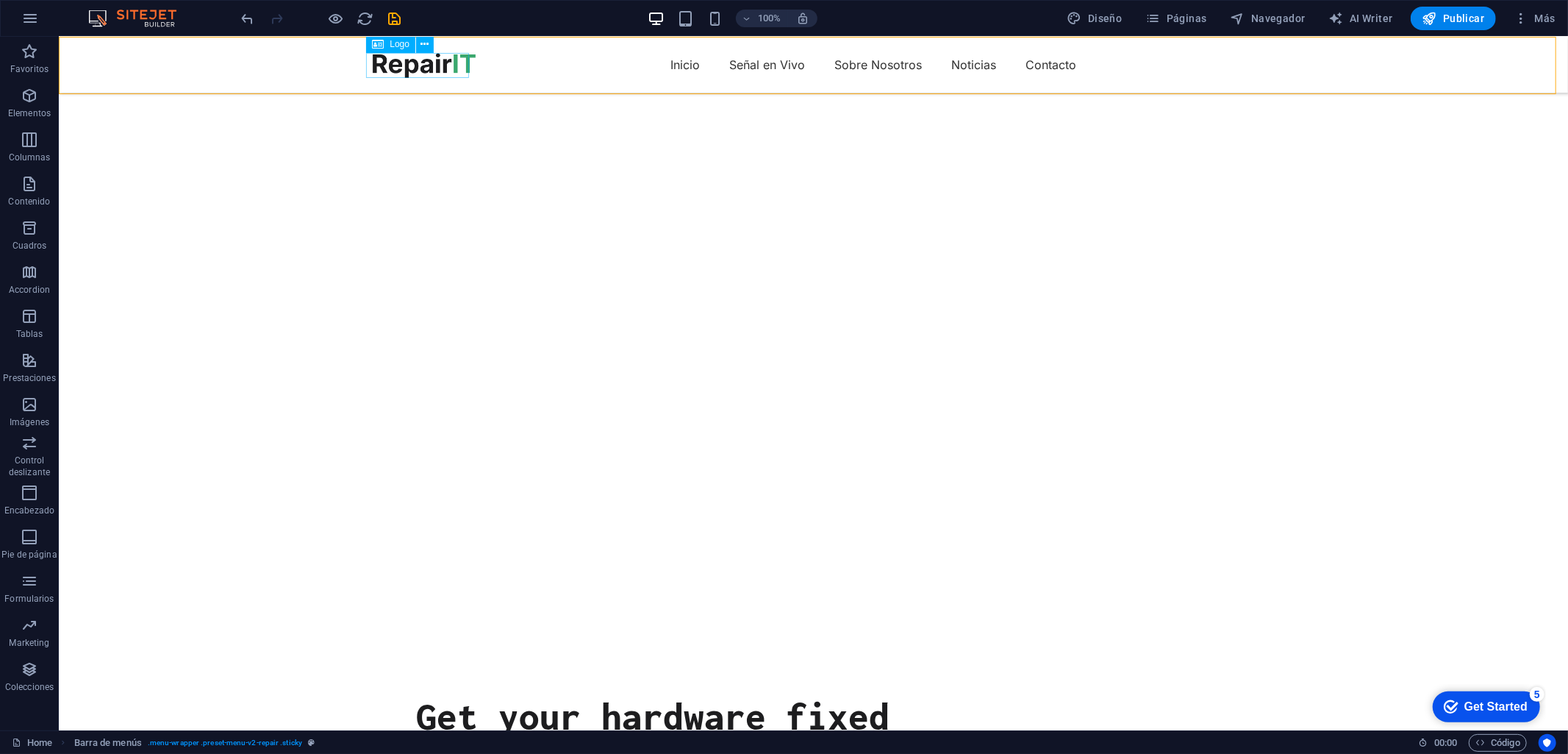
click at [391, 45] on span "Logo" at bounding box center [399, 44] width 20 height 9
click at [392, 42] on span "Logo" at bounding box center [399, 44] width 20 height 9
click at [423, 42] on icon at bounding box center [425, 44] width 8 height 16
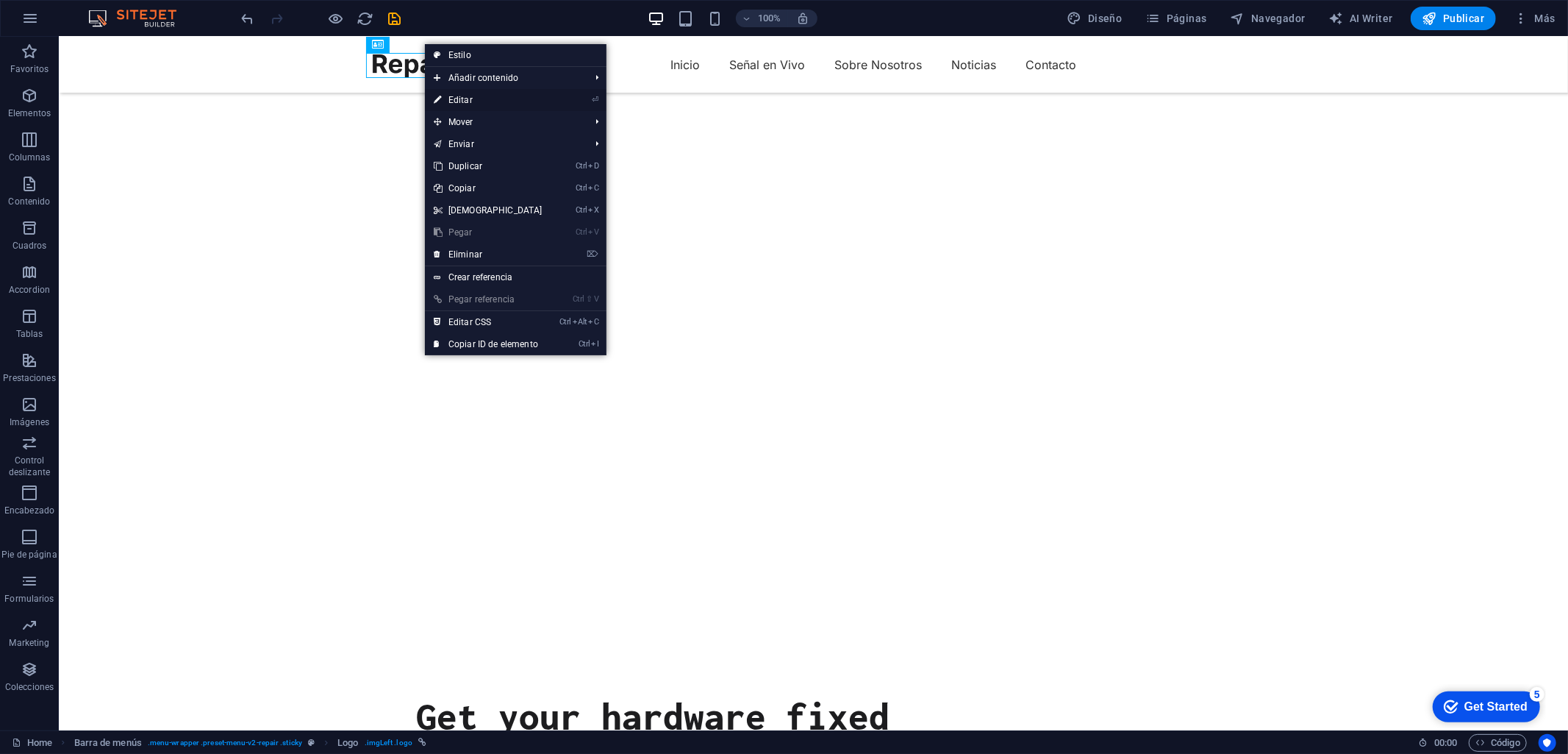
click at [460, 96] on link "⏎ Editar" at bounding box center [488, 100] width 126 height 22
select select "px"
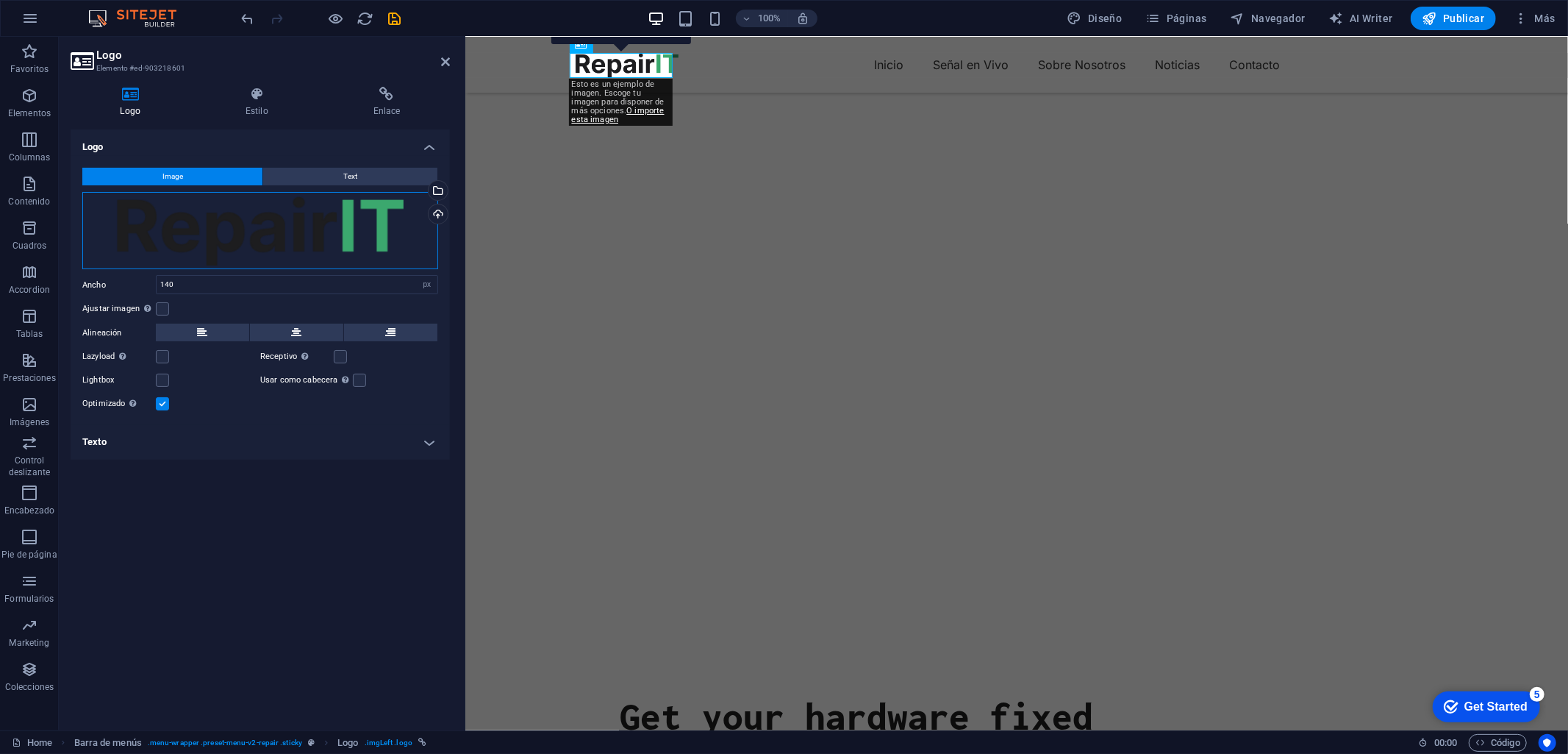
click at [316, 218] on div "Arrastra archivos aquí, haz clic para escoger archivos o selecciona archivos de…" at bounding box center [260, 231] width 356 height 78
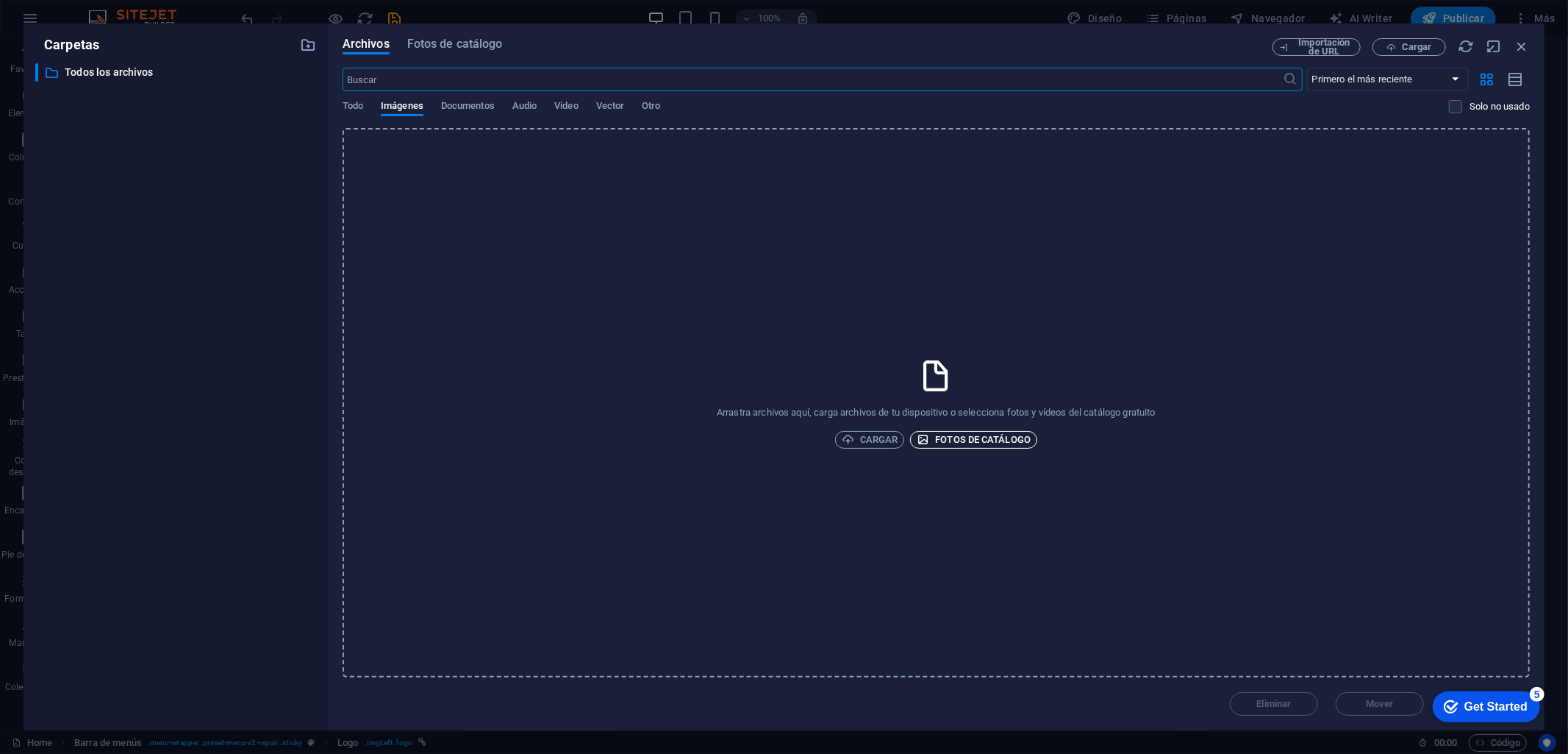
click at [1018, 434] on span "Fotos de catálogo" at bounding box center [973, 440] width 114 height 18
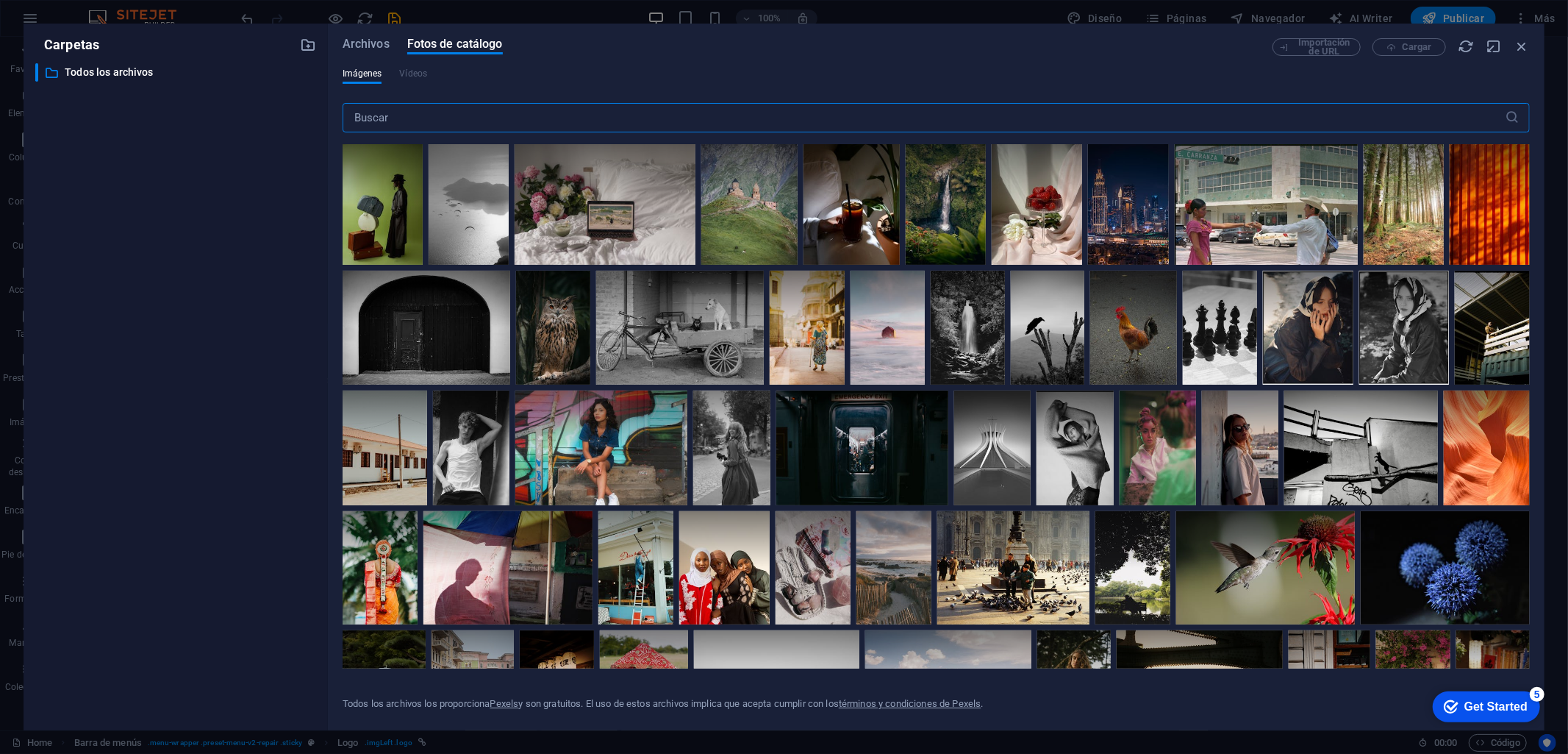
click at [111, 63] on div "​ Todos los archivos Todos los archivos" at bounding box center [161, 72] width 254 height 19
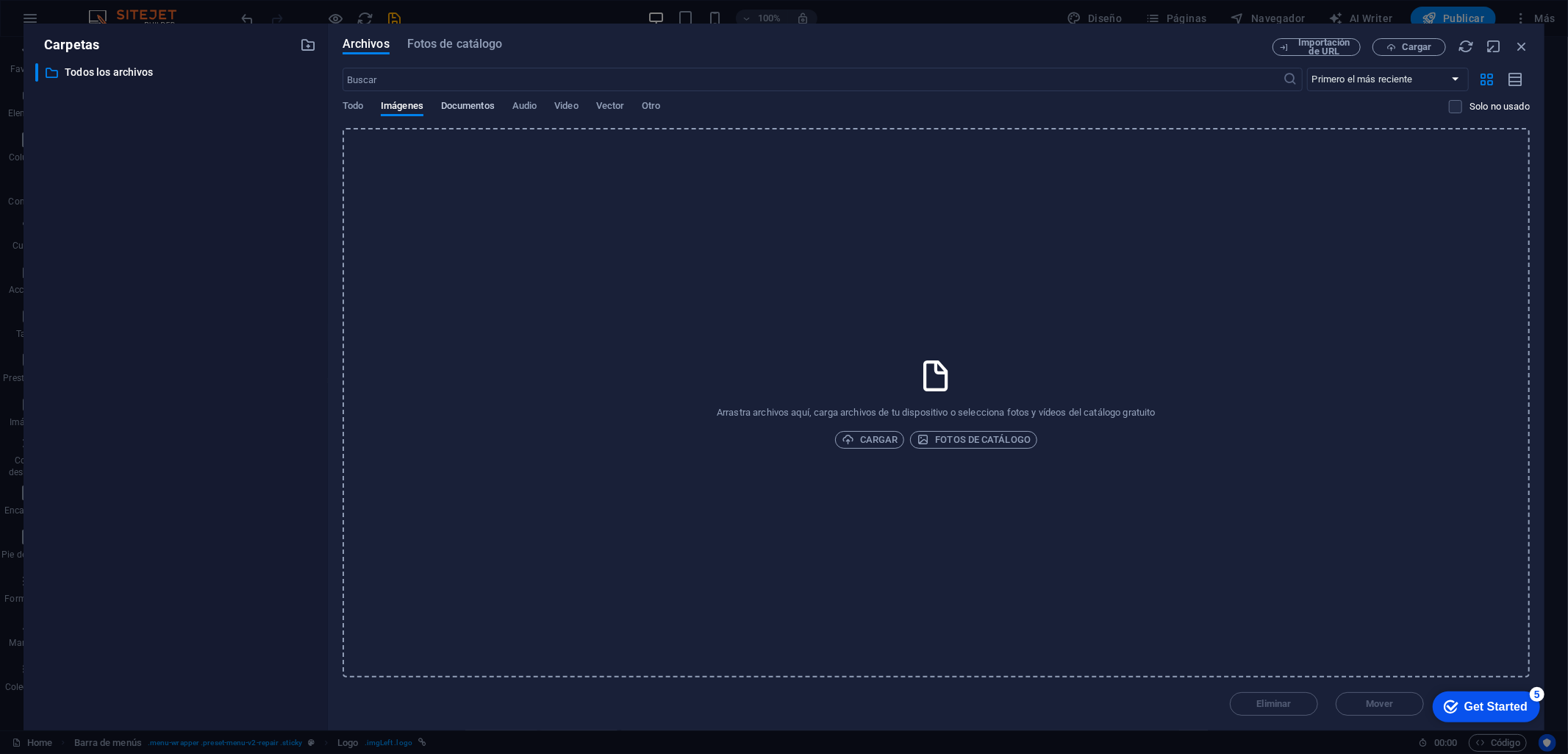
click at [449, 103] on span "Documentos" at bounding box center [468, 107] width 54 height 21
click at [356, 101] on span "Todo" at bounding box center [353, 107] width 21 height 21
click at [405, 100] on span "Imágenes" at bounding box center [402, 107] width 42 height 21
click at [849, 442] on icon "button" at bounding box center [847, 439] width 13 height 13
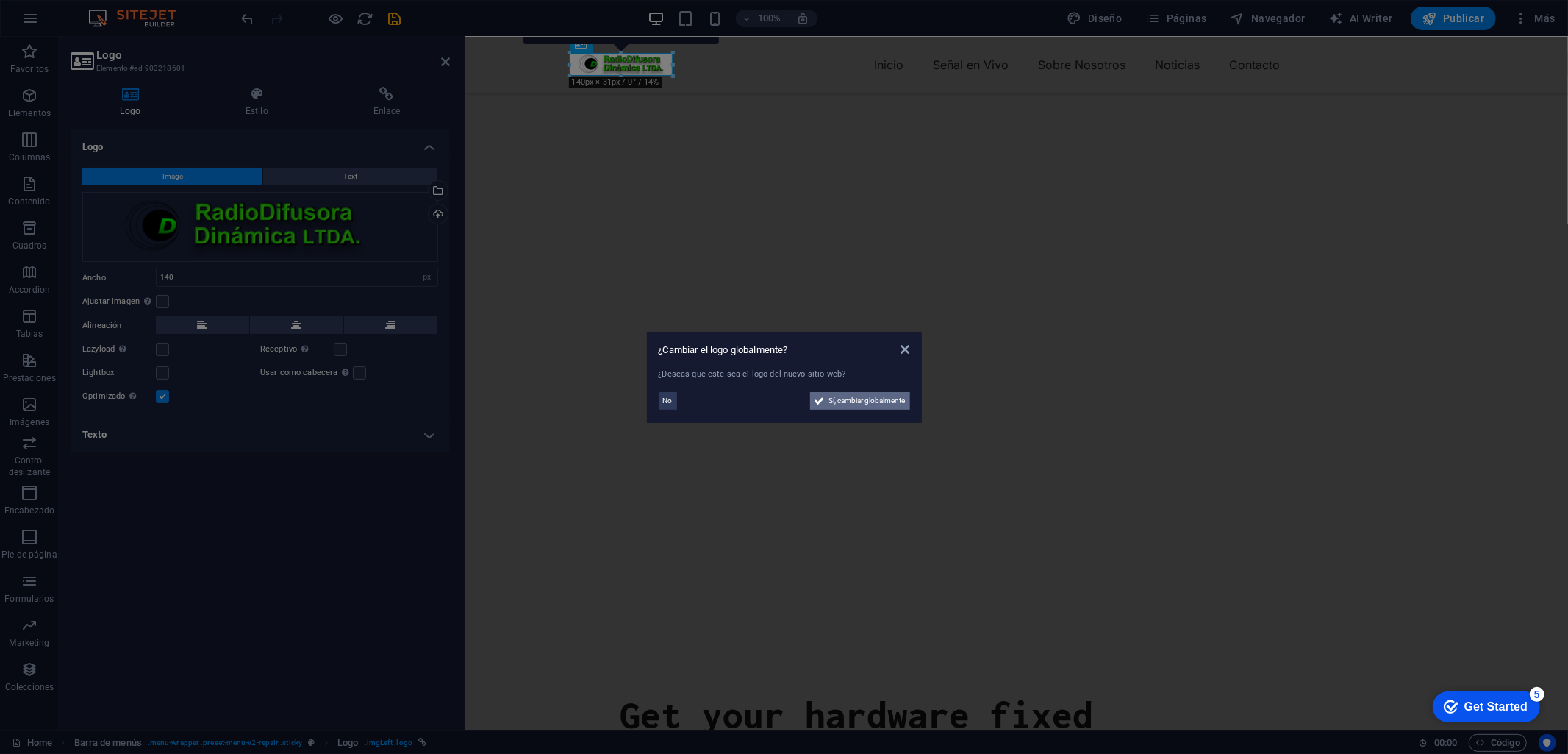
click at [829, 405] on span "Sí, cambiar globalmente" at bounding box center [867, 401] width 77 height 18
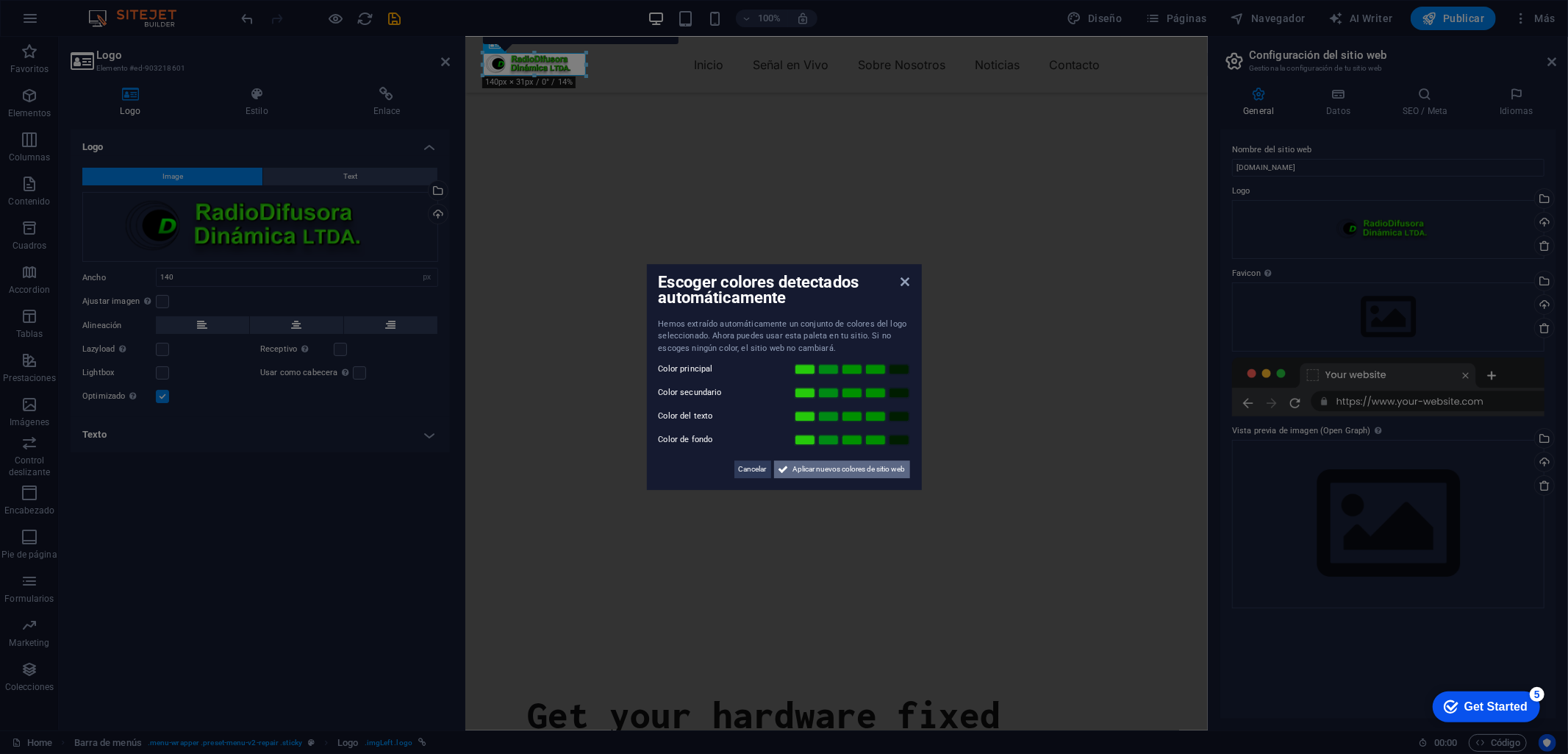
click at [844, 473] on span "Aplicar nuevos colores de sitio web" at bounding box center [849, 470] width 112 height 18
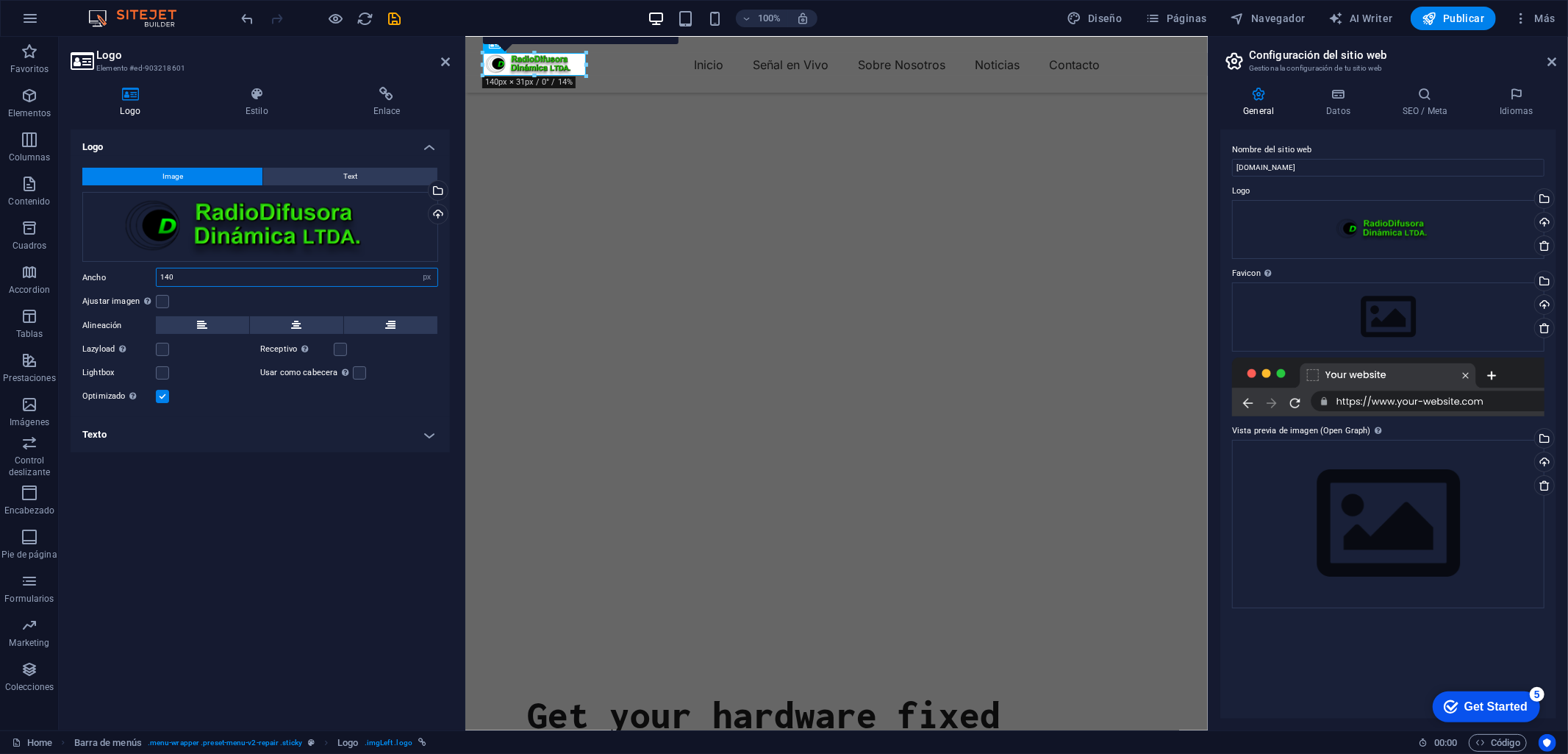
click at [334, 278] on input "140" at bounding box center [296, 278] width 280 height 18
type input "1"
drag, startPoint x: 338, startPoint y: 348, endPoint x: 328, endPoint y: 349, distance: 10.0
click at [339, 348] on label at bounding box center [341, 349] width 13 height 13
click at [0, 0] on input "Receptivo Automáticamente cargar tamaños optimizados de smartphone e imagen ret…" at bounding box center [0, 0] width 0 height 0
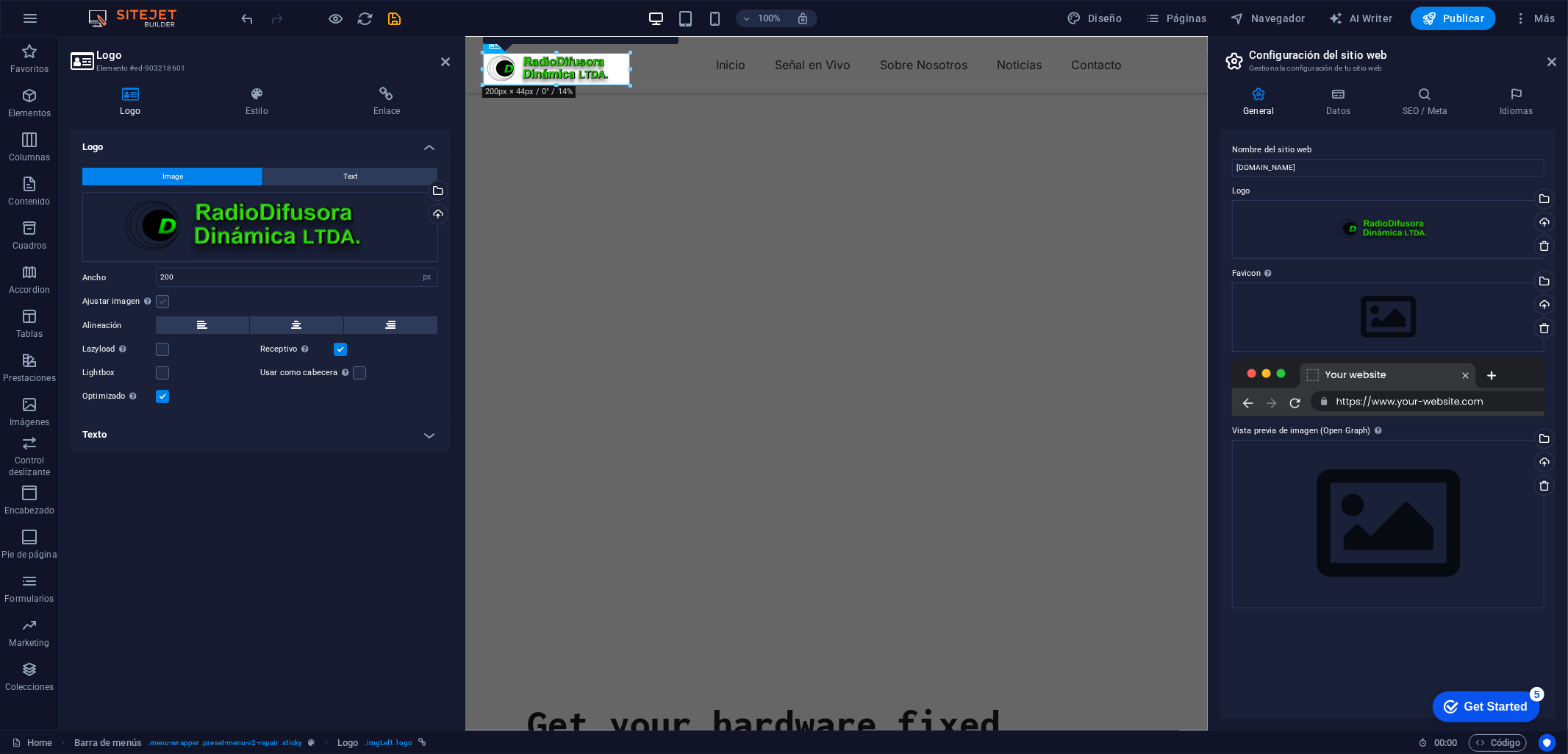
click at [166, 303] on label at bounding box center [162, 301] width 13 height 13
click at [0, 0] on input "Ajustar imagen Ajustar imagen automáticamente a un ancho y alto fijo" at bounding box center [0, 0] width 0 height 0
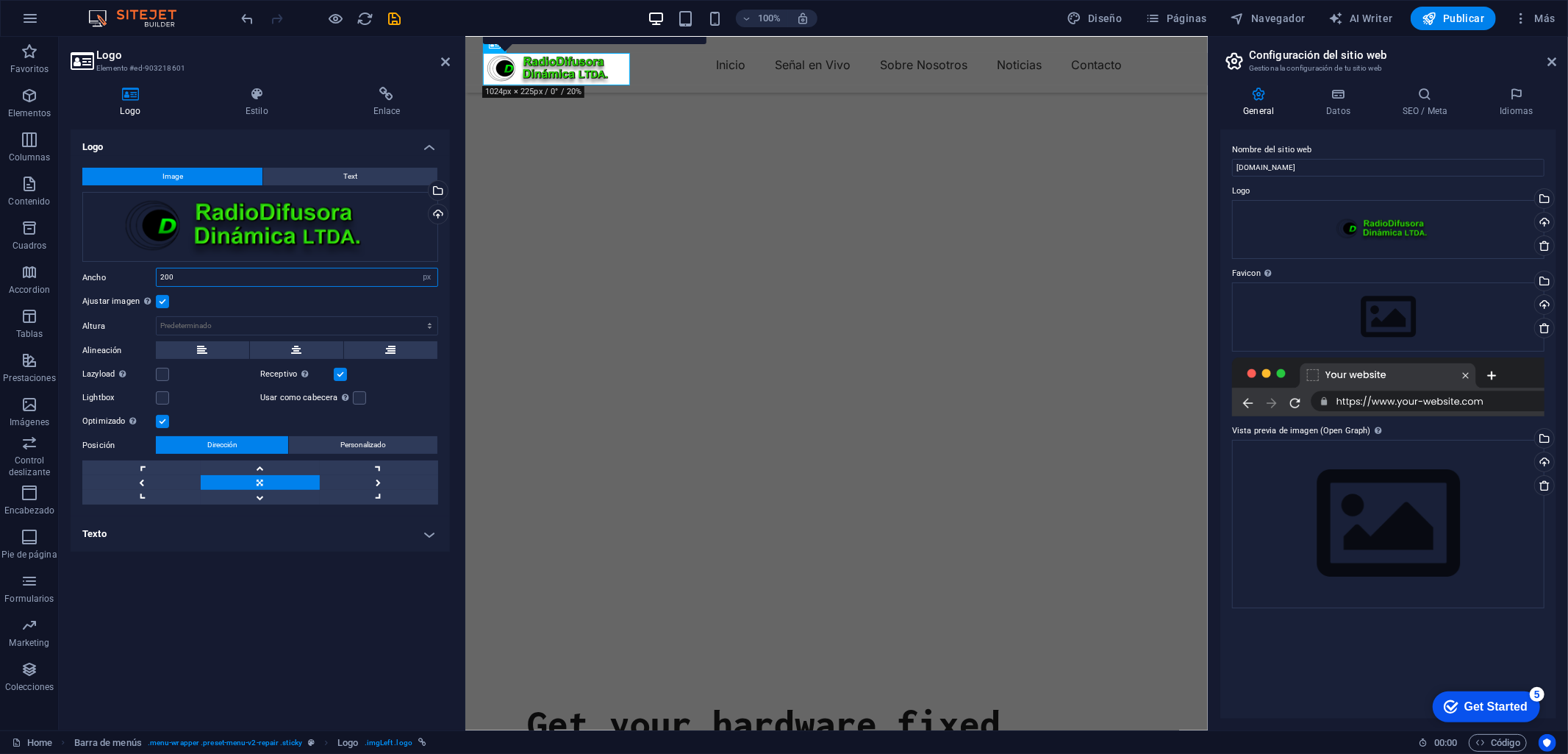
click at [210, 271] on input "200" at bounding box center [296, 278] width 280 height 18
type input "2"
click at [240, 300] on div "Ajustar imagen Ajustar imagen automáticamente a un ancho y alto fijo" at bounding box center [260, 301] width 356 height 18
click at [402, 621] on div "Logo Image Text Arrastra archivos aquí, haz clic para escoger archivos o selecc…" at bounding box center [260, 424] width 379 height 589
click at [1317, 167] on input "[DOMAIN_NAME]" at bounding box center [1388, 167] width 312 height 18
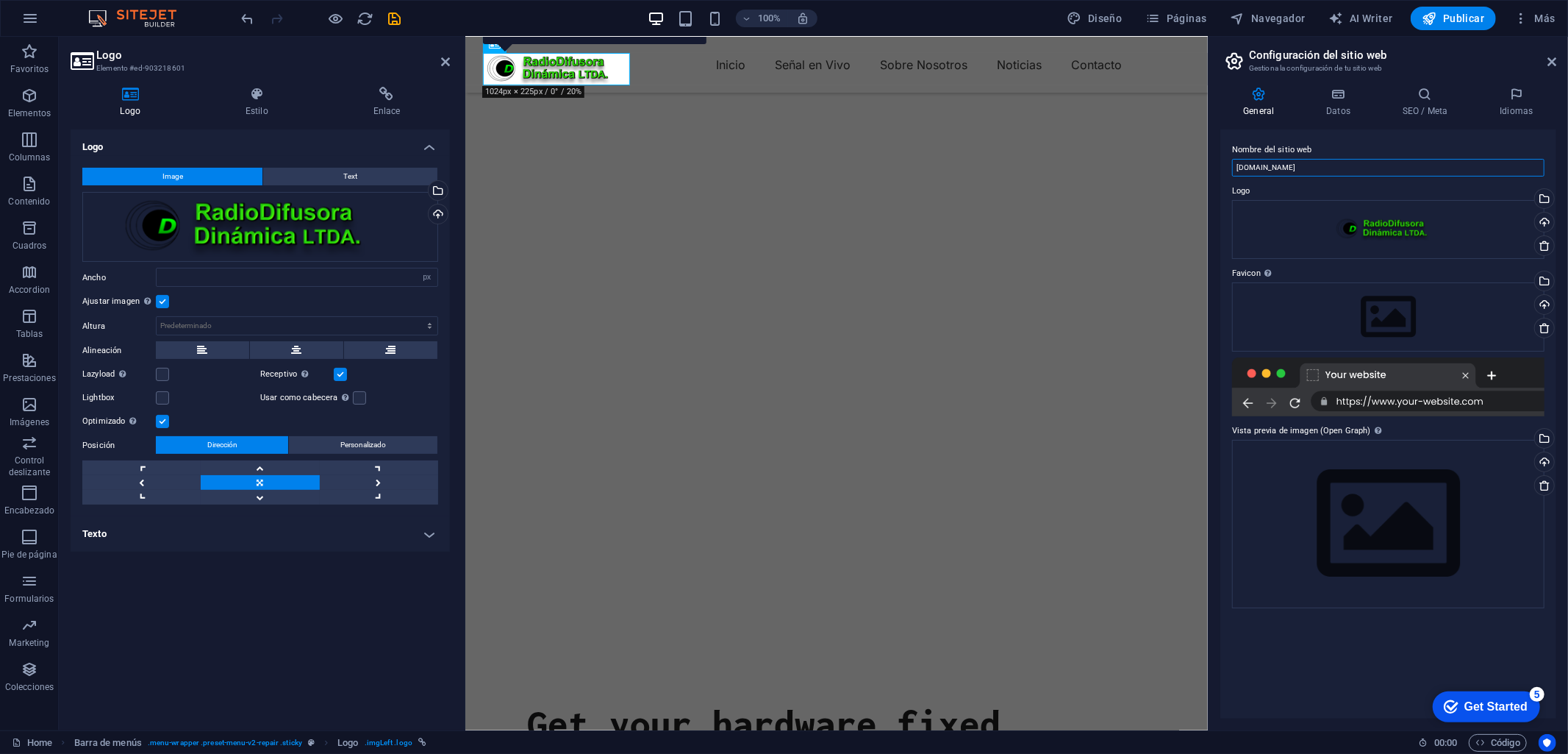
click at [1317, 167] on input "[DOMAIN_NAME]" at bounding box center [1388, 167] width 312 height 18
click at [376, 104] on h4 "Enlace" at bounding box center [387, 103] width 126 height 31
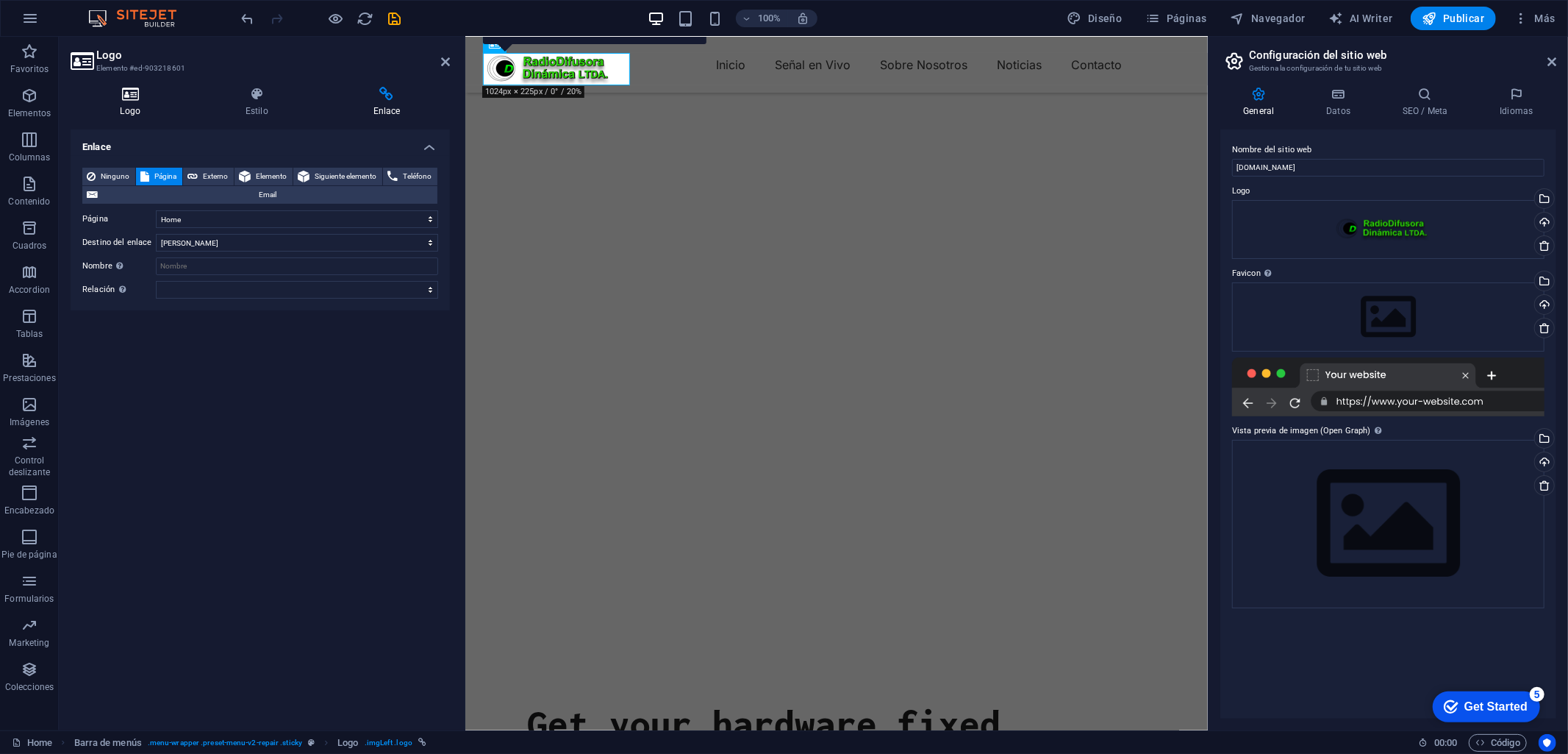
click at [138, 93] on icon at bounding box center [130, 95] width 119 height 15
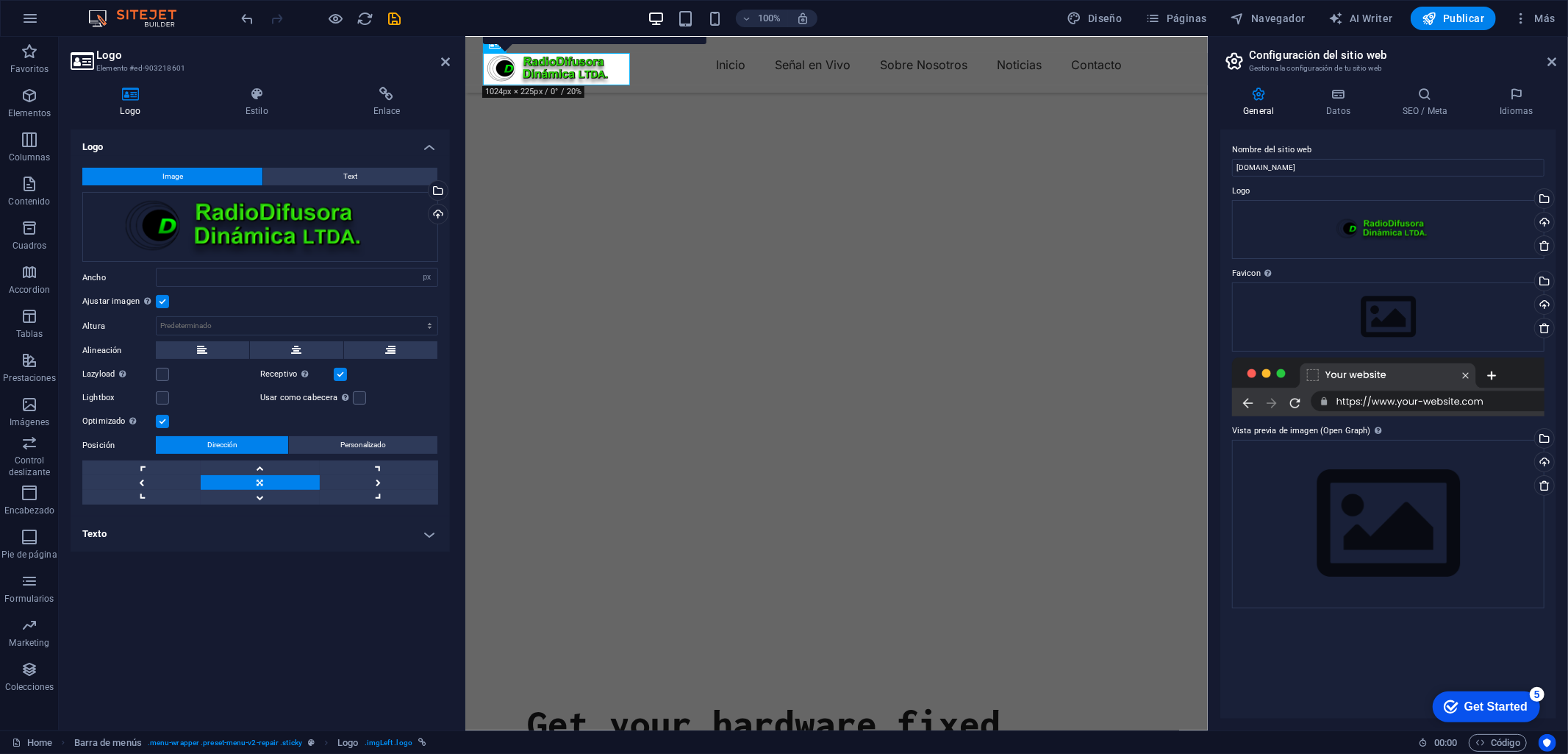
click at [1050, 282] on figure at bounding box center [835, 330] width 742 height 655
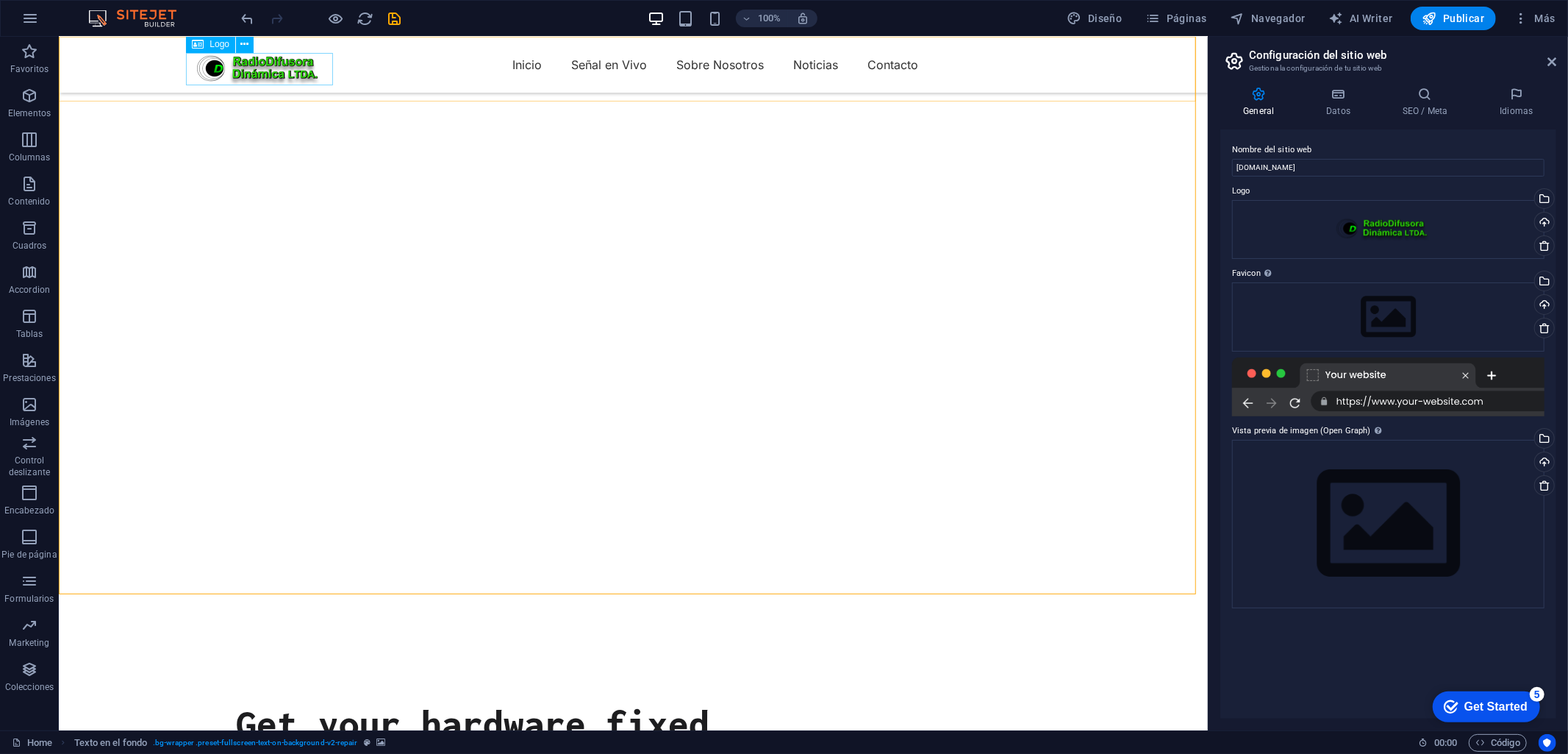
click at [309, 66] on div at bounding box center [266, 68] width 147 height 32
click at [32, 182] on icon "button" at bounding box center [30, 184] width 18 height 18
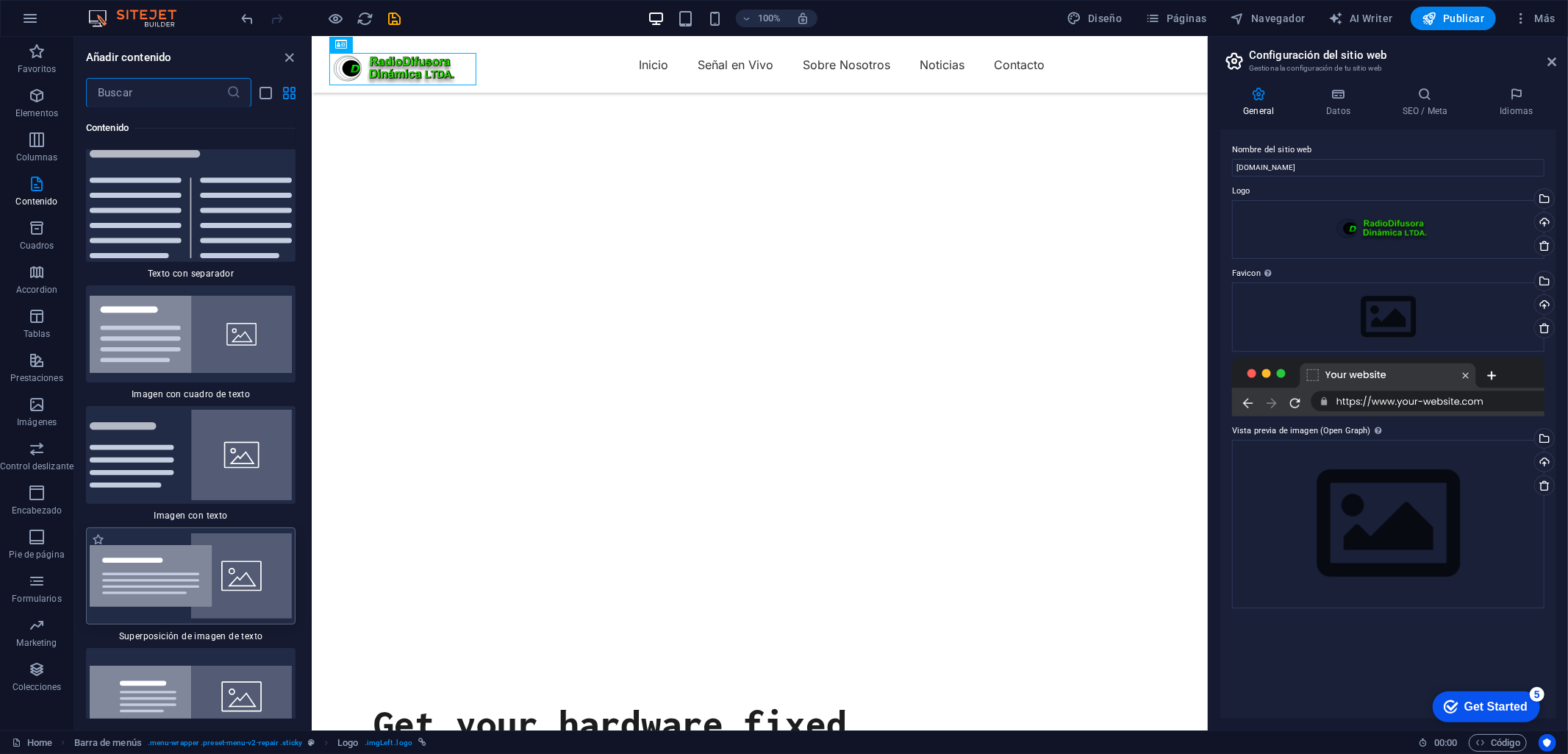
scroll to position [5292, 0]
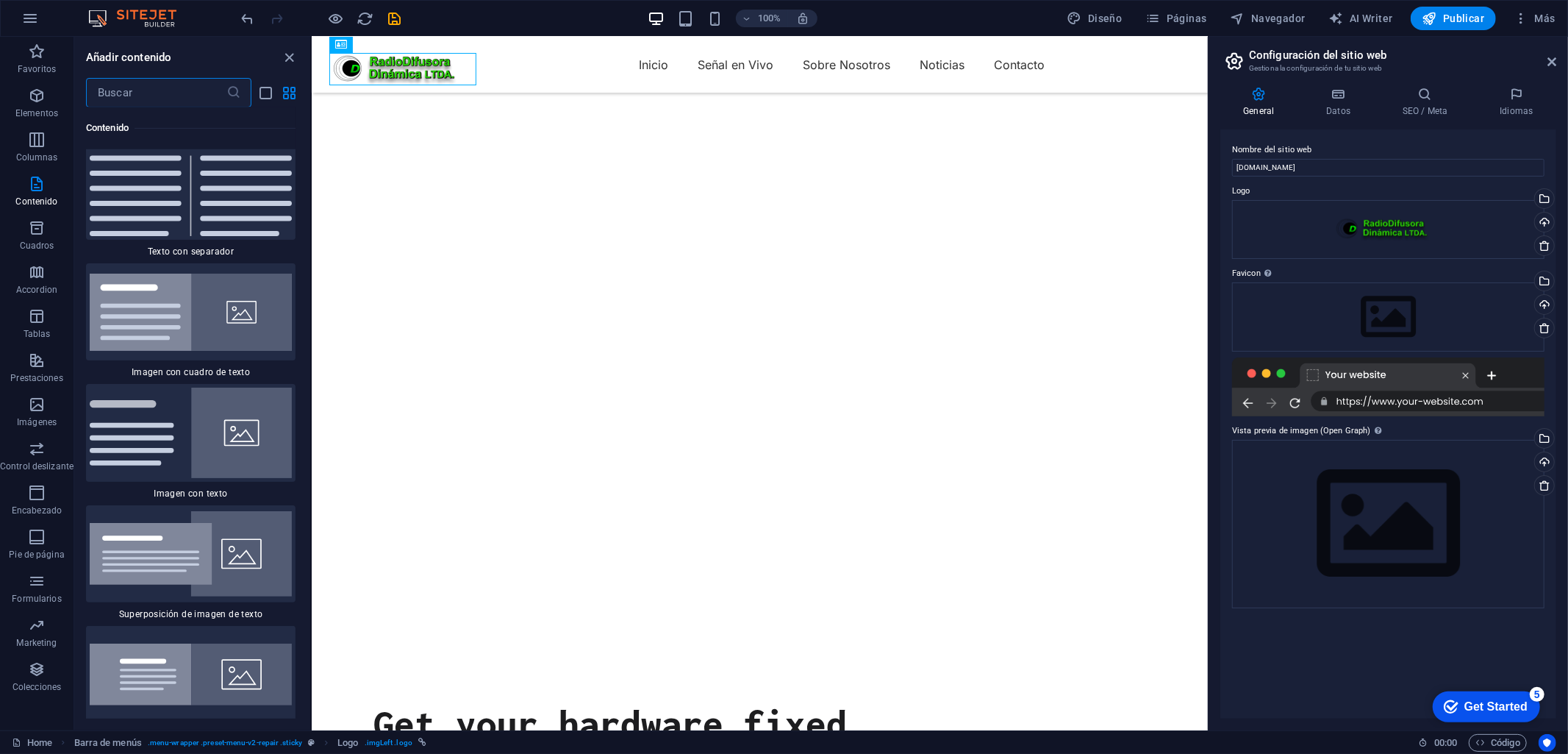
type input "|"
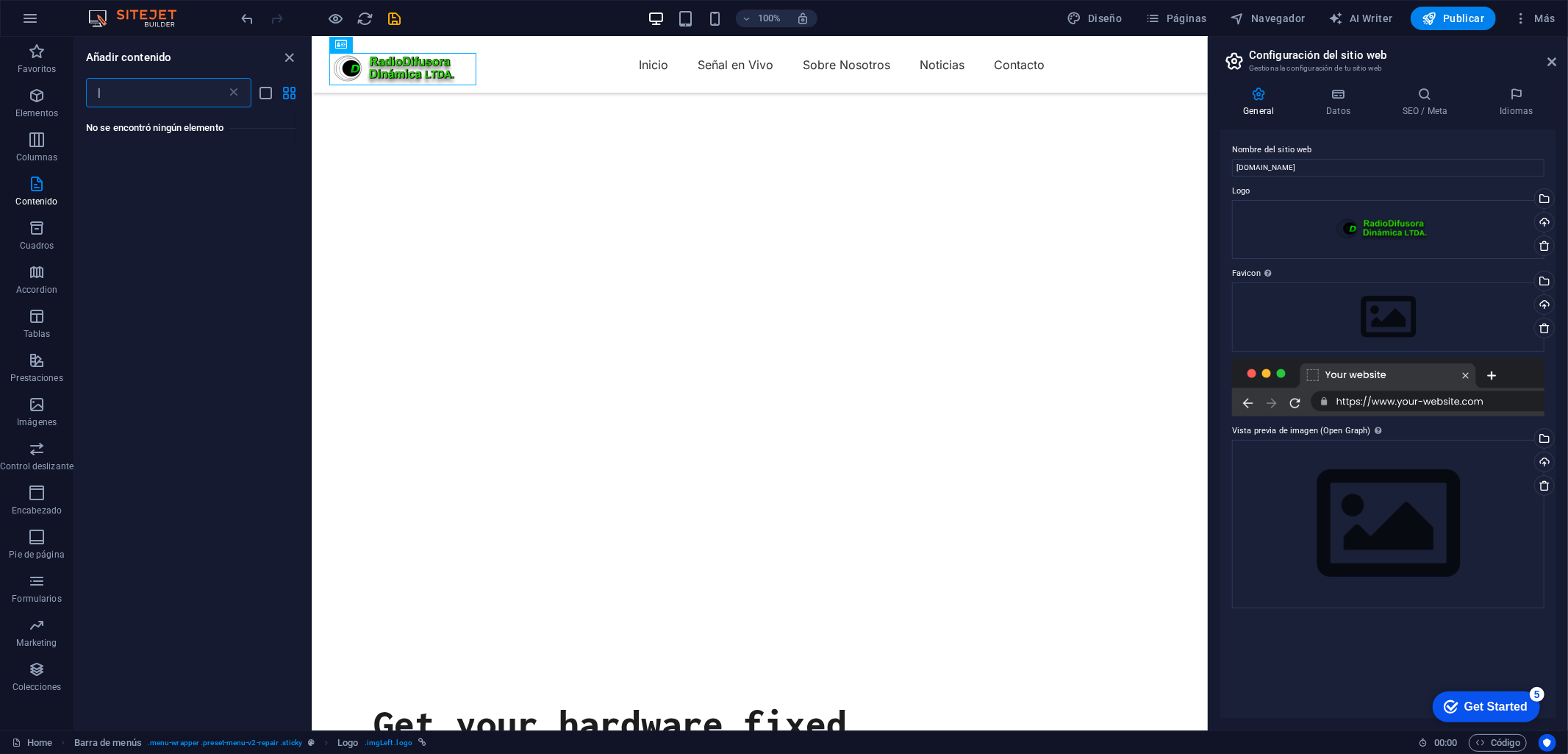
scroll to position [0, 0]
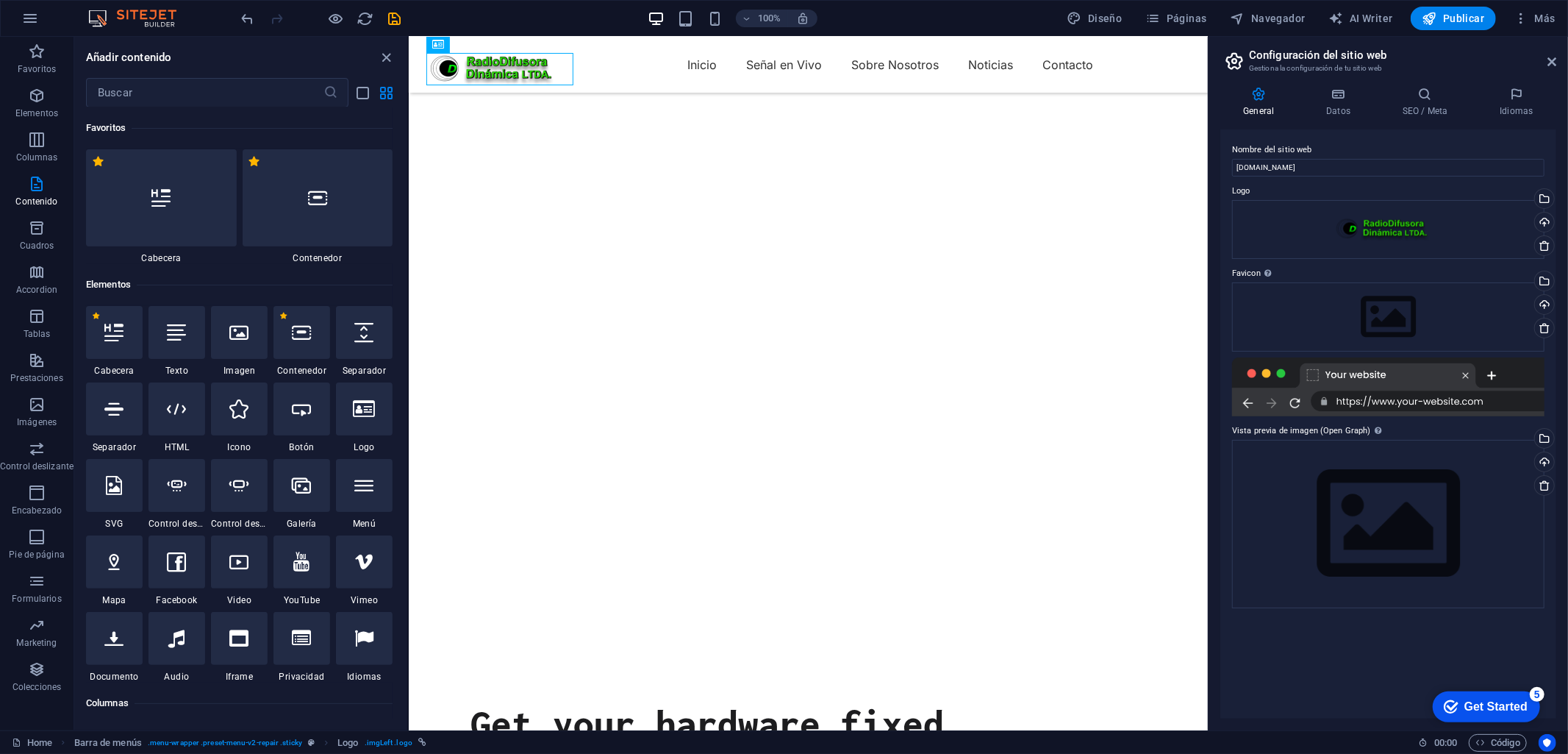
drag, startPoint x: 310, startPoint y: 636, endPoint x: 408, endPoint y: 642, distance: 98.2
click at [408, 642] on section "Favoritos Elementos Columnas Contenido Cuadros Accordion Tablas Prestaciones Im…" at bounding box center [603, 383] width 1207 height 694
click at [184, 644] on div at bounding box center [177, 638] width 57 height 53
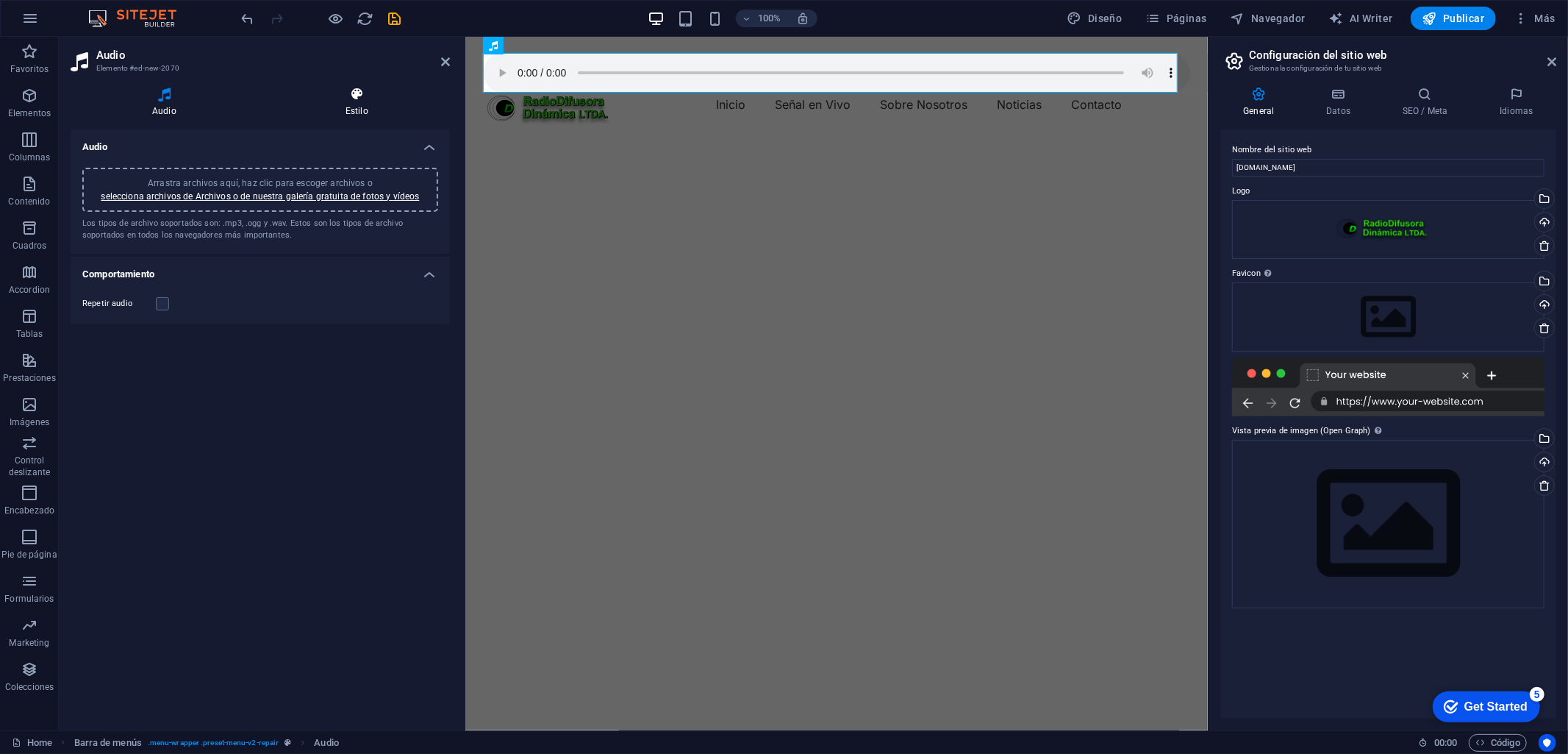
click at [364, 96] on icon at bounding box center [357, 95] width 186 height 15
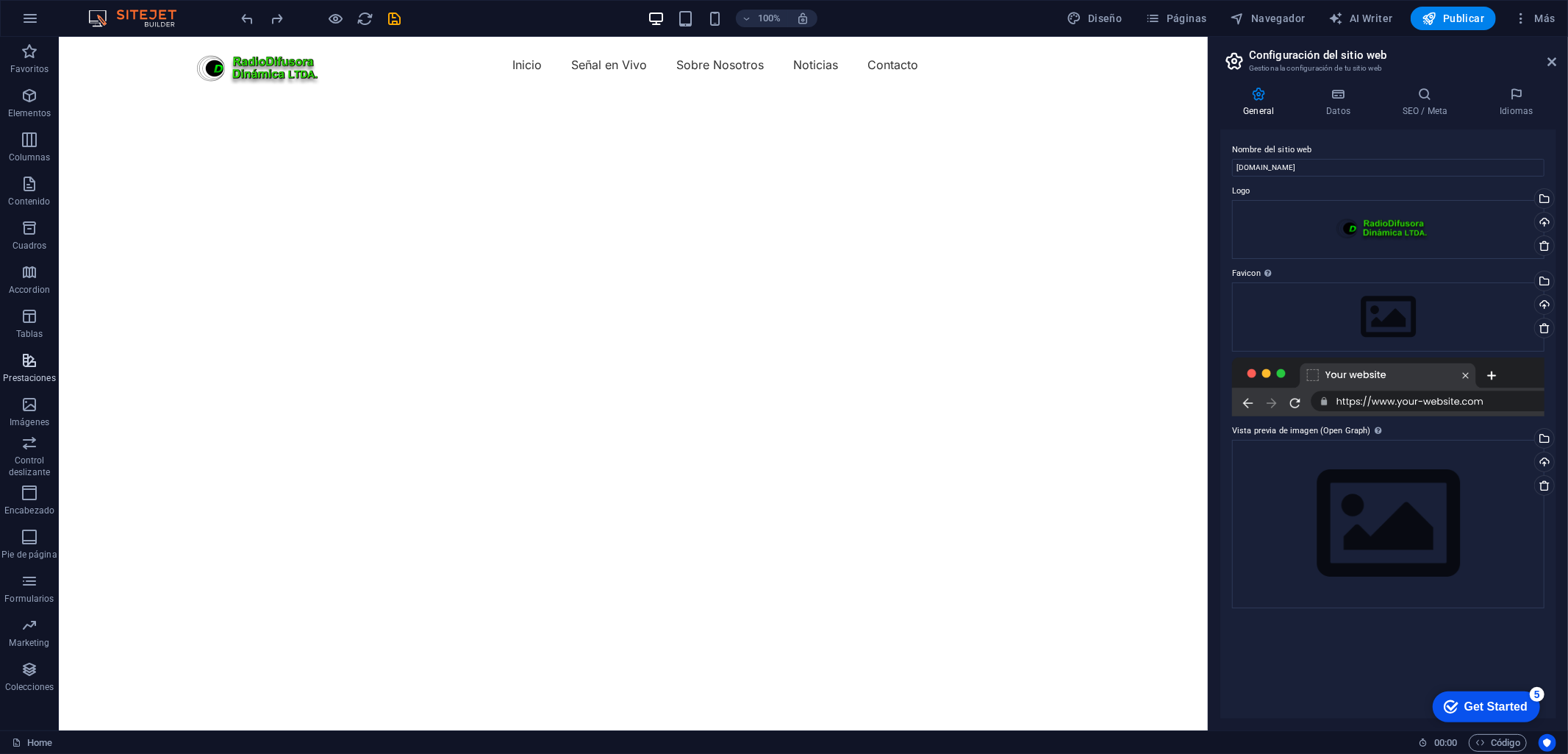
click at [30, 360] on icon "button" at bounding box center [30, 360] width 18 height 18
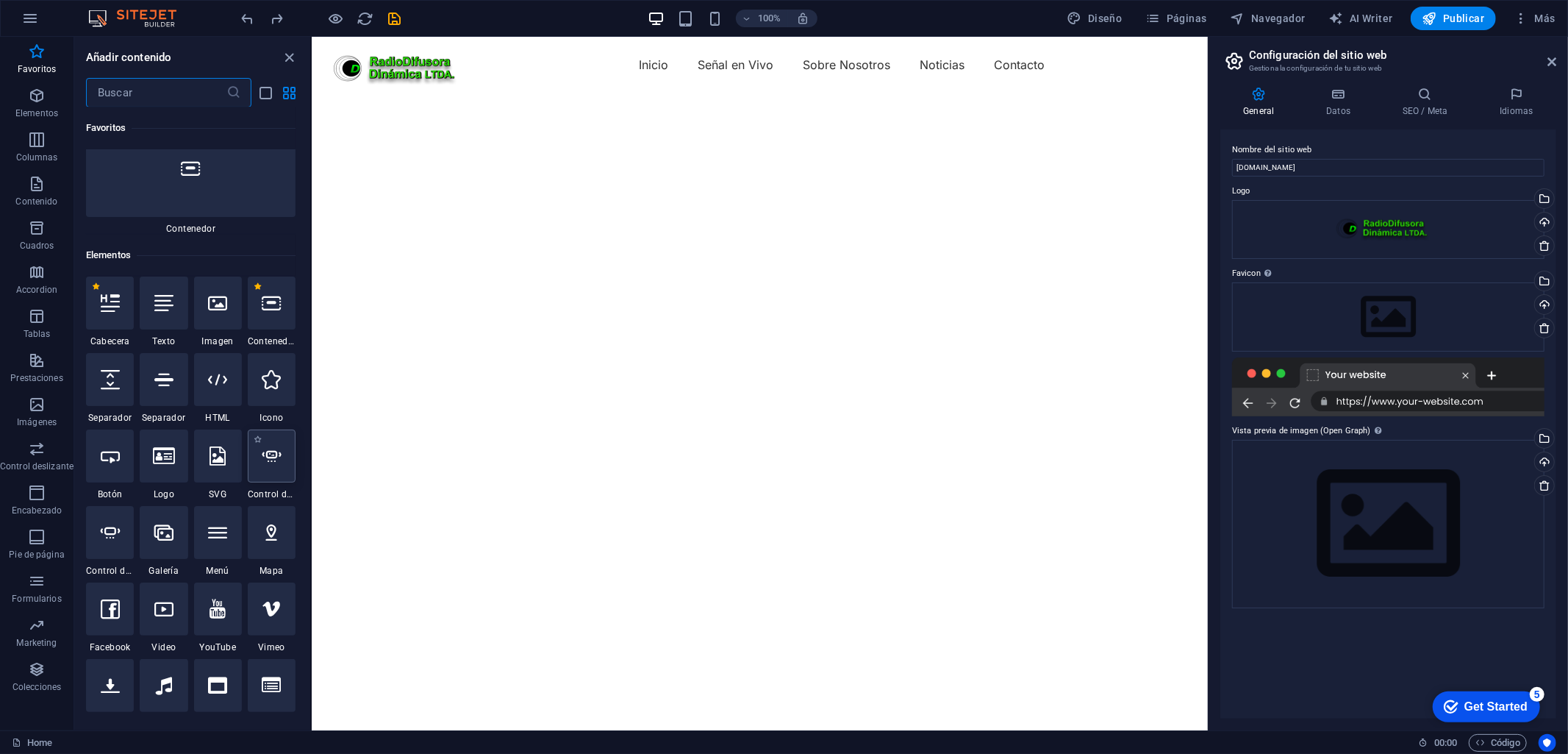
scroll to position [248, 0]
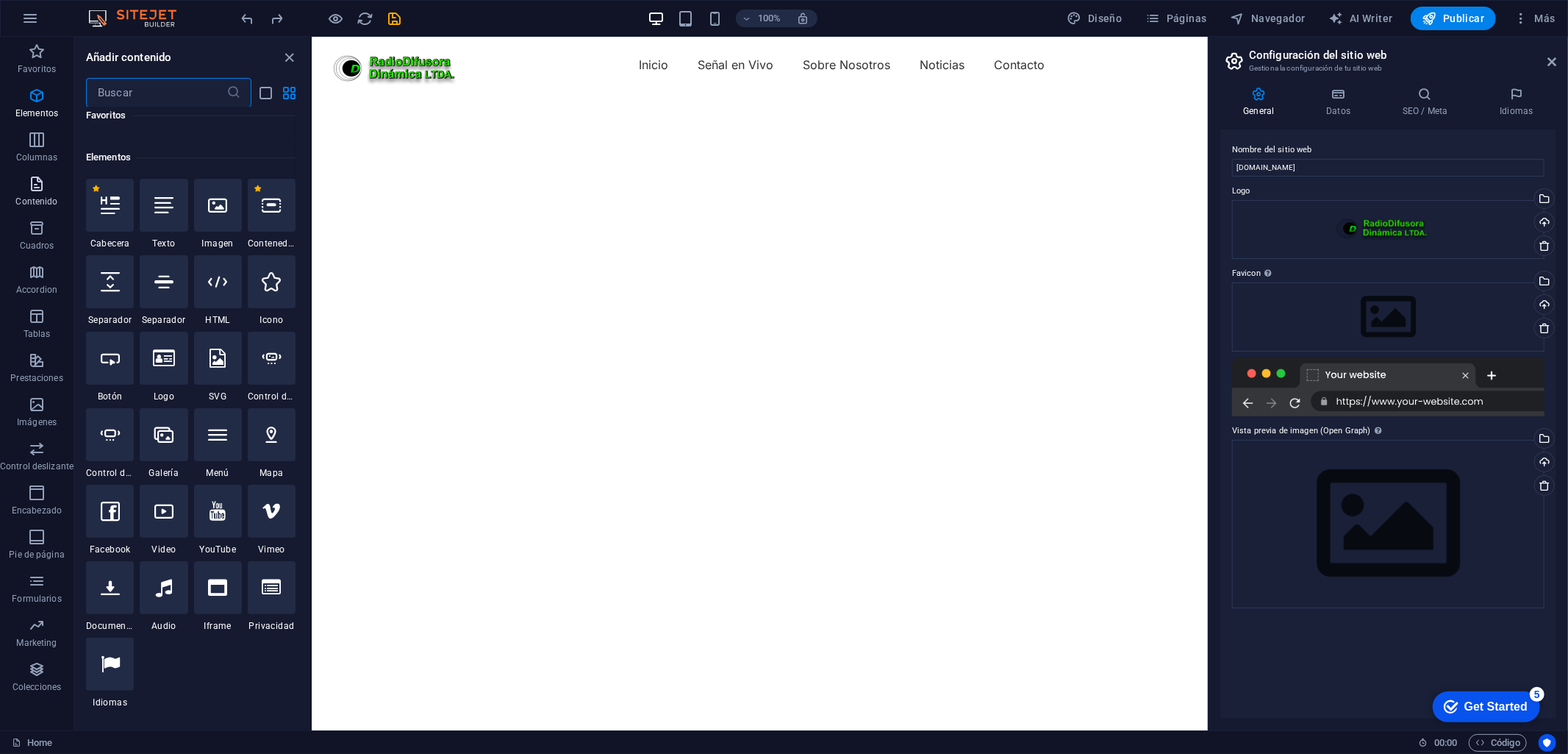
click at [37, 185] on icon "button" at bounding box center [37, 184] width 18 height 18
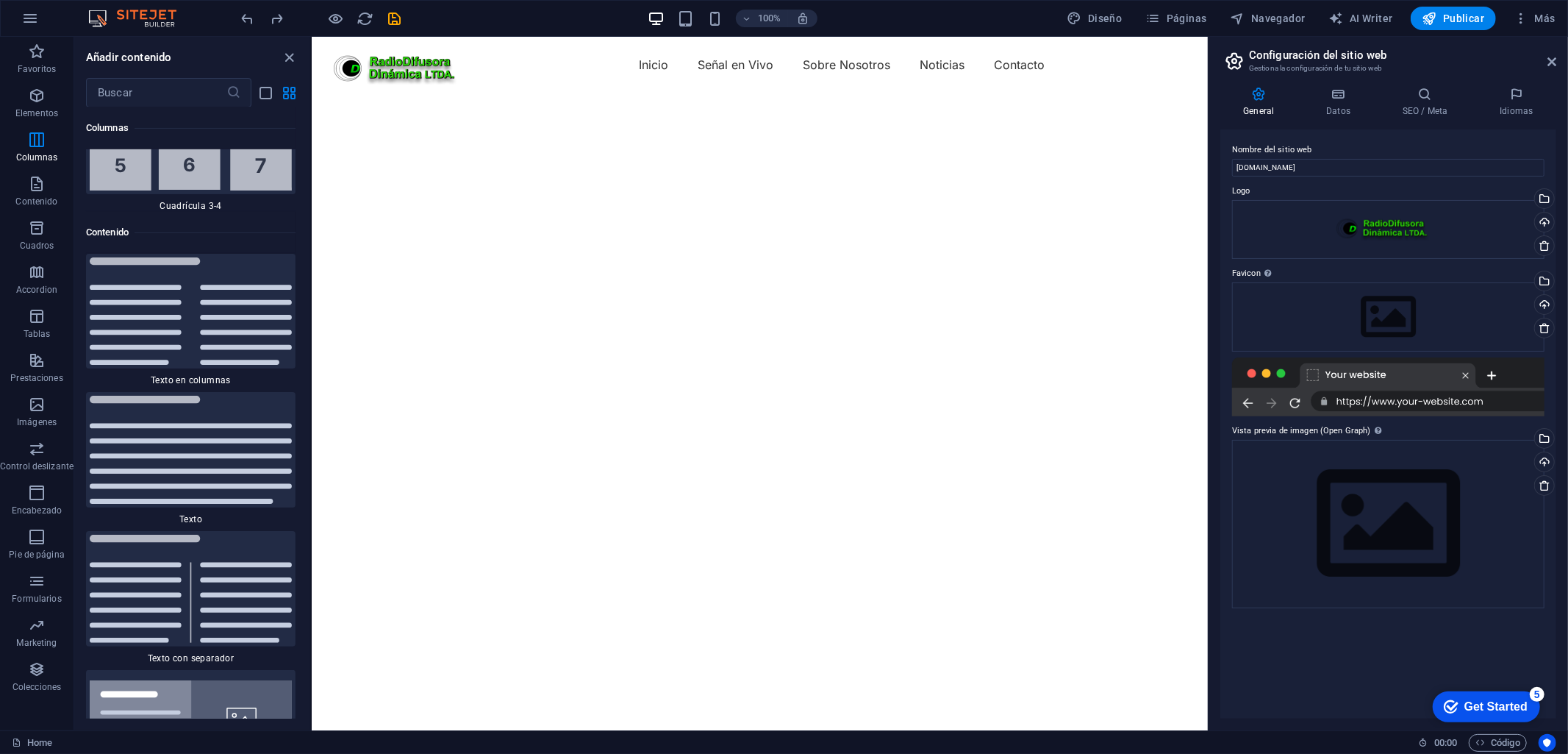
scroll to position [4998, 0]
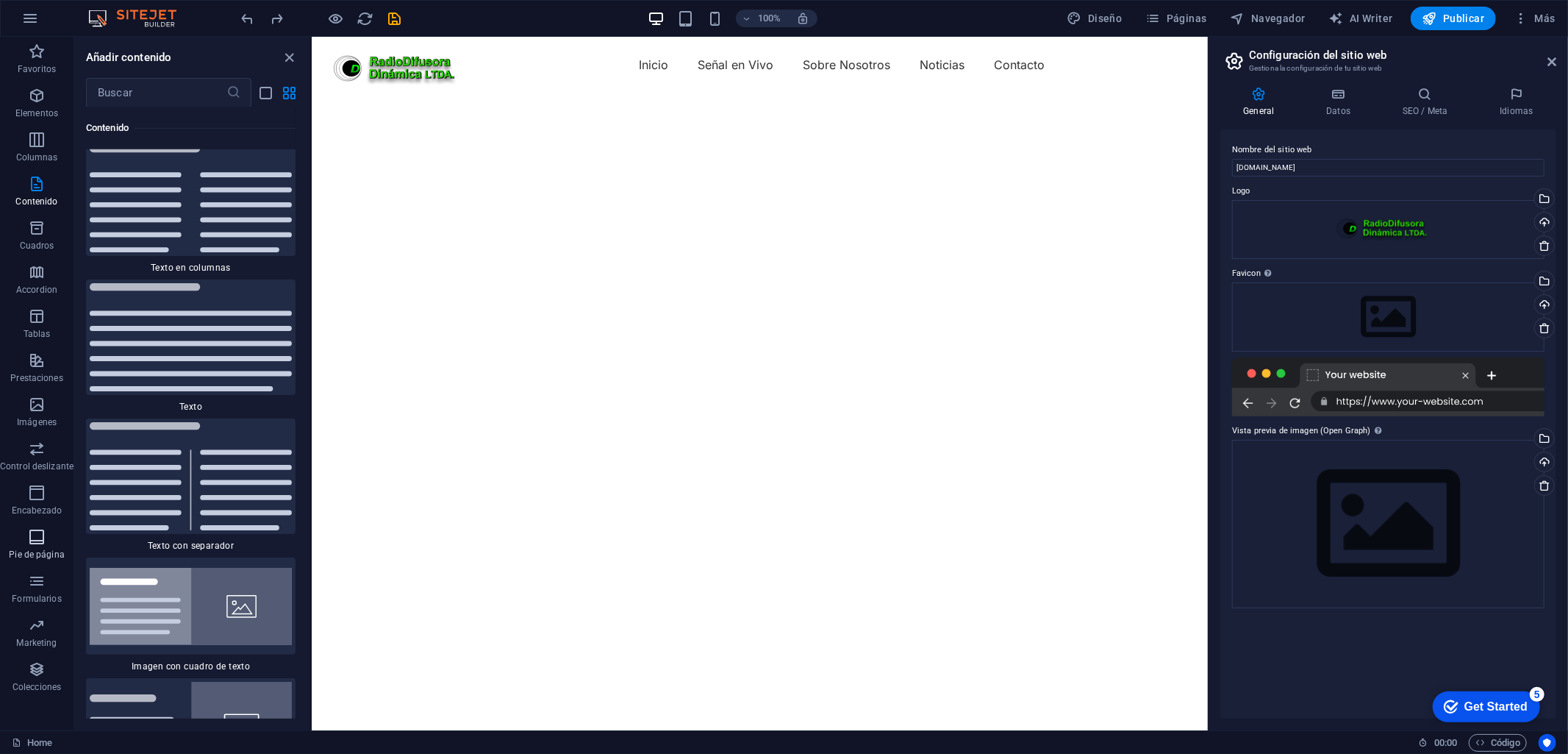
click at [34, 549] on p "Pie de página" at bounding box center [36, 555] width 55 height 12
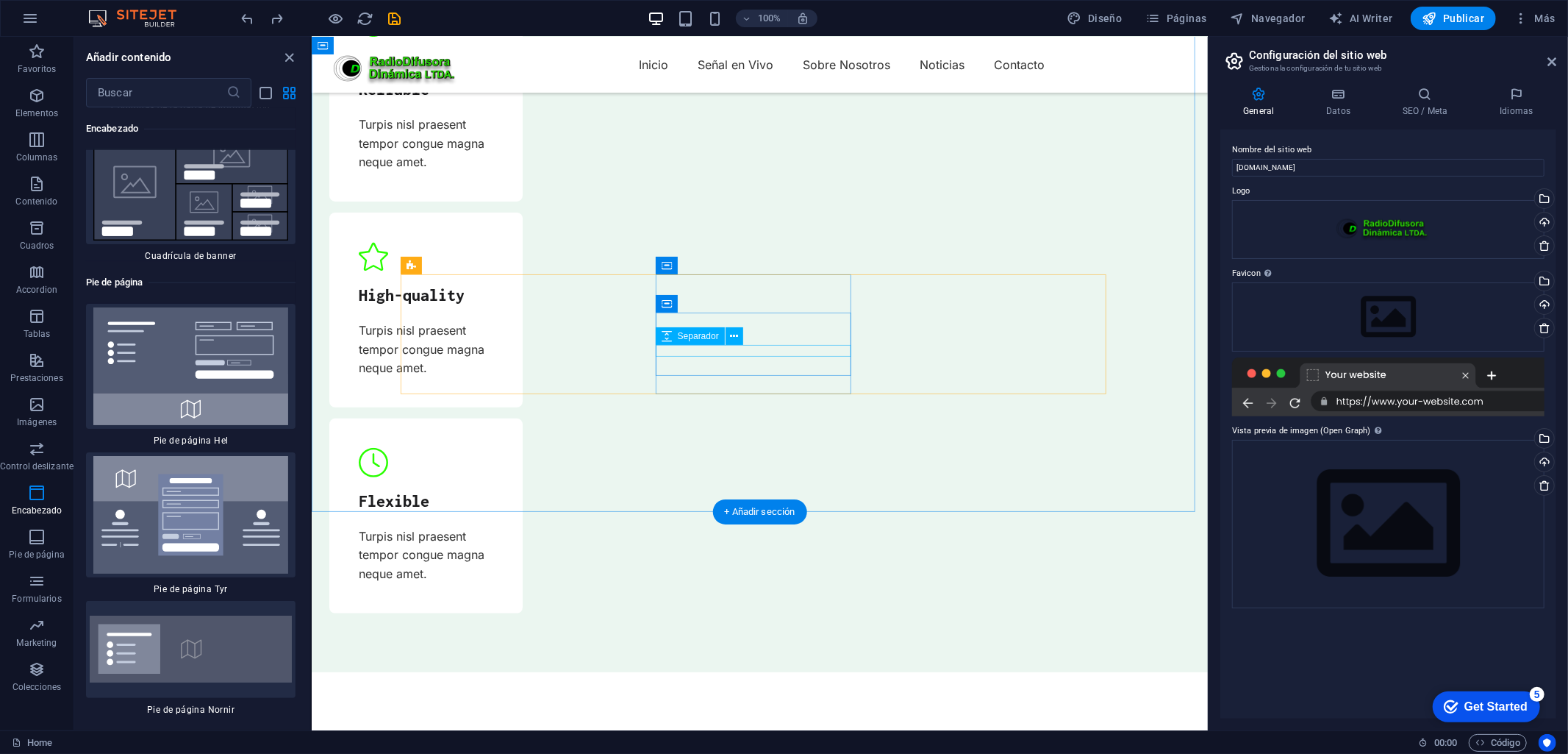
scroll to position [4930, 0]
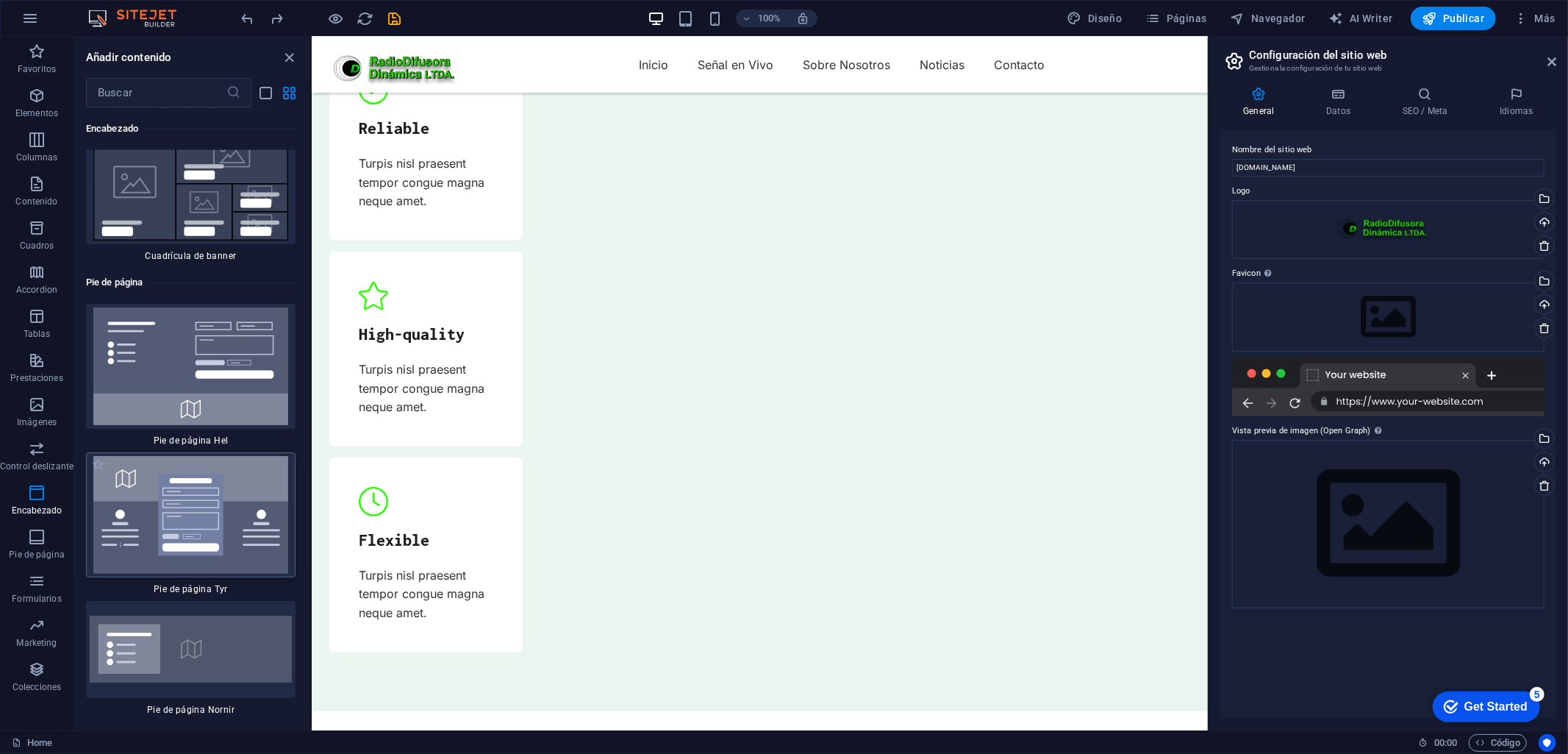
click at [233, 472] on img at bounding box center [191, 515] width 202 height 118
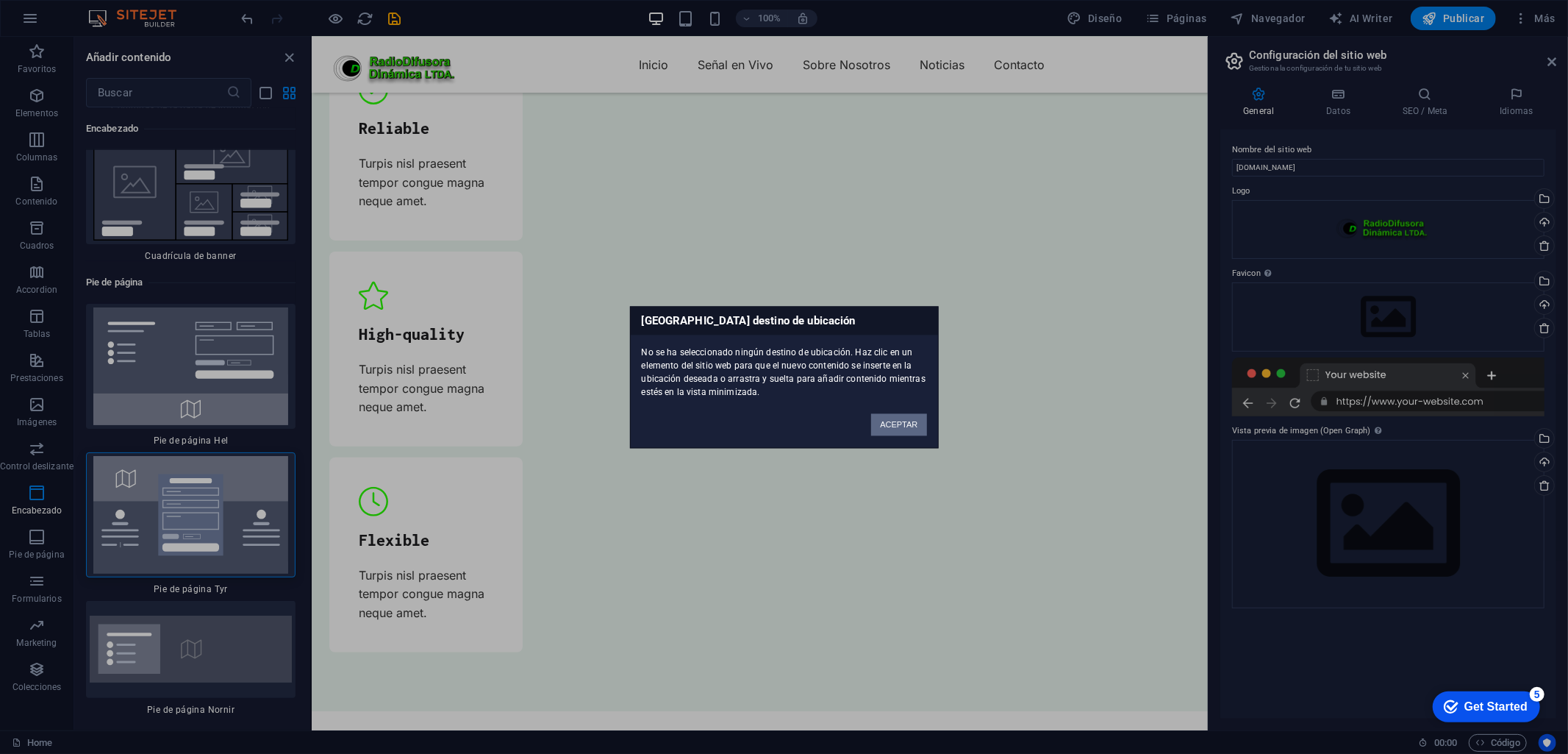
click at [902, 424] on button "ACEPTAR" at bounding box center [899, 424] width 55 height 22
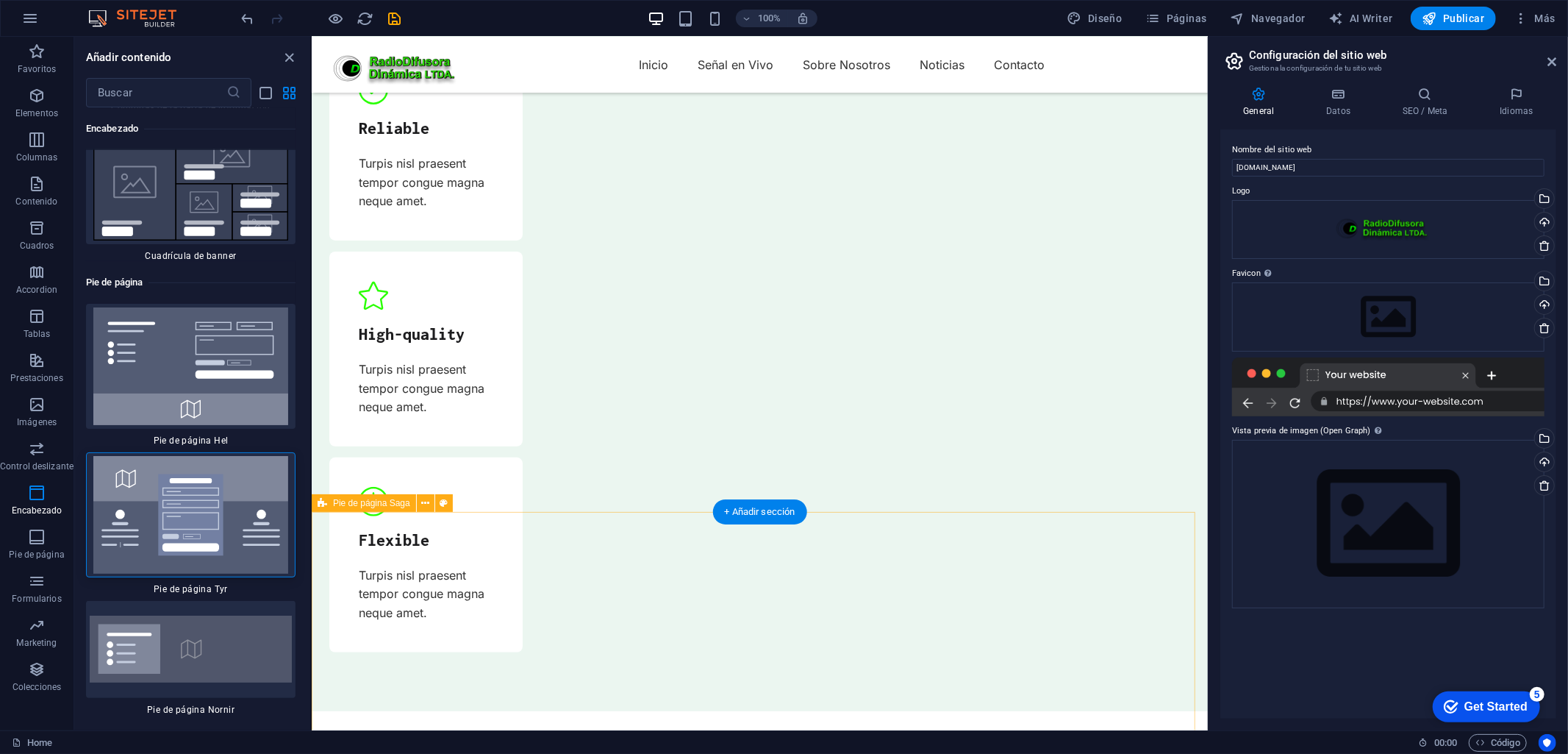
click at [240, 482] on img at bounding box center [191, 515] width 202 height 118
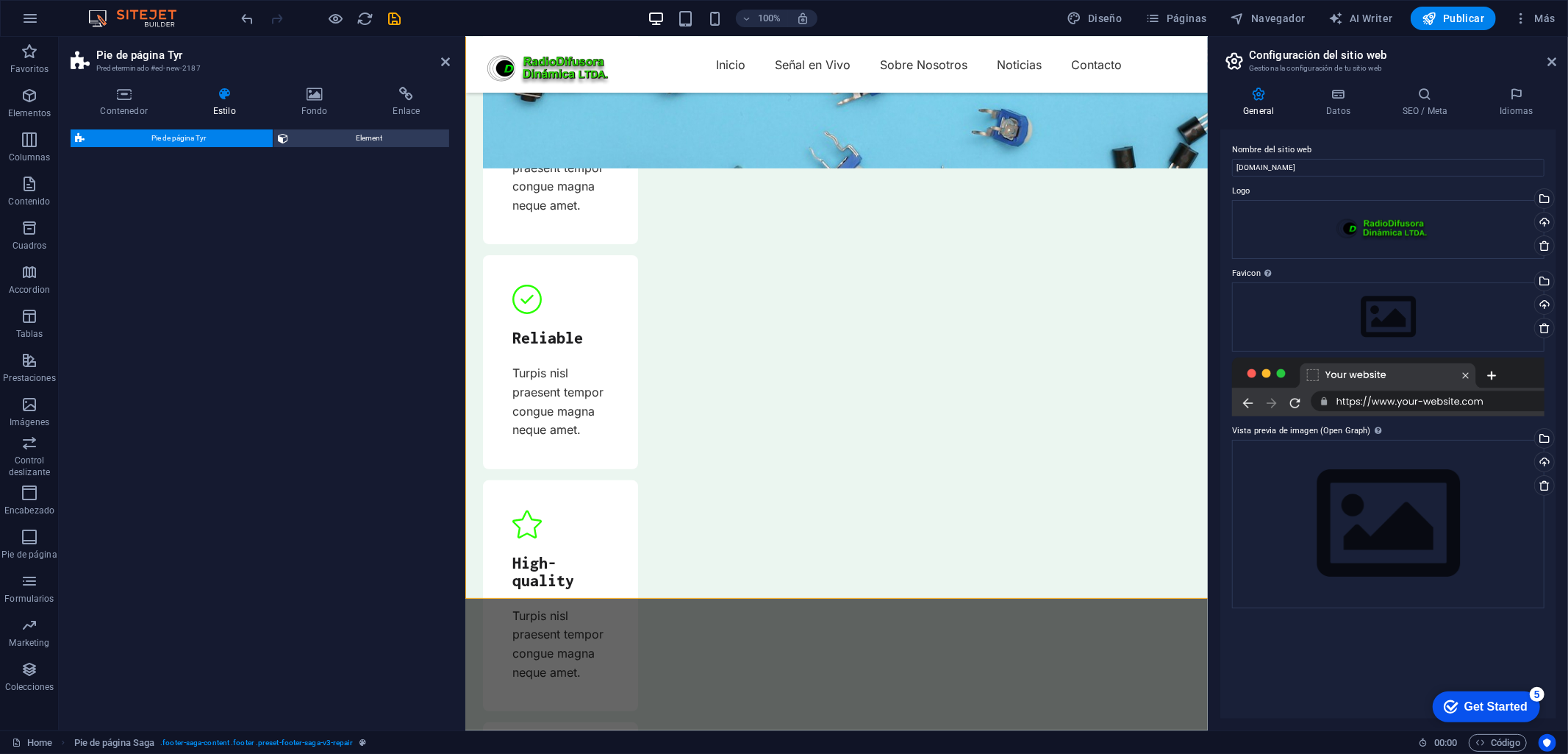
select select "rem"
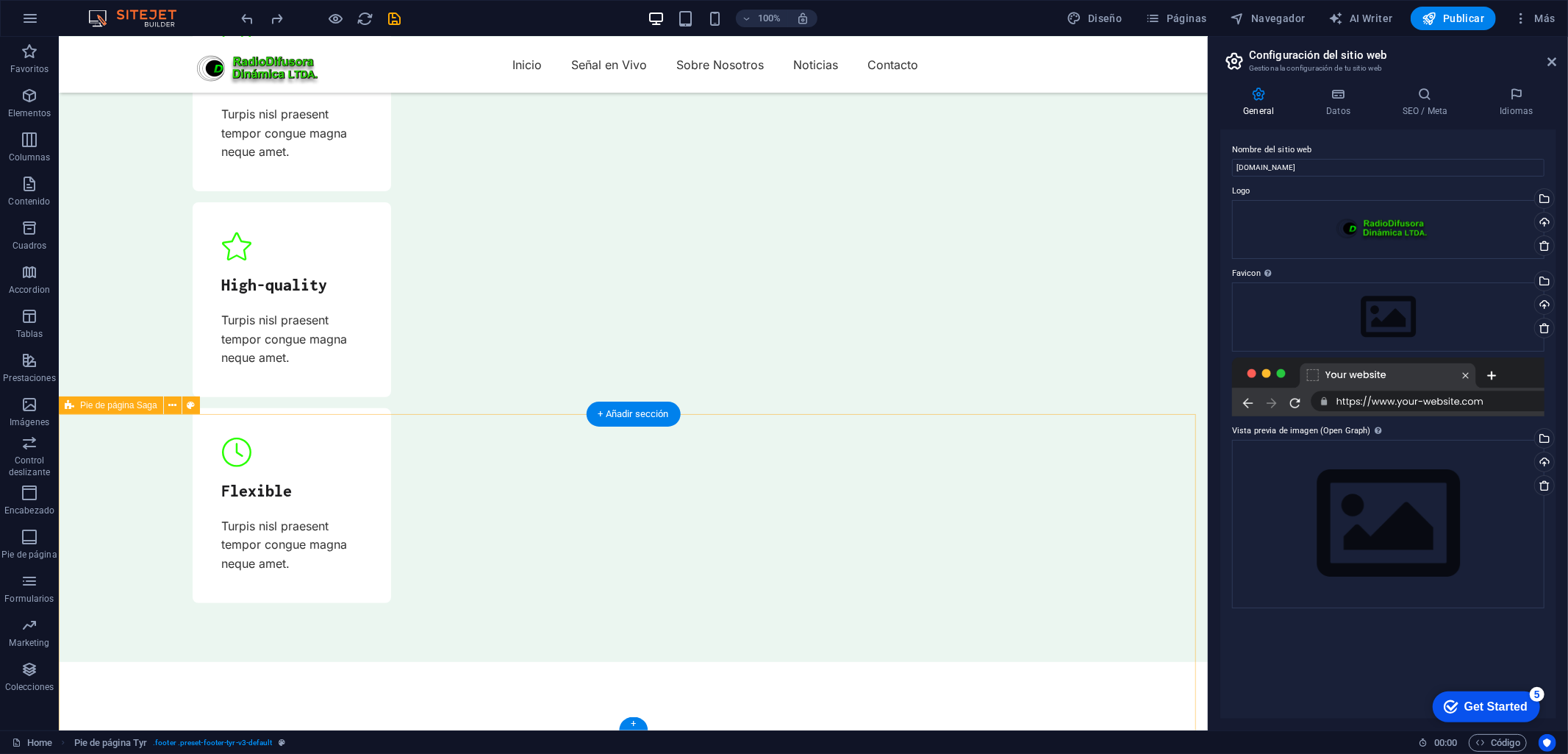
scroll to position [5029, 0]
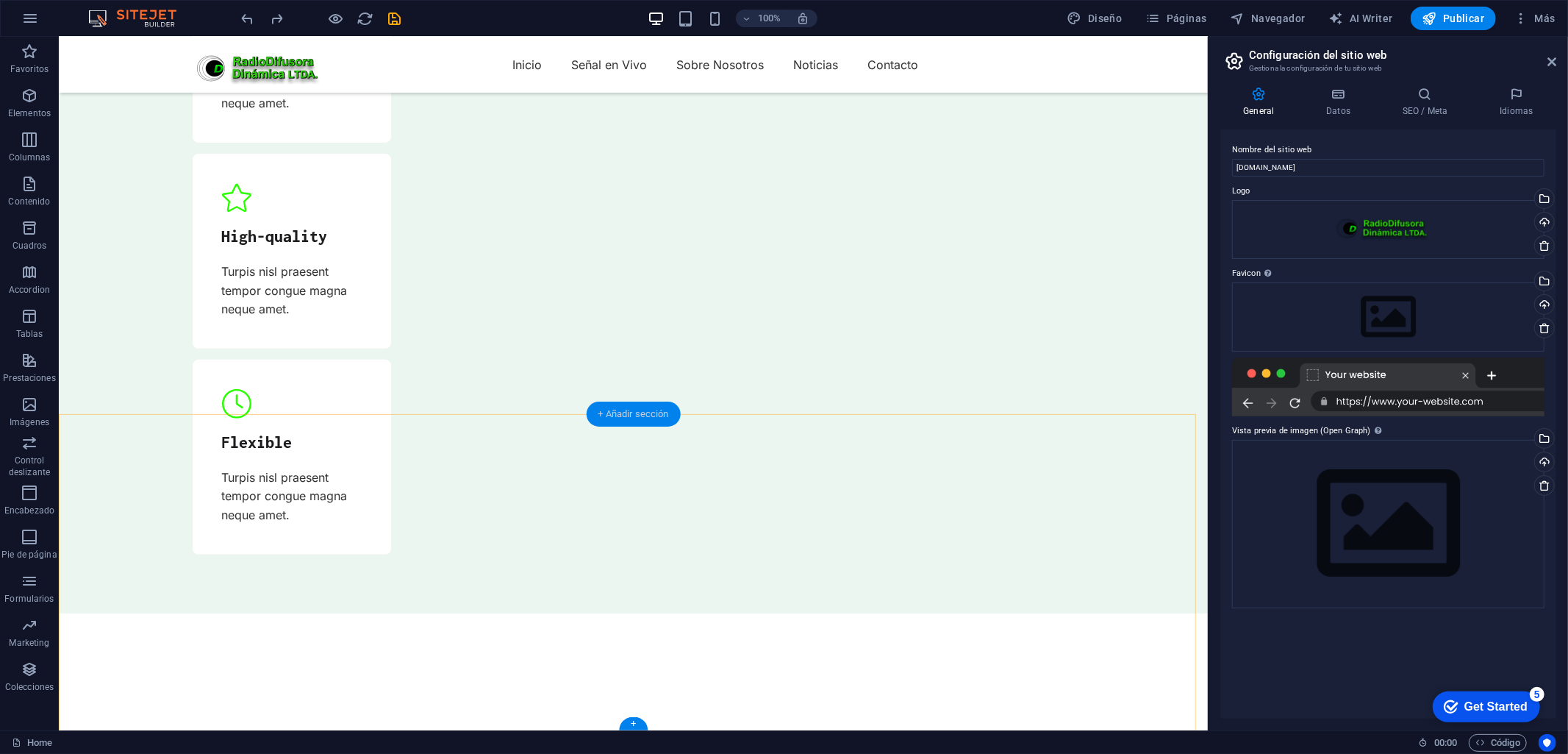
click at [629, 405] on div "+ Añadir sección" at bounding box center [633, 415] width 94 height 25
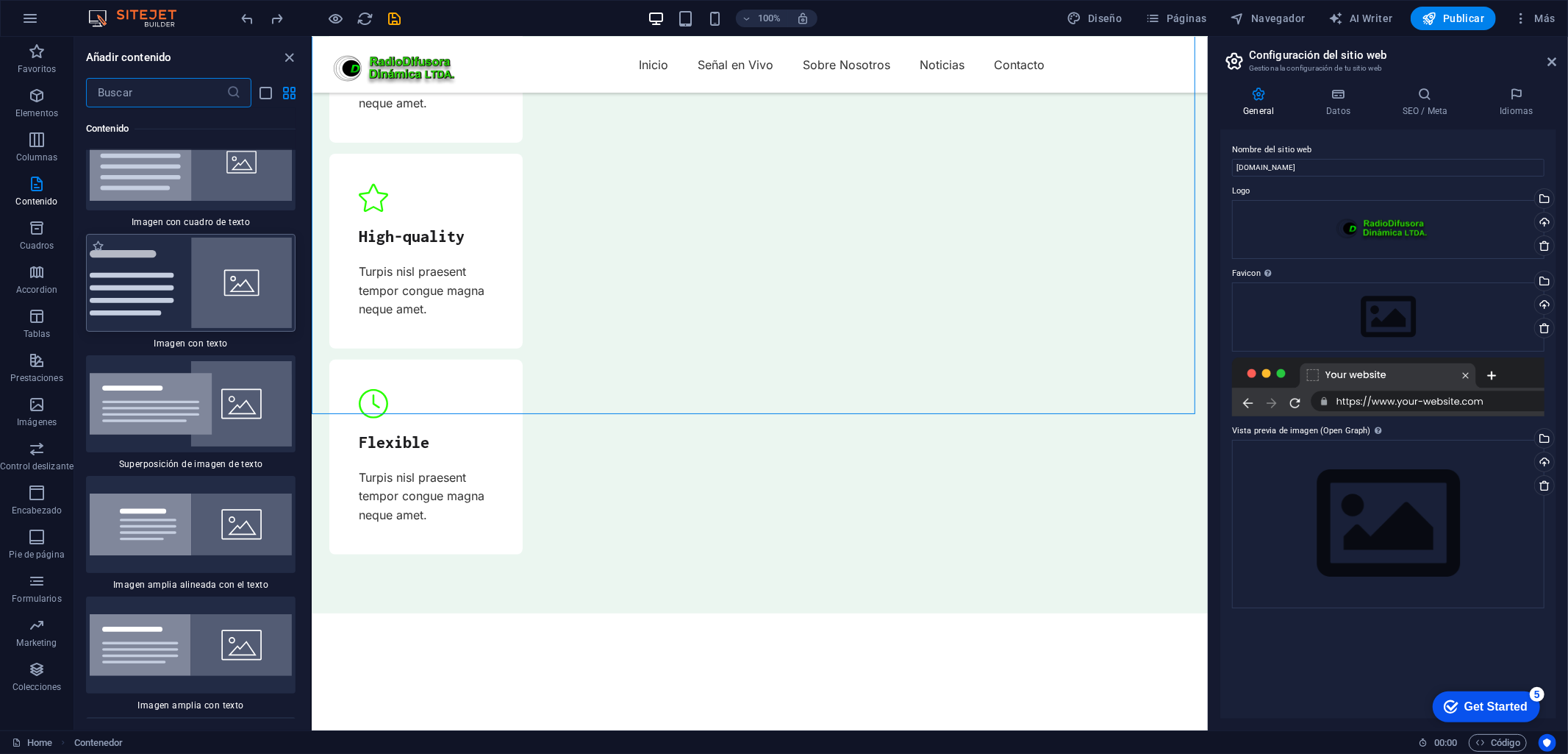
scroll to position [5489, 0]
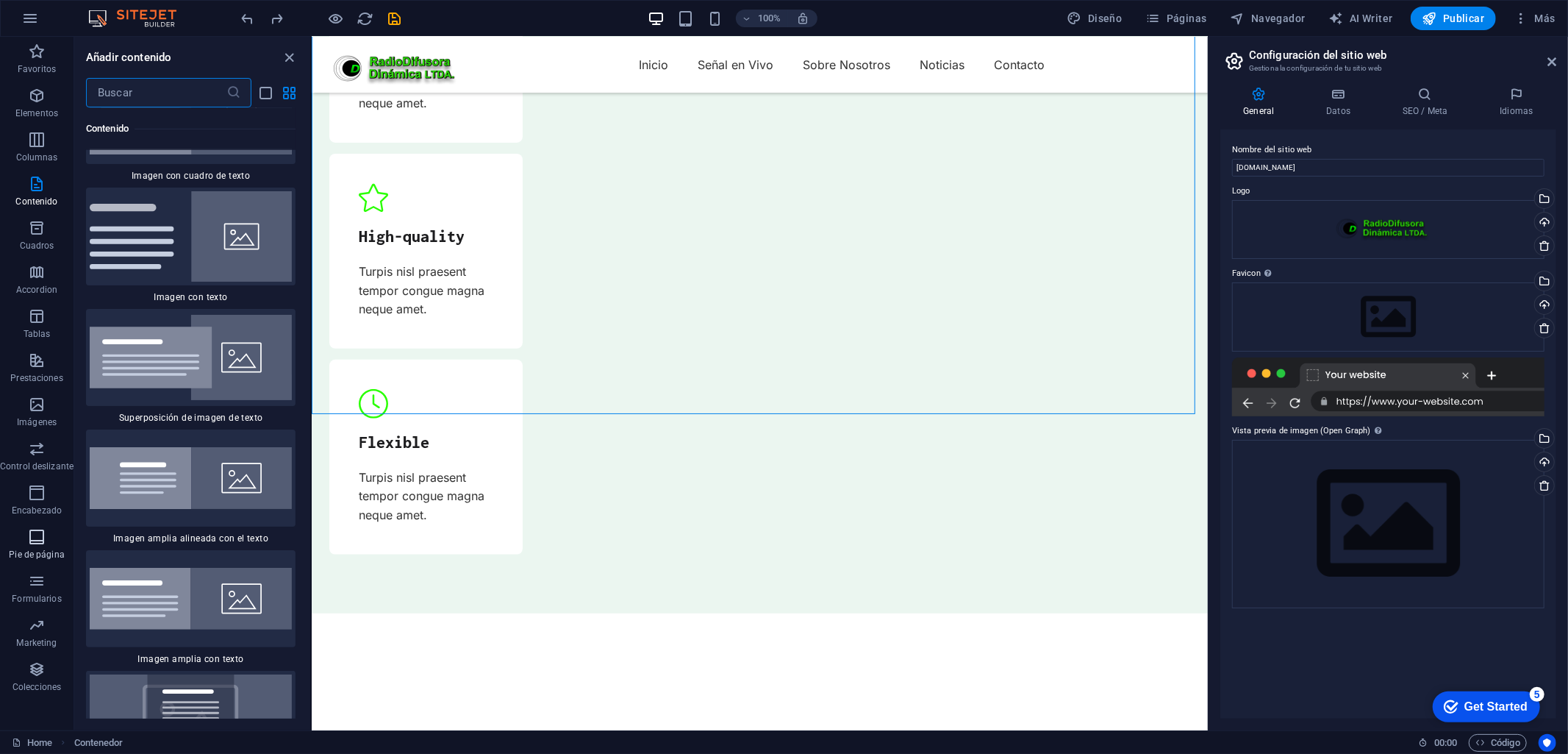
click at [38, 545] on icon "button" at bounding box center [37, 537] width 18 height 18
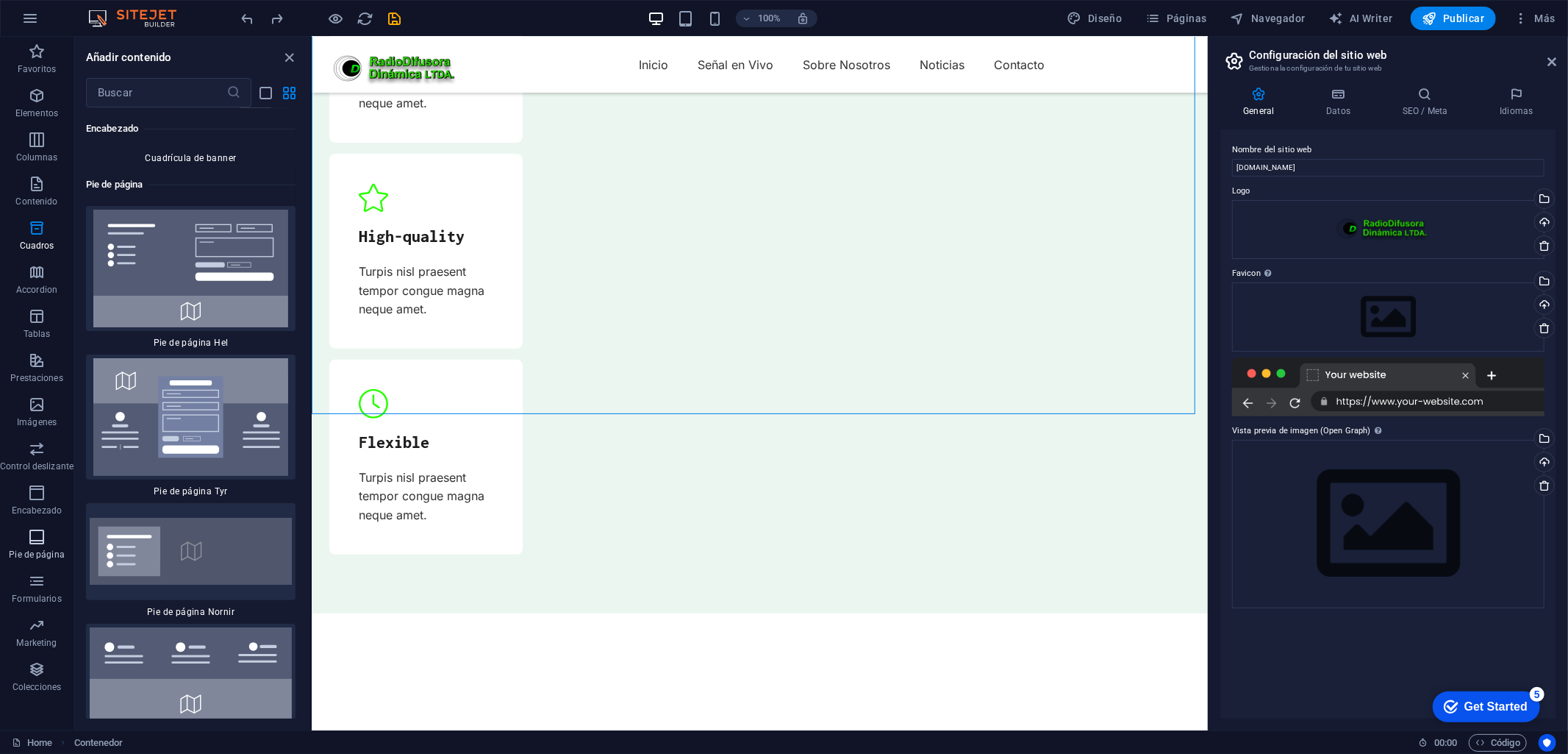
scroll to position [19614, 0]
drag, startPoint x: 744, startPoint y: 418, endPoint x: 736, endPoint y: 421, distance: 8.5
click at [738, 420] on div "+ Añadir sección" at bounding box center [759, 415] width 94 height 25
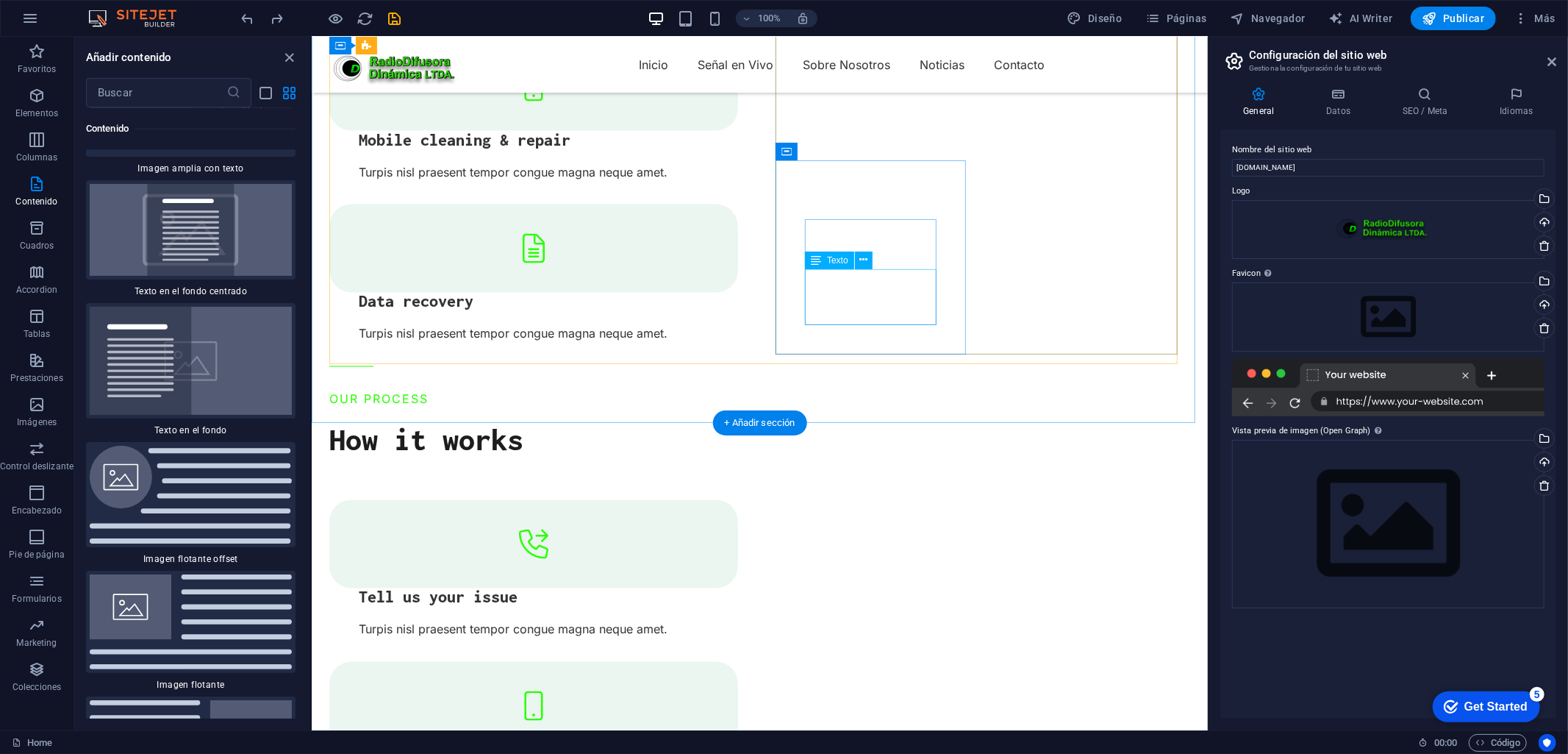
scroll to position [2451, 0]
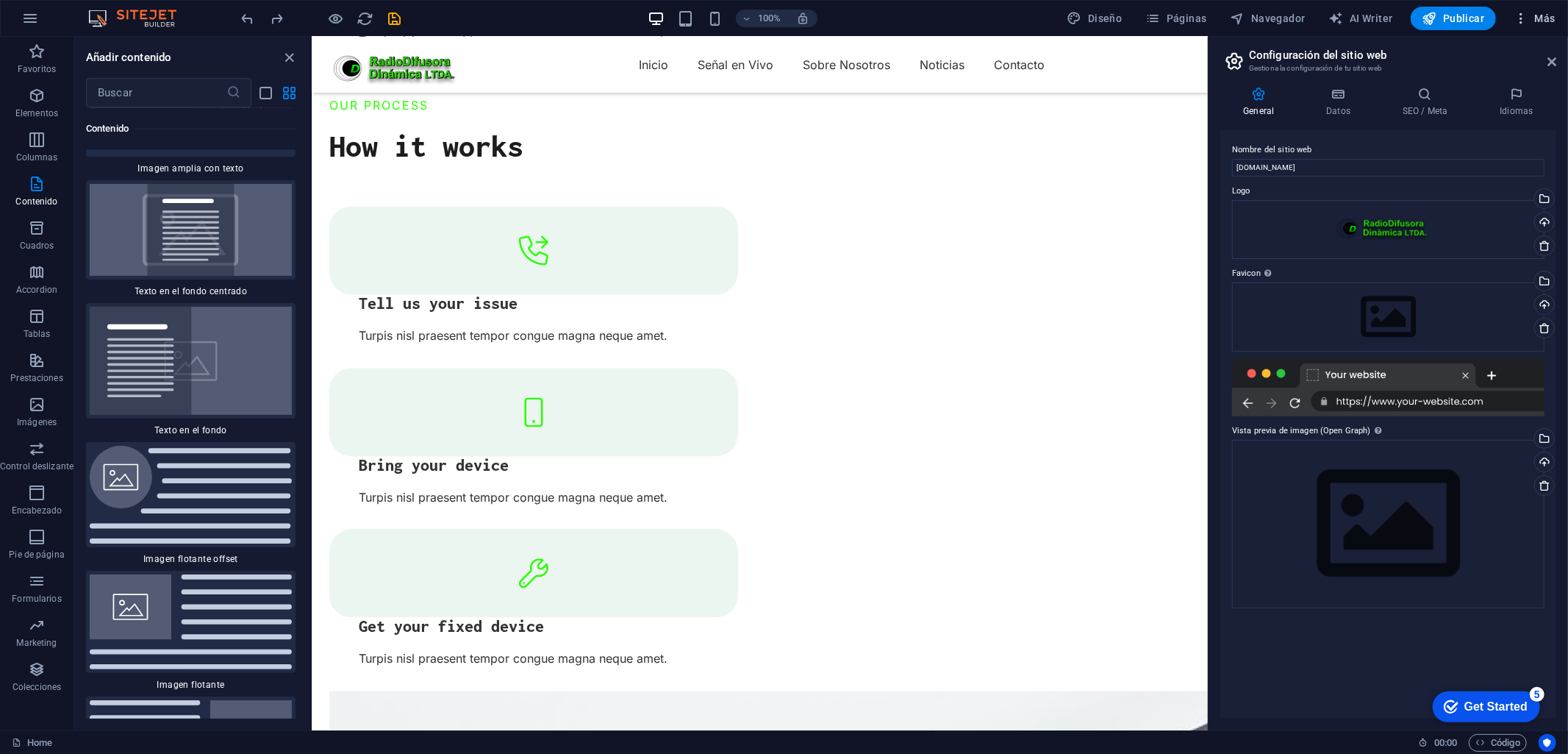
click at [1410, 19] on icon "button" at bounding box center [1521, 19] width 15 height 15
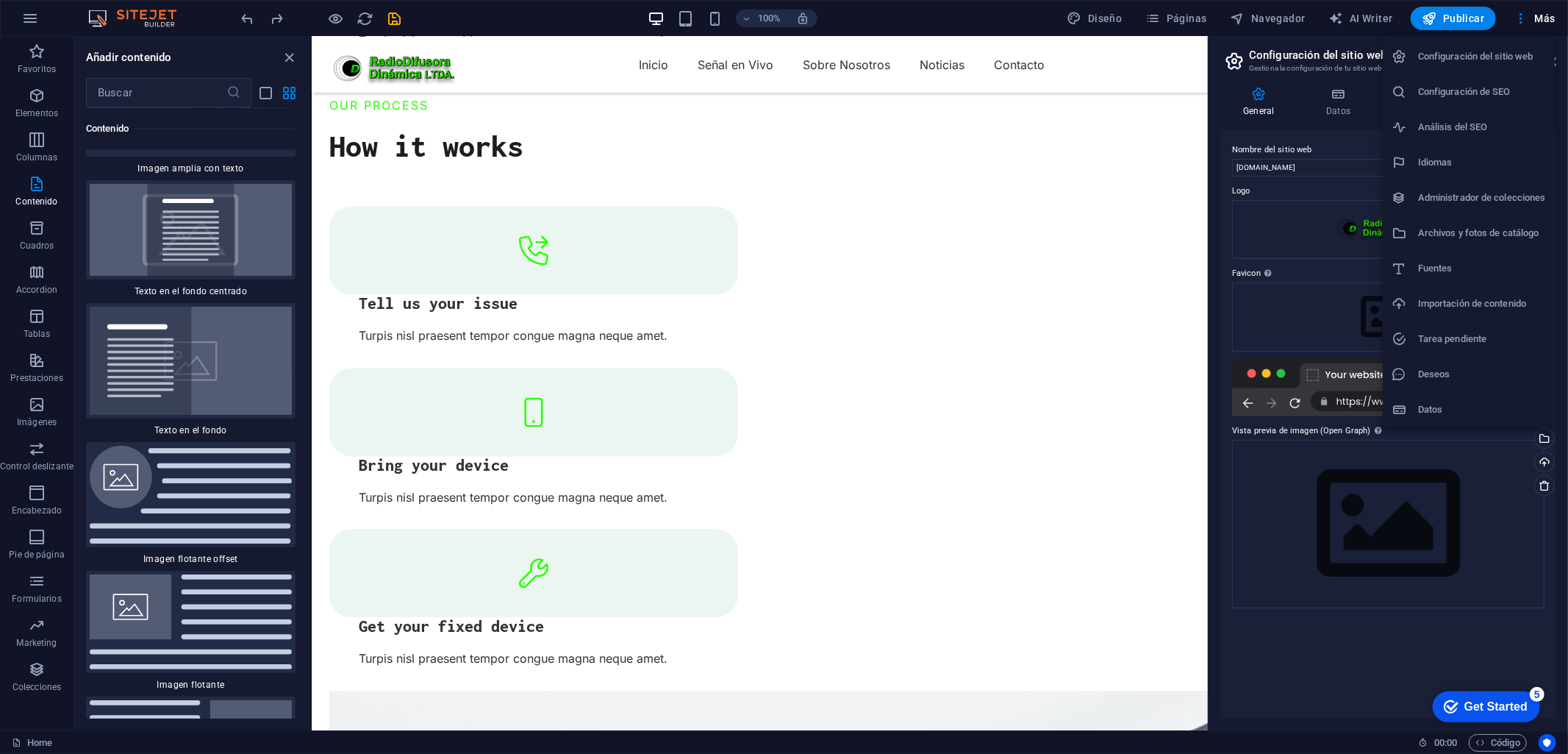
click at [1187, 19] on div at bounding box center [784, 377] width 1568 height 754
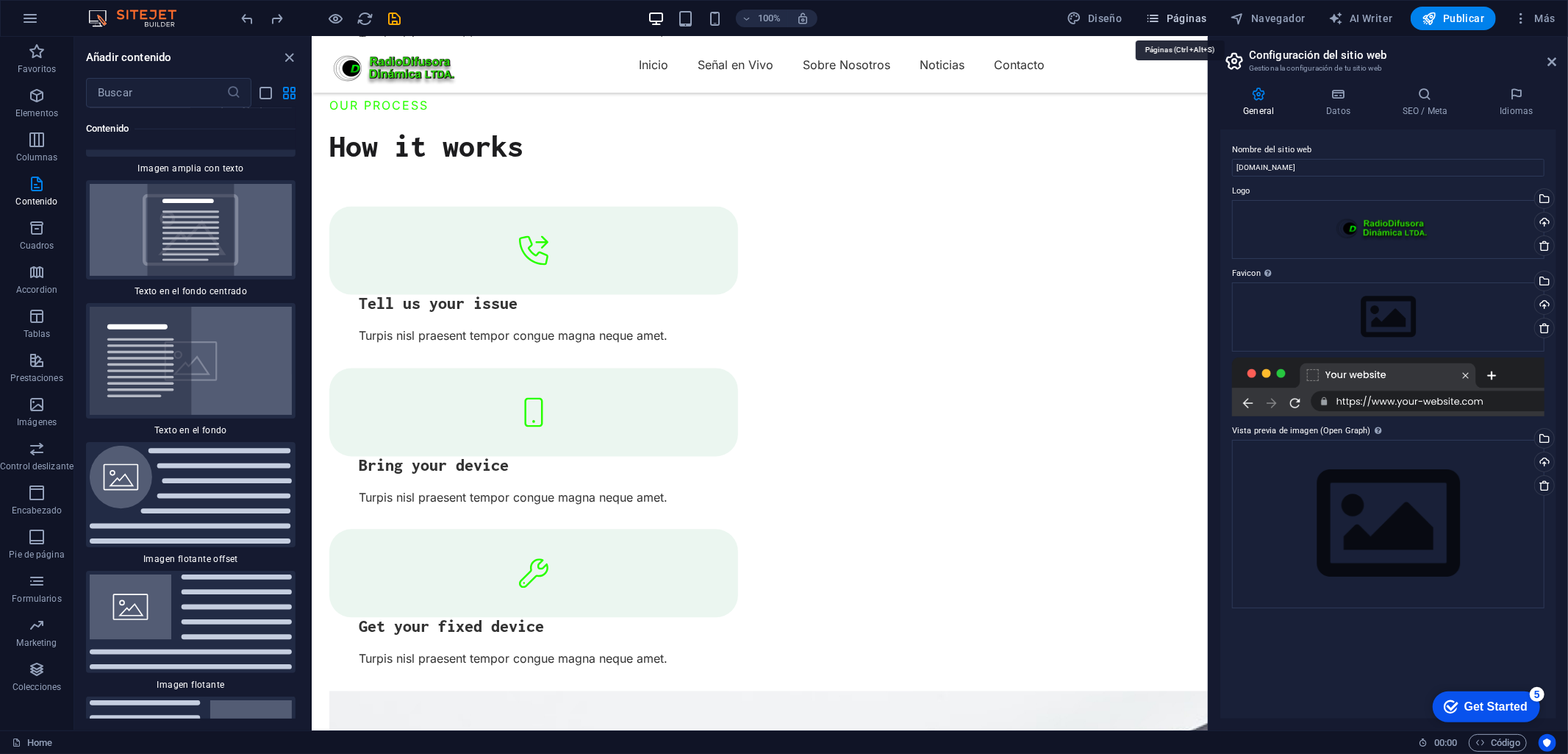
click at [1178, 19] on span "Páginas" at bounding box center [1176, 19] width 61 height 15
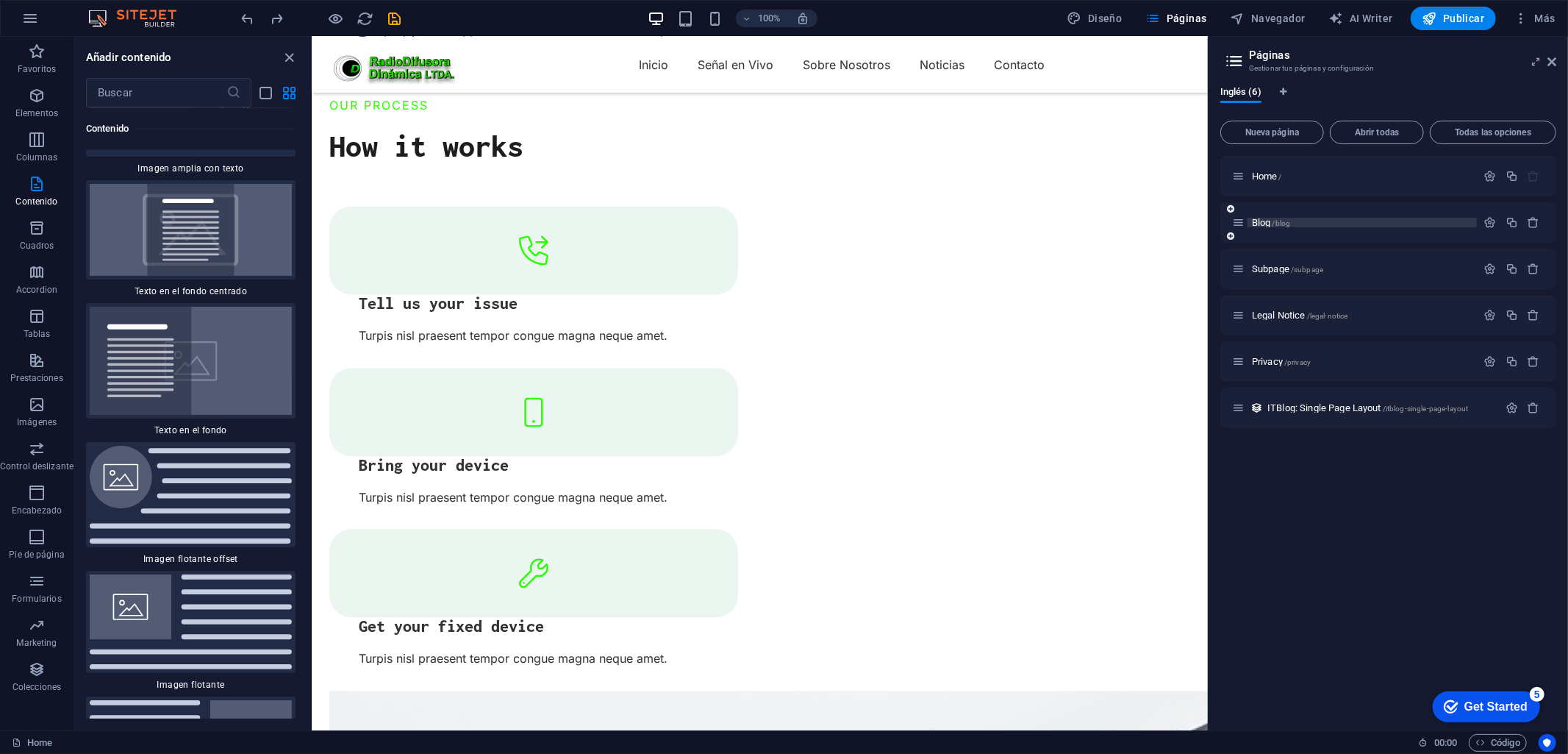
click at [1288, 219] on span "/blog" at bounding box center [1281, 223] width 19 height 8
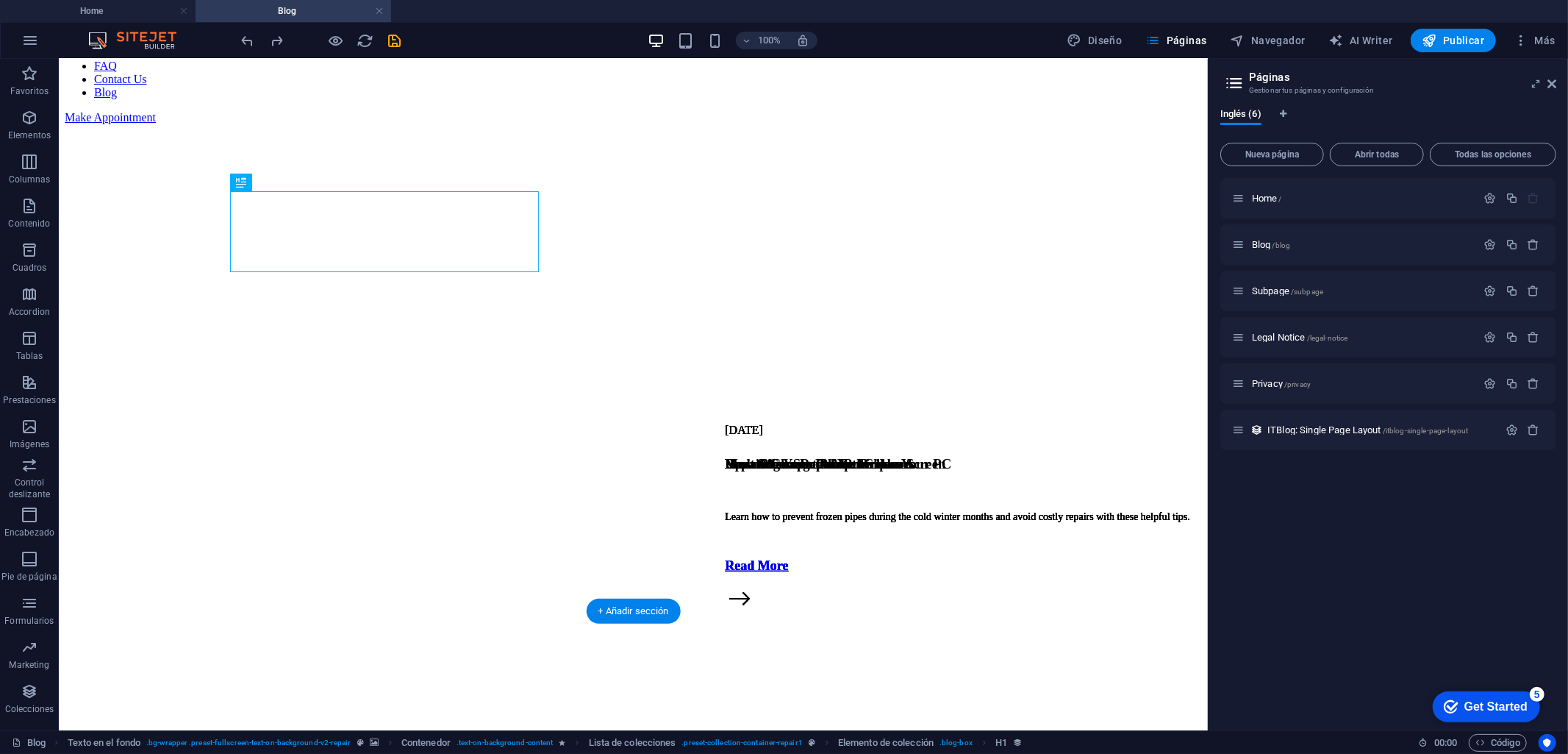
scroll to position [0, 0]
